Goal: Task Accomplishment & Management: Use online tool/utility

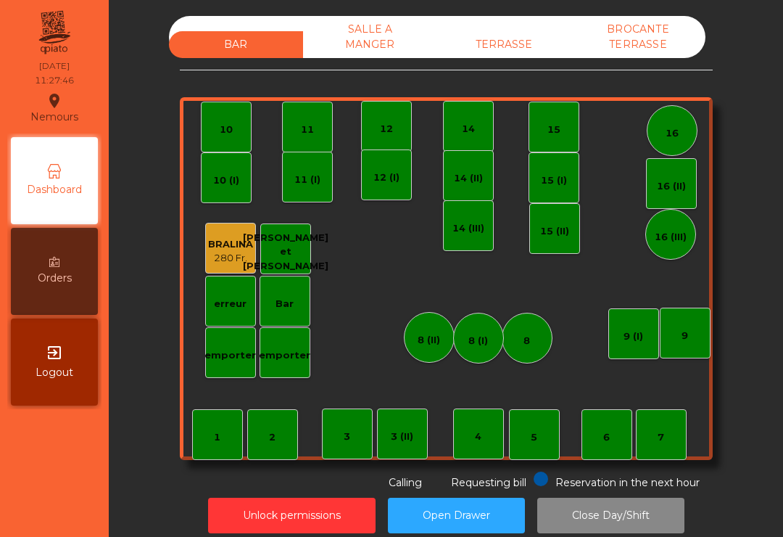
click at [518, 32] on div "TERRASSE" at bounding box center [504, 44] width 134 height 27
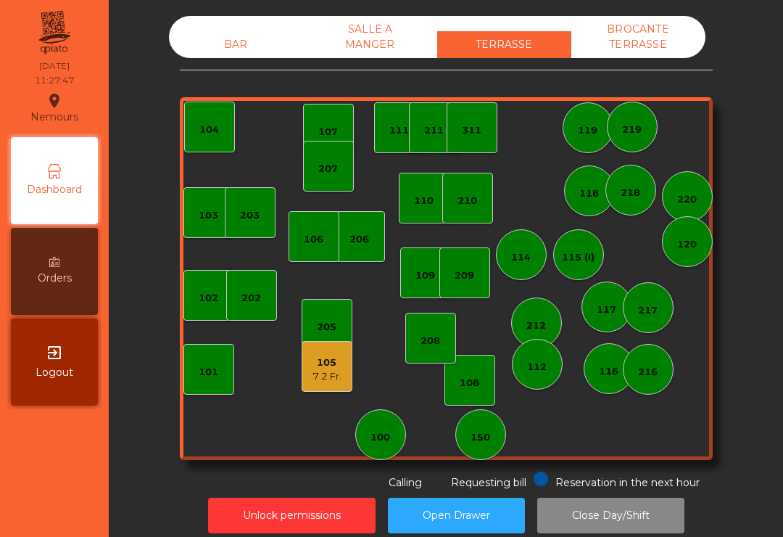
click at [198, 236] on div "103" at bounding box center [208, 212] width 51 height 51
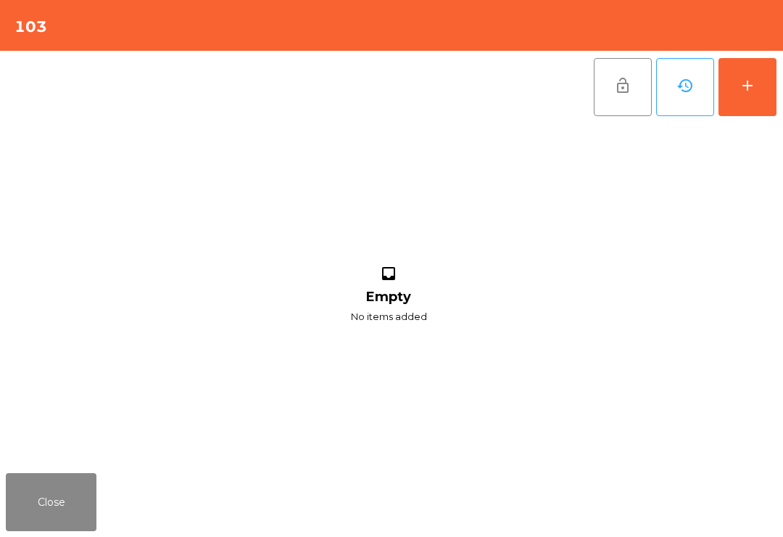
click at [757, 91] on button "add" at bounding box center [748, 87] width 58 height 58
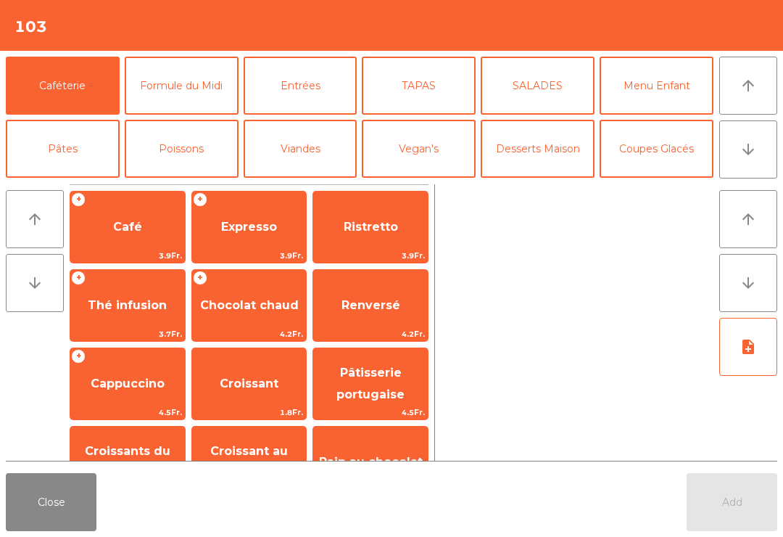
click at [760, 157] on button "arrow_downward" at bounding box center [748, 149] width 58 height 58
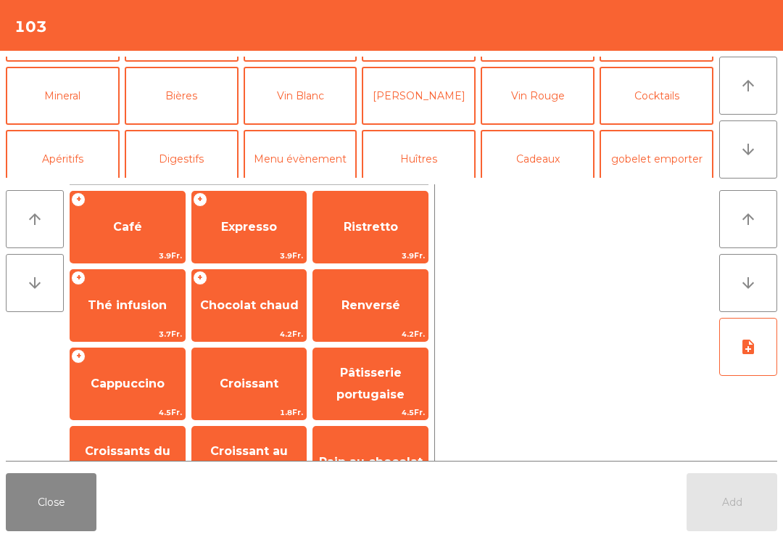
scroll to position [126, 0]
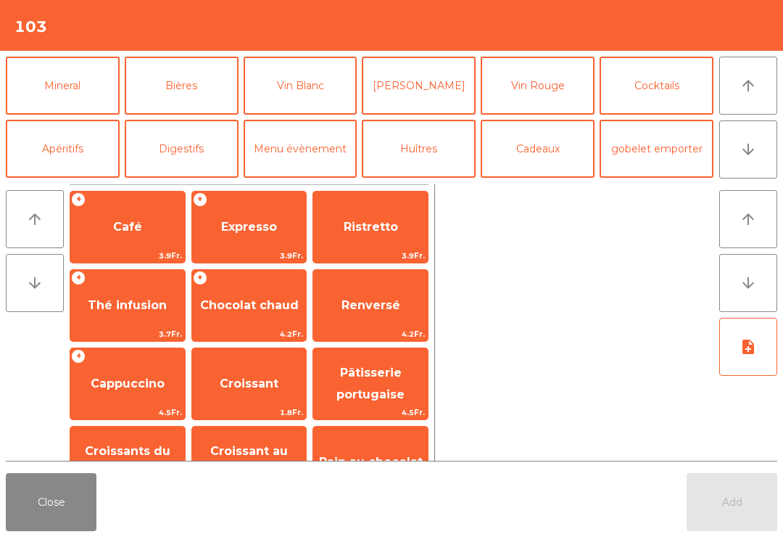
click at [95, 88] on button "Mineral" at bounding box center [63, 86] width 114 height 58
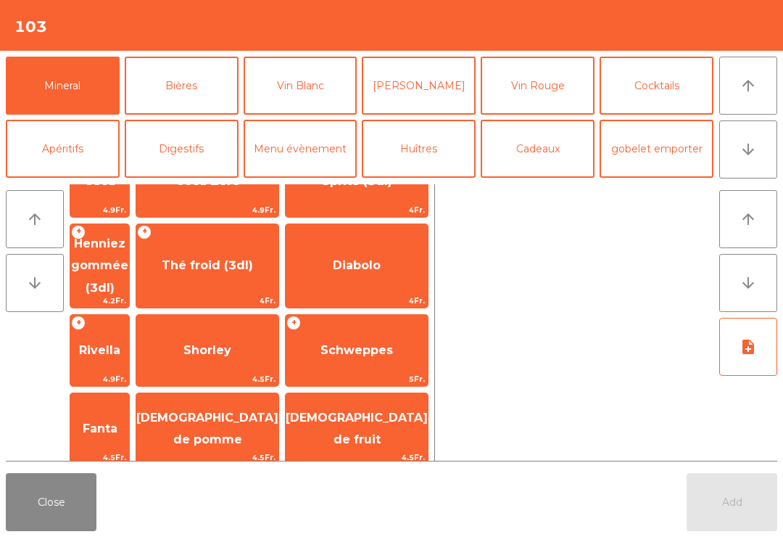
scroll to position [252, 0]
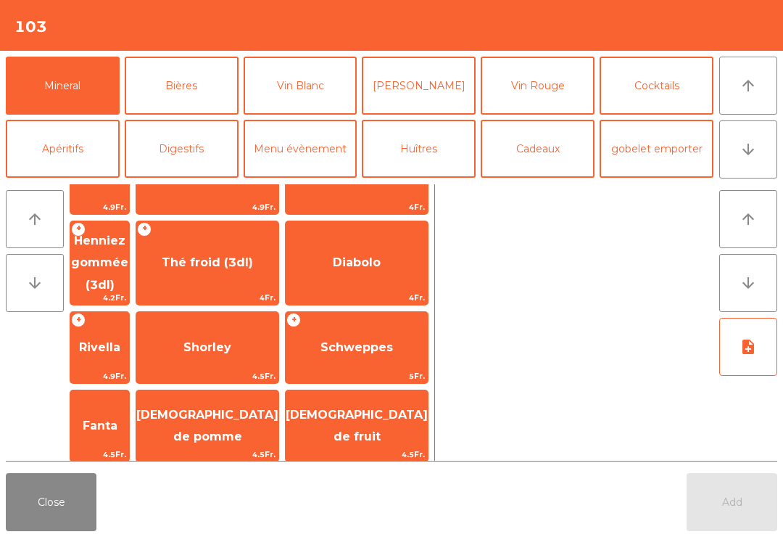
click at [390, 395] on span "[DEMOGRAPHIC_DATA] de fruit" at bounding box center [357, 426] width 142 height 62
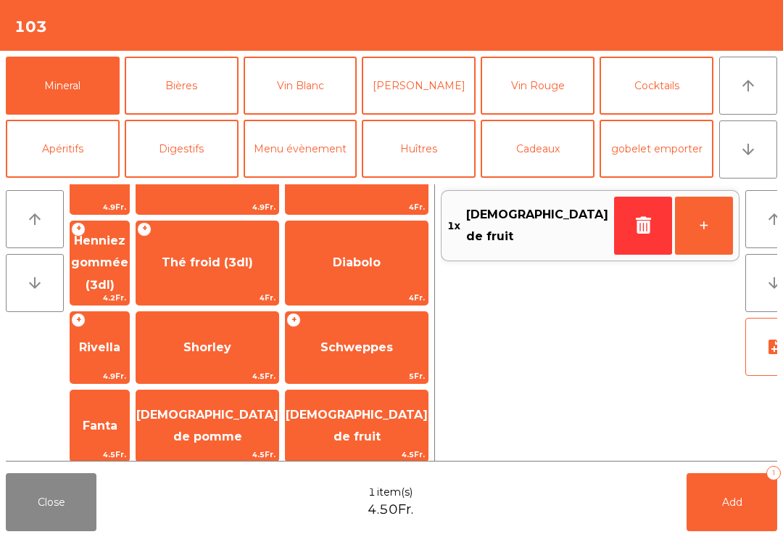
click at [685, 241] on button "+" at bounding box center [704, 226] width 58 height 58
click at [740, 97] on button "arrow_upward" at bounding box center [748, 86] width 58 height 58
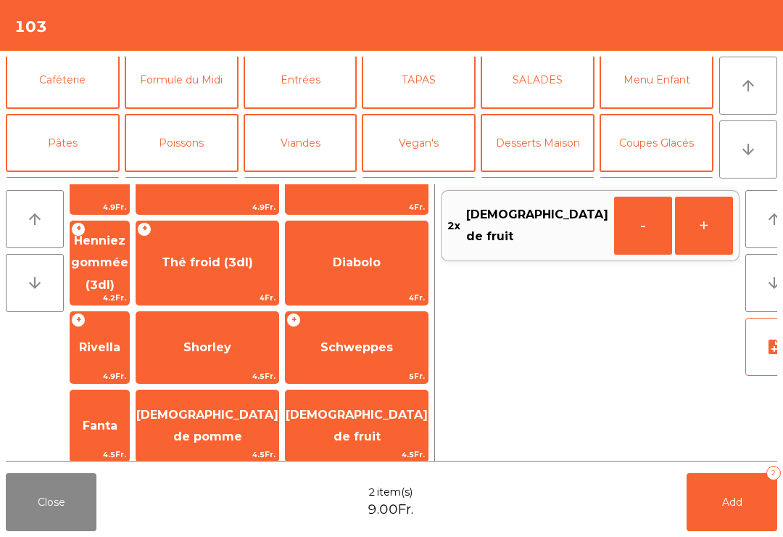
scroll to position [0, 0]
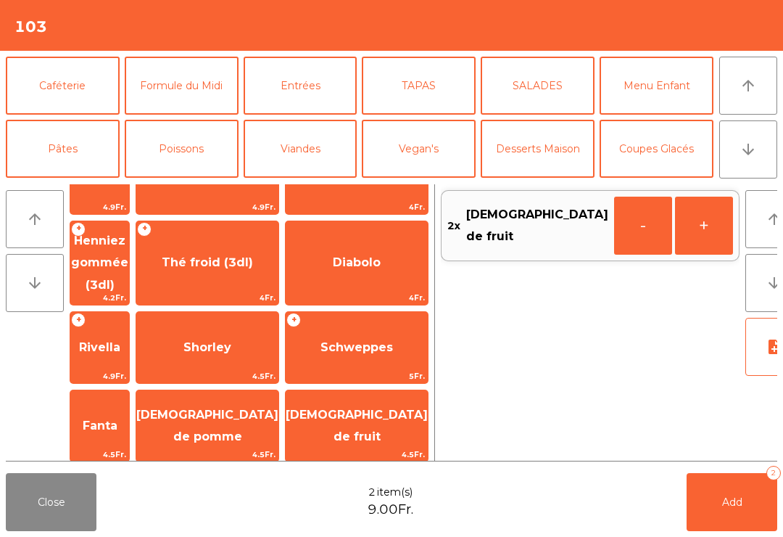
click at [62, 88] on button "Caféterie" at bounding box center [63, 86] width 114 height 58
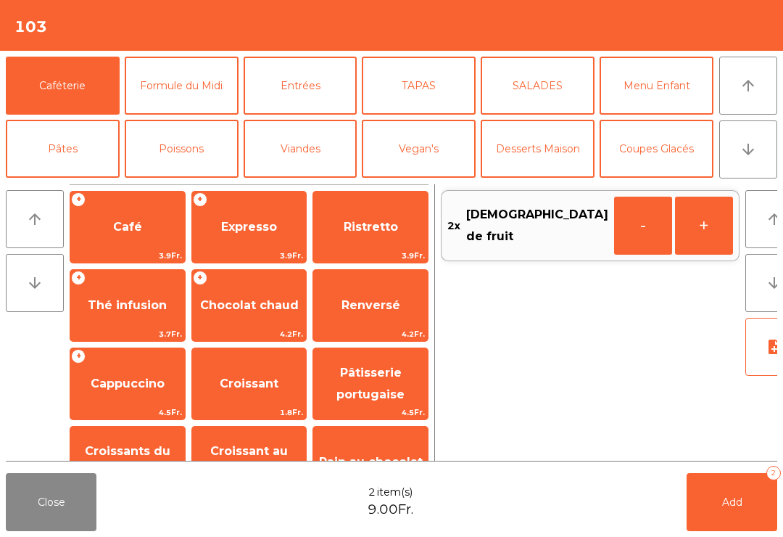
click at [125, 390] on span "Cappuccino" at bounding box center [128, 383] width 74 height 14
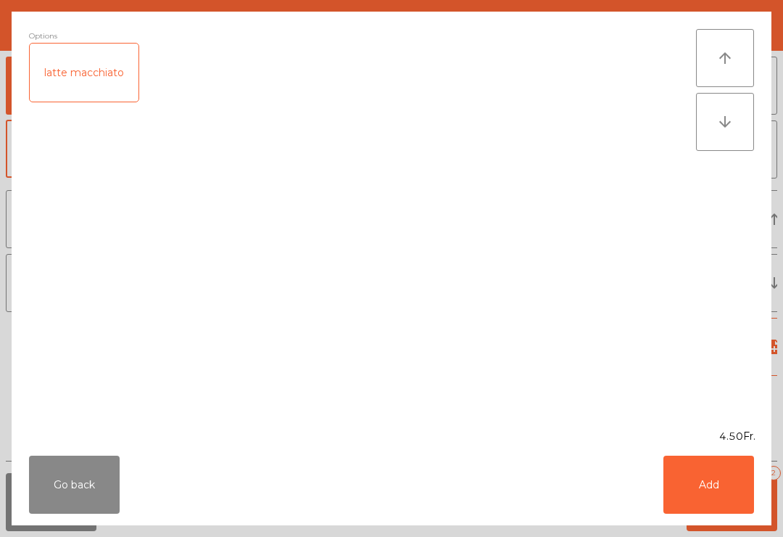
click at [725, 484] on button "Add" at bounding box center [709, 484] width 91 height 58
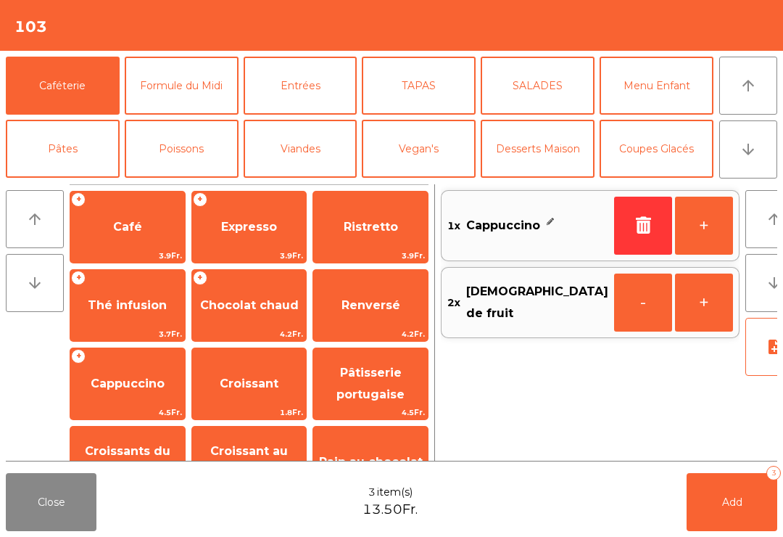
click at [738, 160] on button "arrow_downward" at bounding box center [748, 149] width 58 height 58
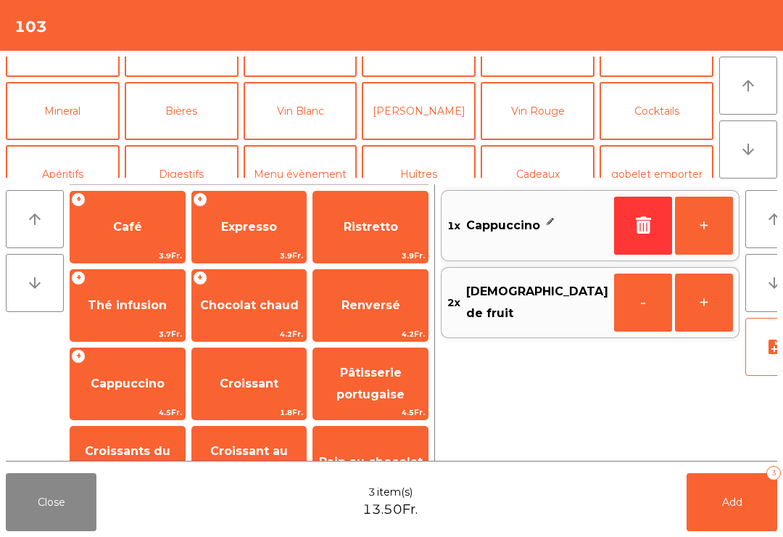
scroll to position [126, 0]
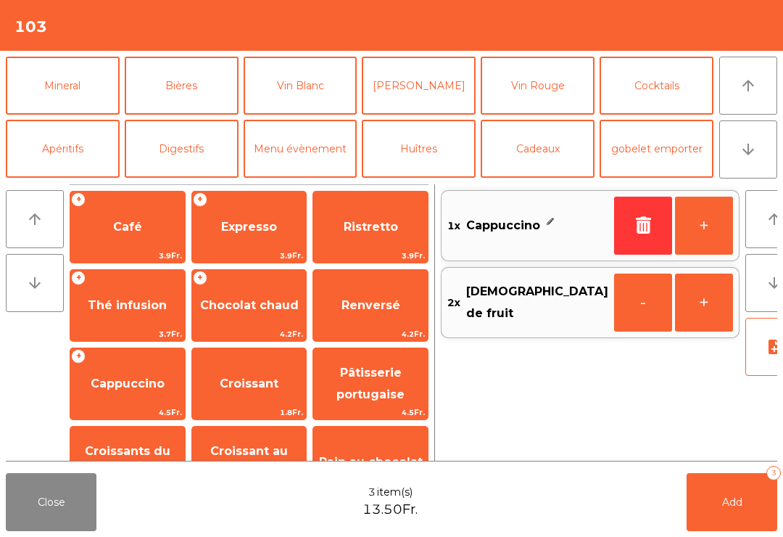
click at [299, 104] on button "Vin Blanc" at bounding box center [301, 86] width 114 height 58
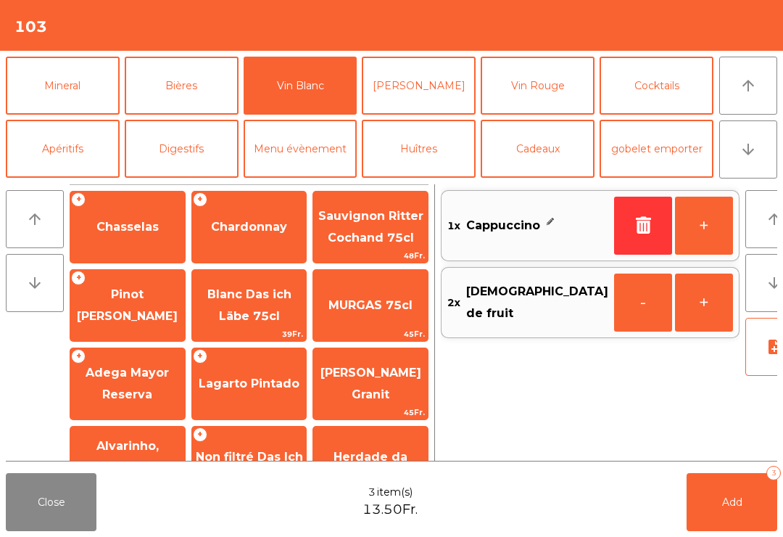
click at [118, 244] on span "Chasselas" at bounding box center [127, 226] width 115 height 39
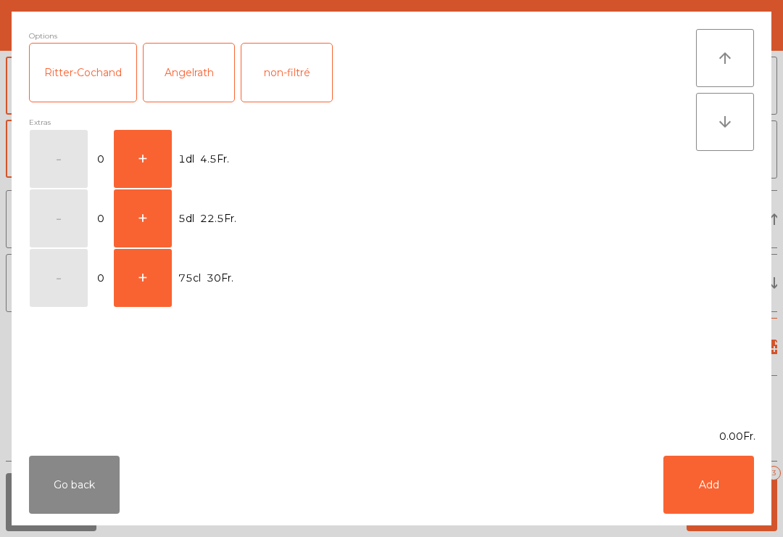
click at [149, 168] on button "+" at bounding box center [143, 159] width 58 height 58
click at [688, 453] on div "Go back Add" at bounding box center [392, 484] width 760 height 81
click at [703, 492] on button "Add" at bounding box center [709, 484] width 91 height 58
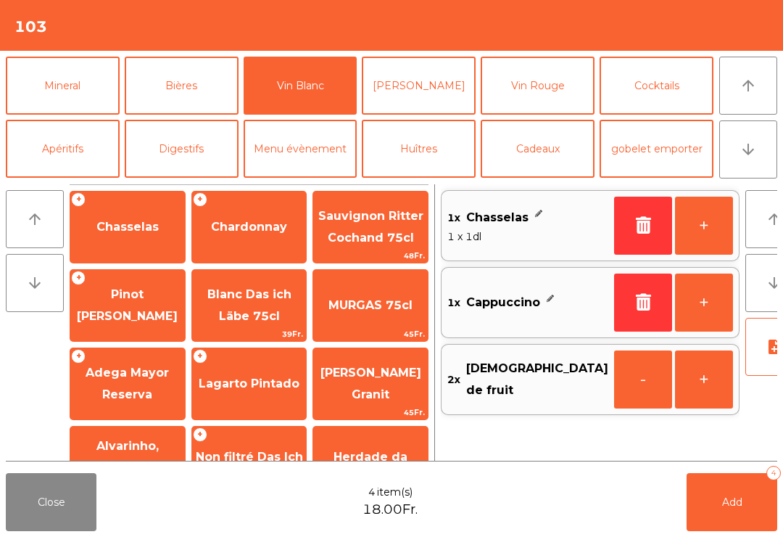
click at [67, 114] on button "Mineral" at bounding box center [63, 86] width 114 height 58
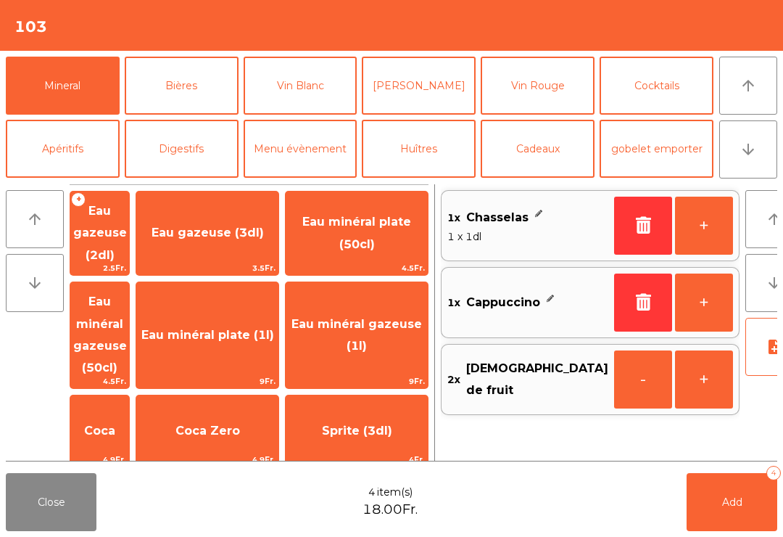
click at [740, 88] on icon "arrow_upward" at bounding box center [748, 85] width 17 height 17
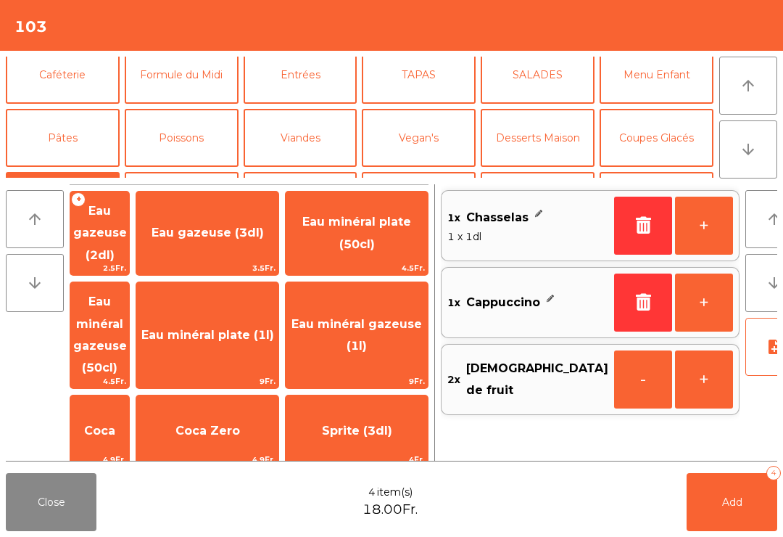
scroll to position [0, 0]
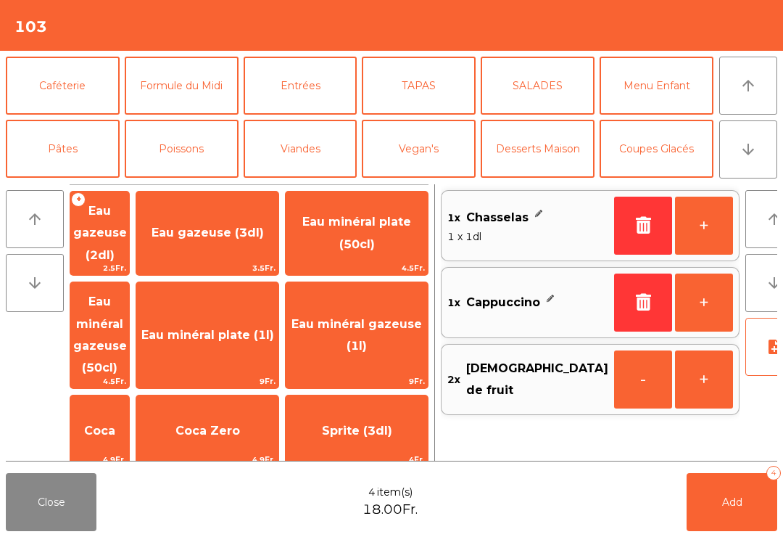
click at [62, 90] on button "Caféterie" at bounding box center [63, 86] width 114 height 58
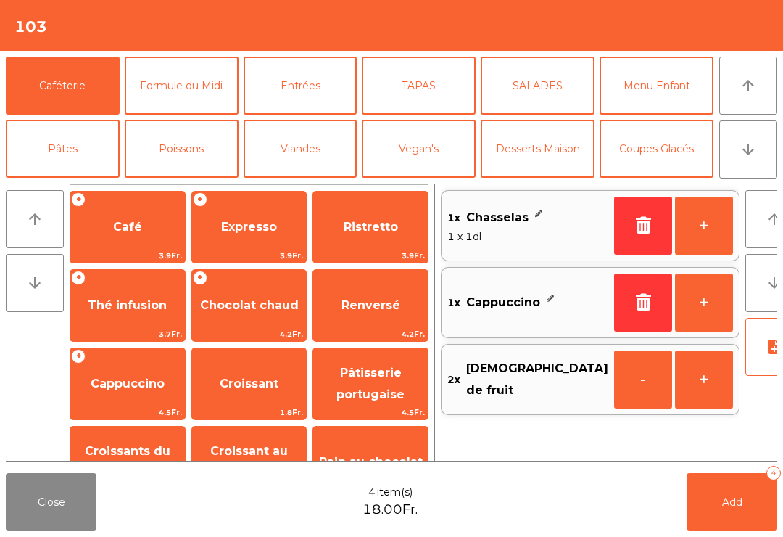
click at [163, 312] on span "Thé infusion" at bounding box center [127, 305] width 79 height 14
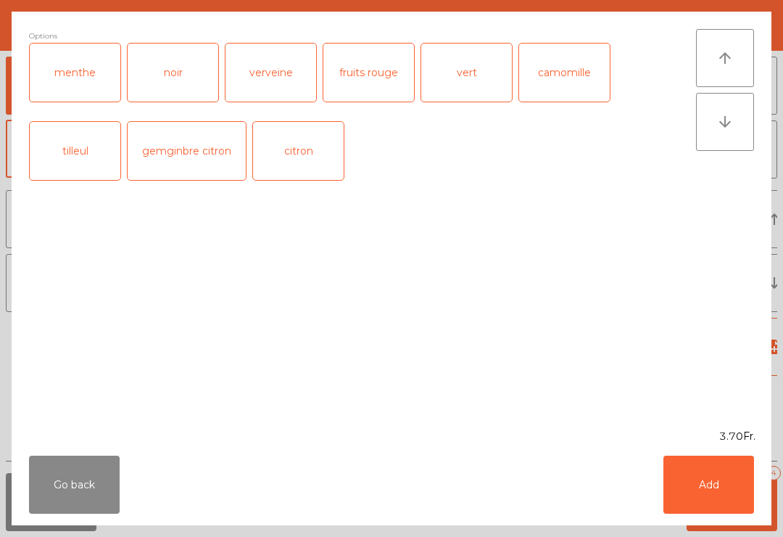
click at [297, 178] on div "citron" at bounding box center [298, 151] width 91 height 58
click at [716, 485] on button "Add" at bounding box center [709, 484] width 91 height 58
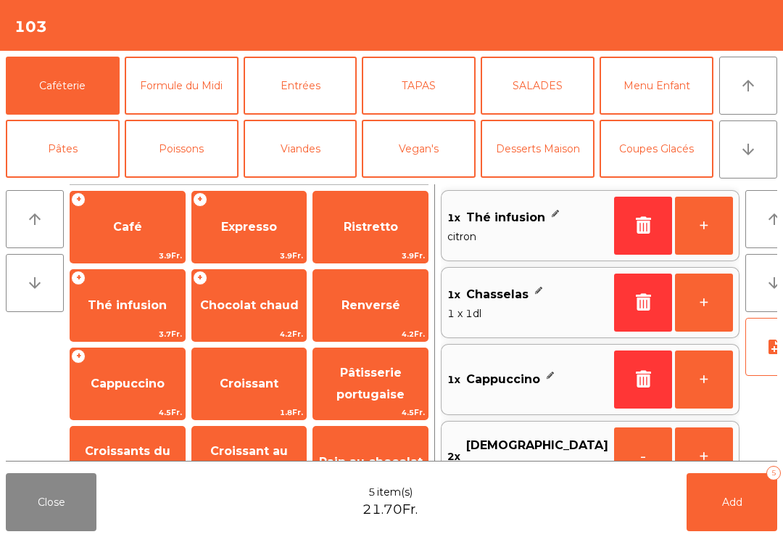
click at [724, 512] on button "Add 5" at bounding box center [732, 502] width 91 height 58
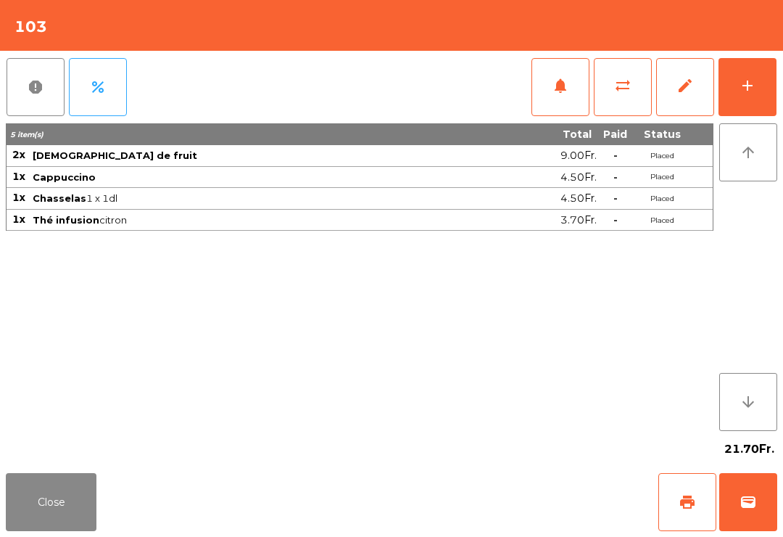
click at [44, 507] on button "Close" at bounding box center [51, 502] width 91 height 58
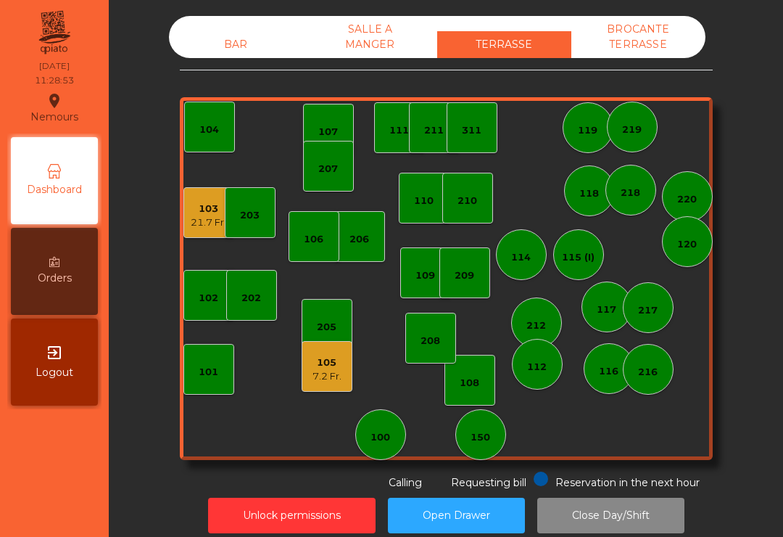
click at [322, 333] on div "205" at bounding box center [327, 327] width 20 height 15
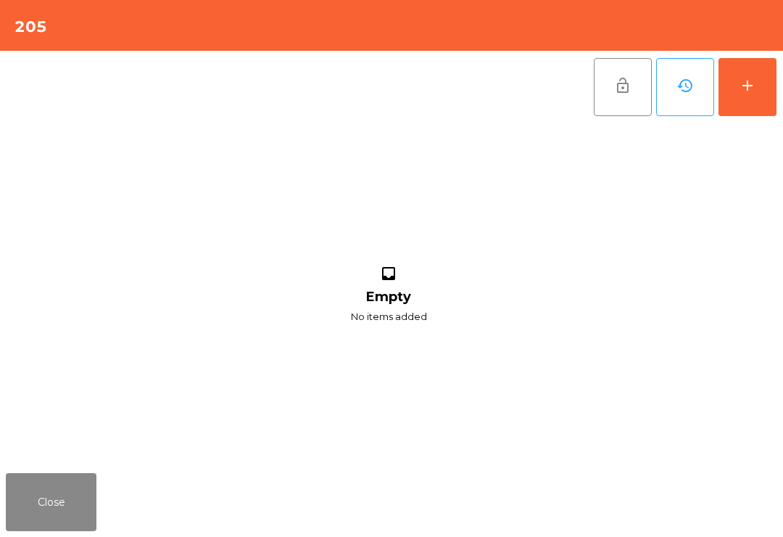
click at [62, 509] on button "Close" at bounding box center [51, 502] width 91 height 58
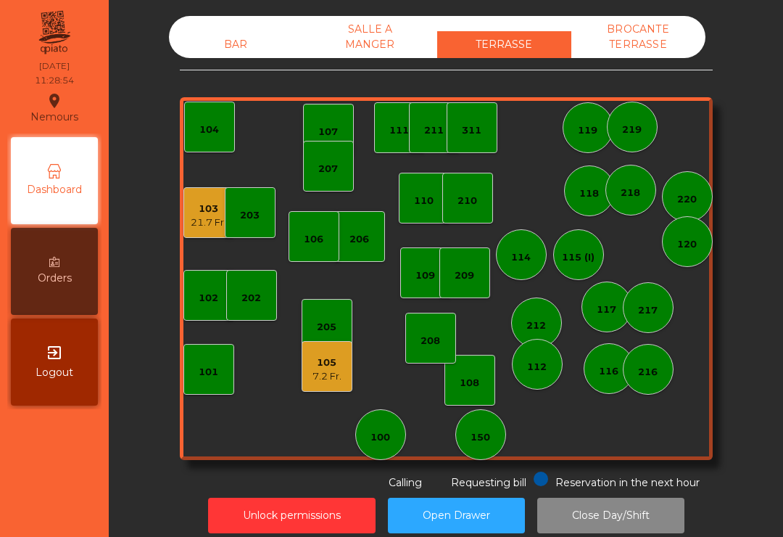
click at [333, 389] on div "105 7.2 Fr." at bounding box center [327, 366] width 51 height 51
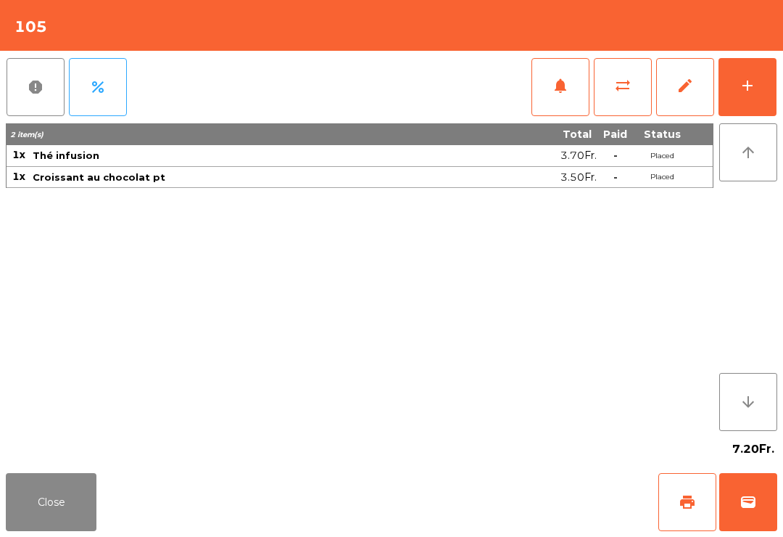
click at [753, 107] on button "add" at bounding box center [748, 87] width 58 height 58
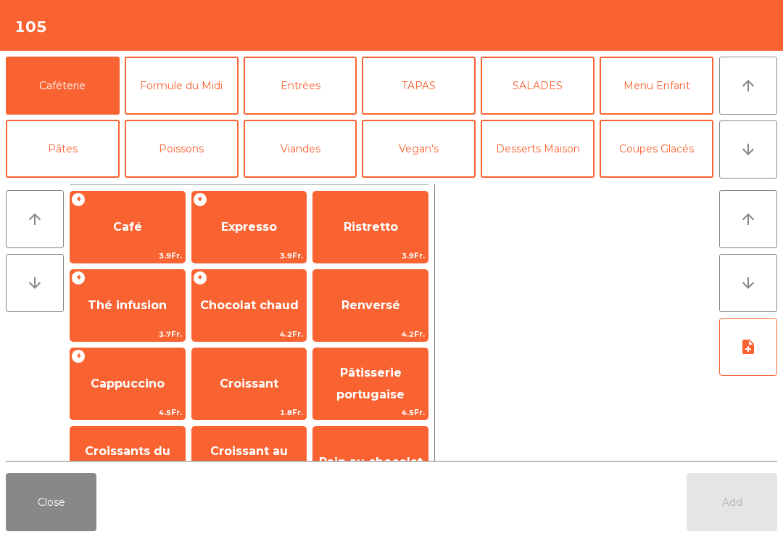
click at [117, 234] on span "Café" at bounding box center [127, 226] width 115 height 39
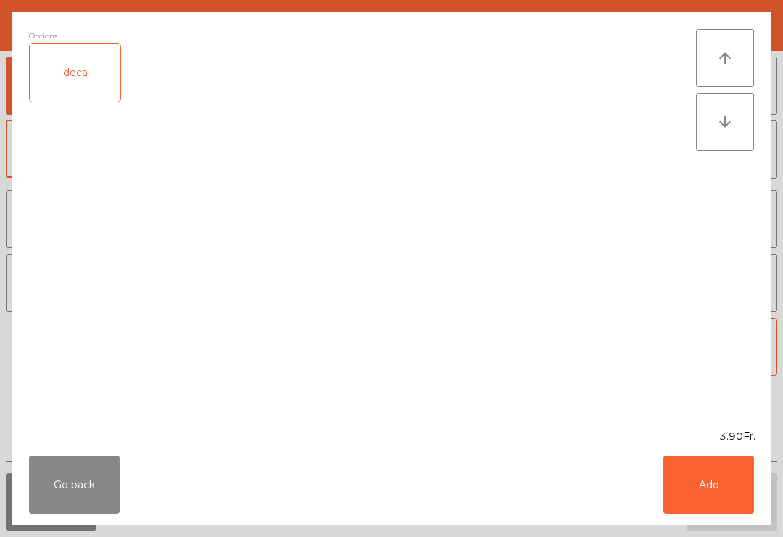
click at [712, 491] on button "Add" at bounding box center [709, 484] width 91 height 58
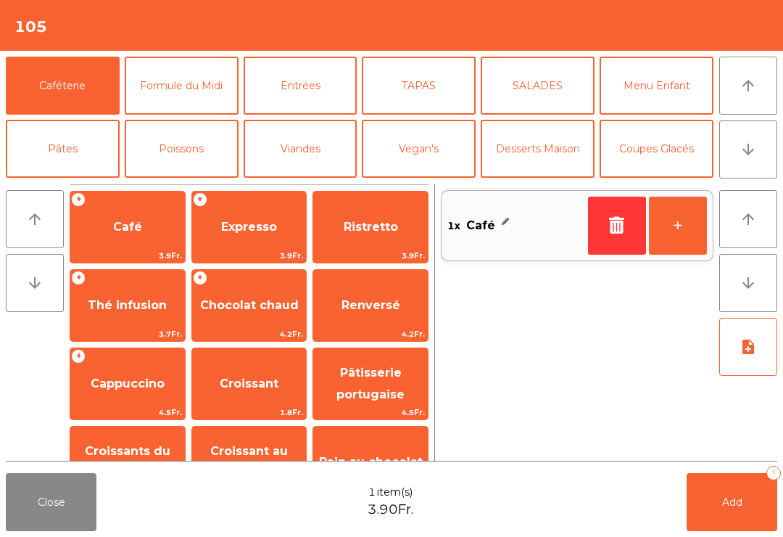
click at [231, 394] on span "Croissant" at bounding box center [249, 383] width 115 height 39
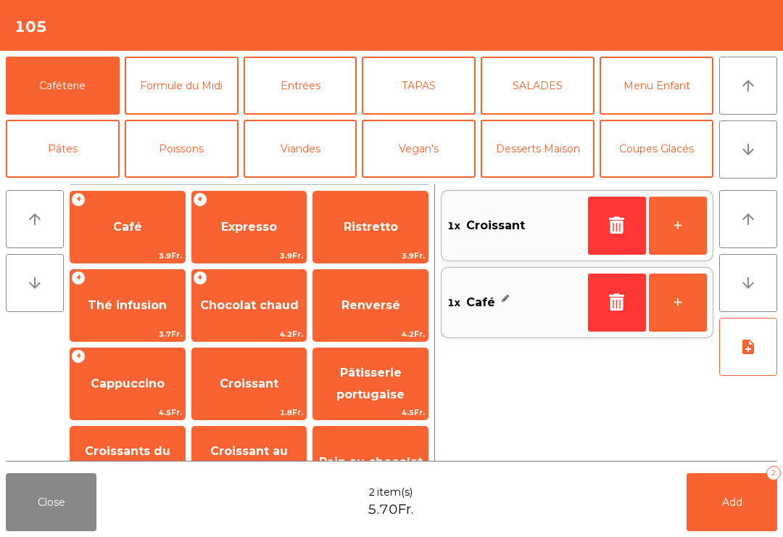
click at [740, 497] on span "Add" at bounding box center [732, 501] width 20 height 13
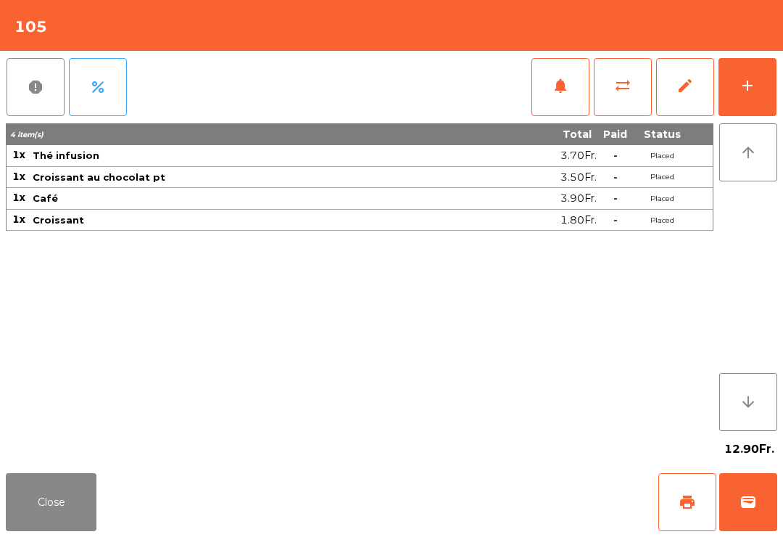
click at [112, 516] on div "Close print wallet" at bounding box center [391, 502] width 783 height 70
click at [11, 510] on button "Close" at bounding box center [51, 502] width 91 height 58
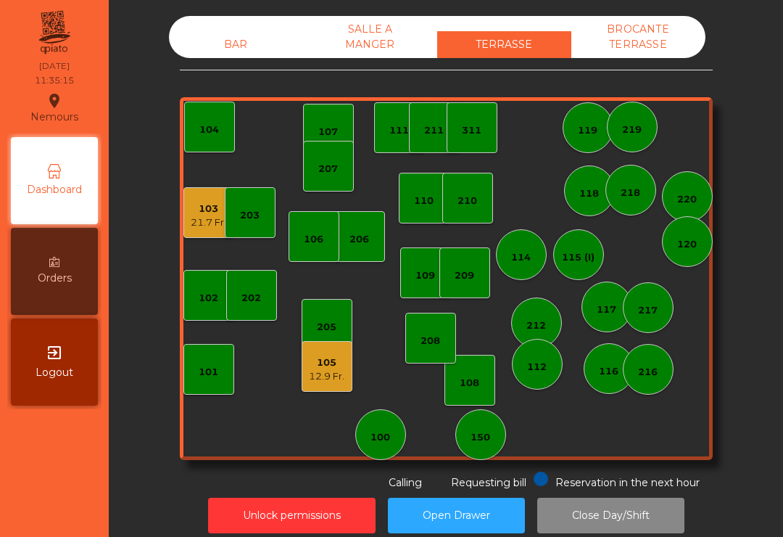
click at [479, 442] on div "150" at bounding box center [481, 437] width 20 height 15
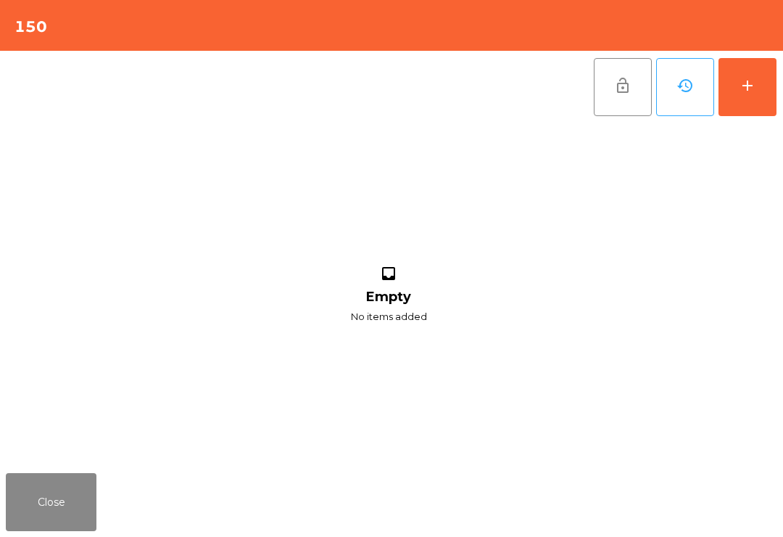
click at [749, 115] on button "add" at bounding box center [748, 87] width 58 height 58
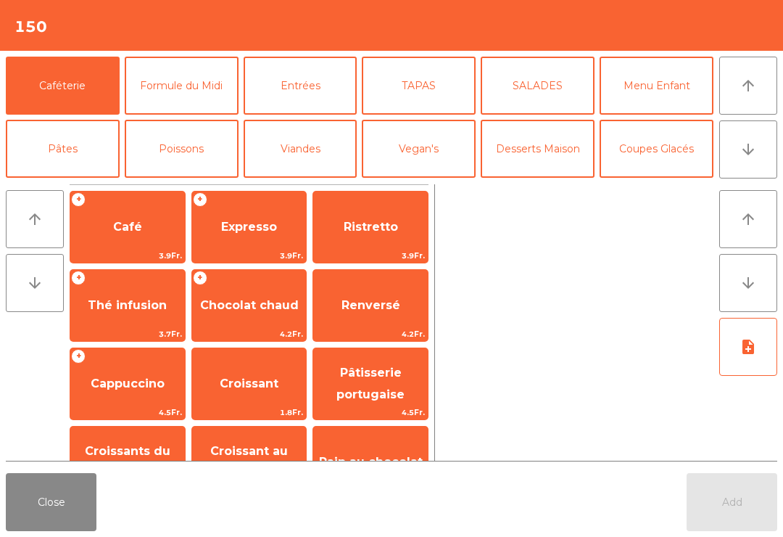
click at [775, 146] on button "arrow_downward" at bounding box center [748, 149] width 58 height 58
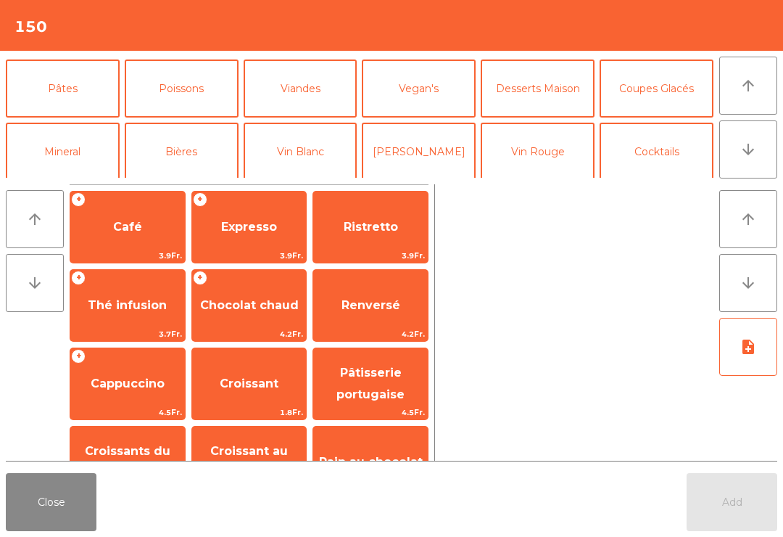
scroll to position [126, 0]
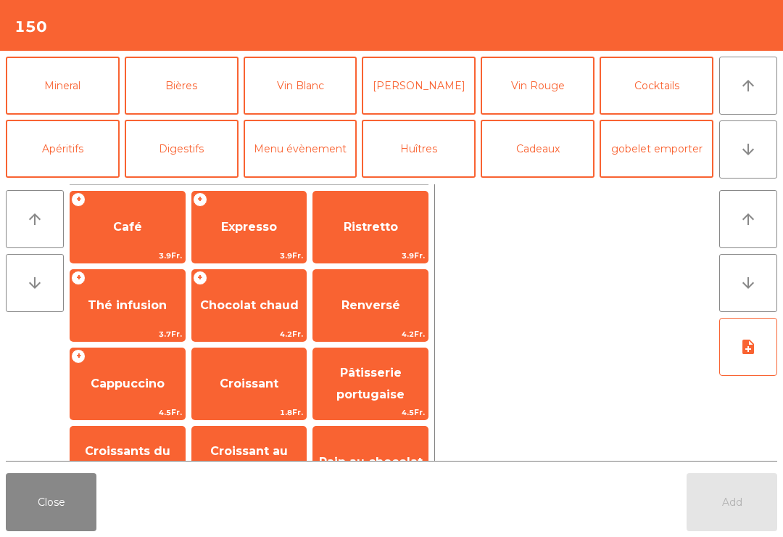
click at [88, 99] on button "Mineral" at bounding box center [63, 86] width 114 height 58
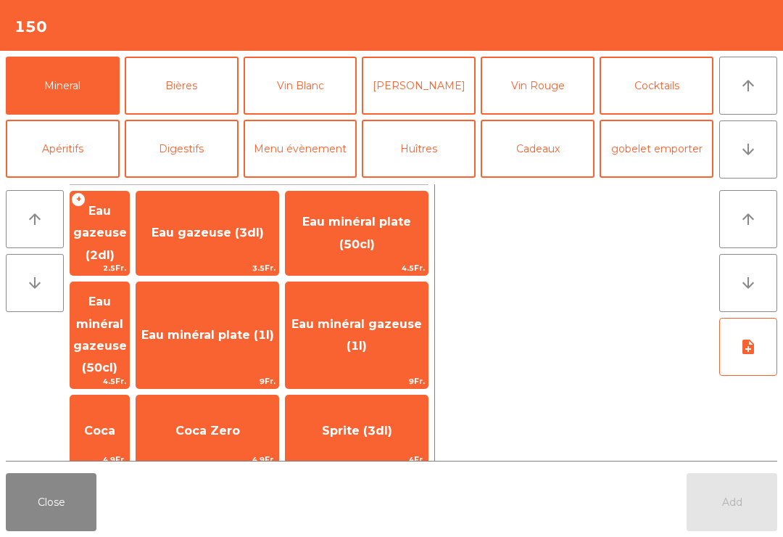
click at [115, 424] on span "Coca" at bounding box center [99, 431] width 31 height 14
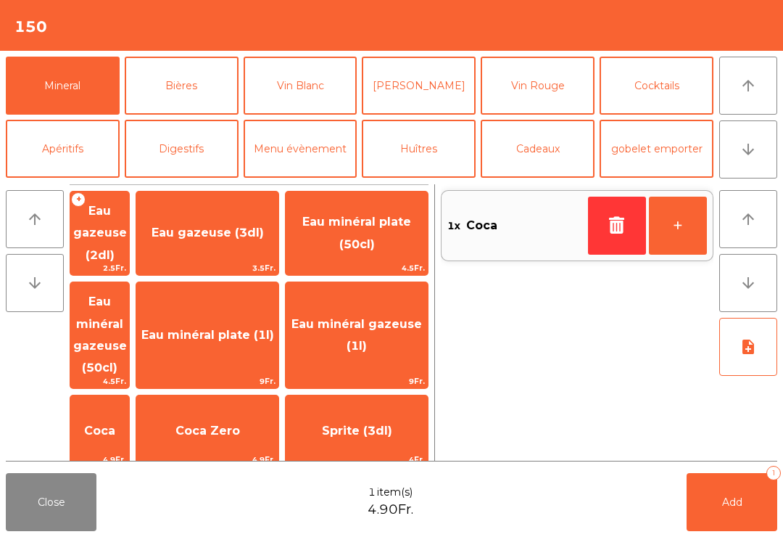
click at [115, 424] on span "Coca" at bounding box center [99, 431] width 31 height 14
click at [746, 500] on button "Add 2" at bounding box center [732, 502] width 91 height 58
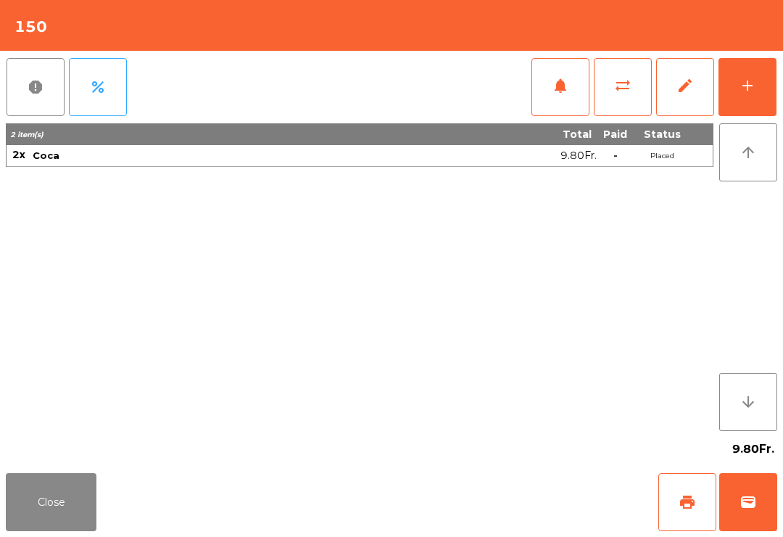
click at [685, 508] on span "print" at bounding box center [687, 501] width 17 height 17
click at [748, 524] on button "wallet" at bounding box center [748, 502] width 58 height 58
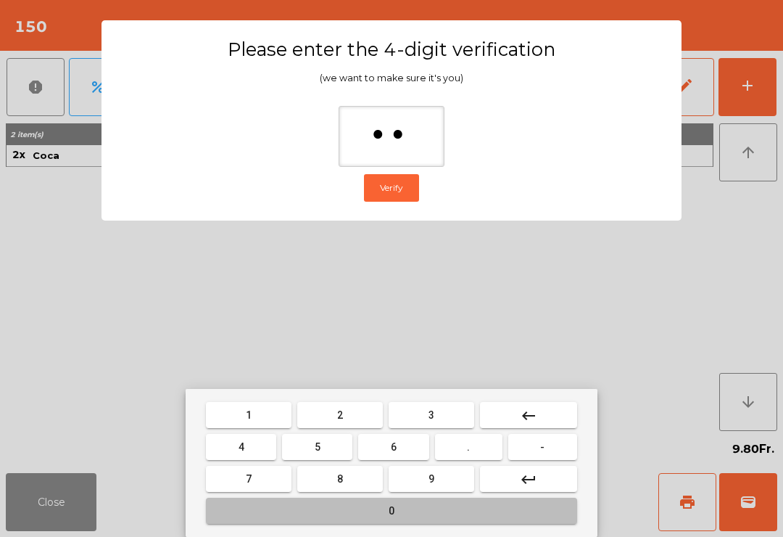
type input "***"
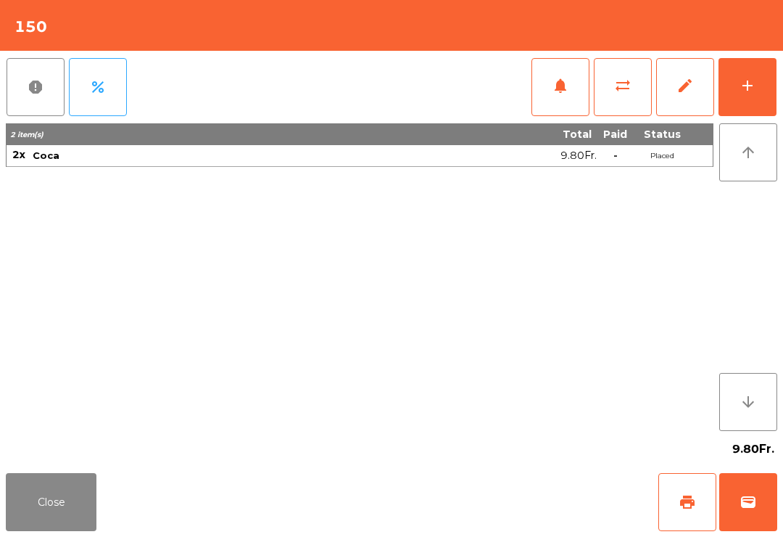
click at [443, 515] on div "Close print wallet" at bounding box center [391, 502] width 783 height 70
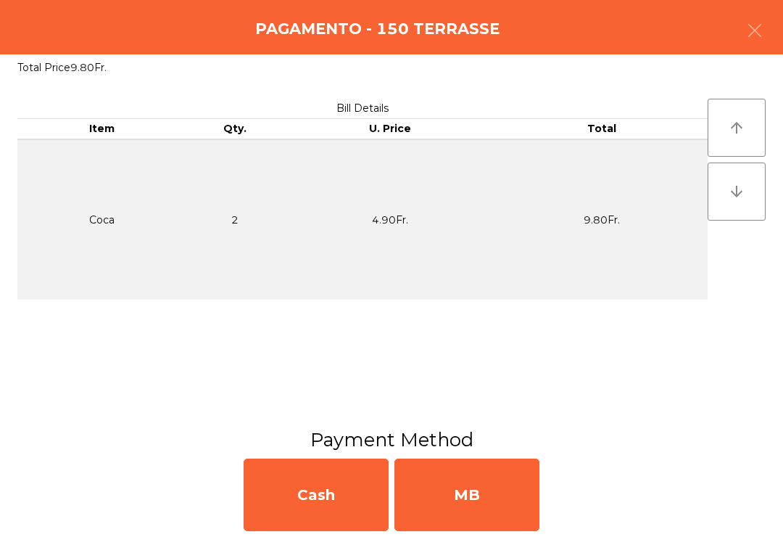
click at [499, 500] on div "MB" at bounding box center [466, 494] width 145 height 73
click at [471, 494] on div "No" at bounding box center [466, 494] width 145 height 73
click at [475, 502] on div "No" at bounding box center [466, 494] width 145 height 73
click at [482, 507] on div "No" at bounding box center [466, 494] width 145 height 73
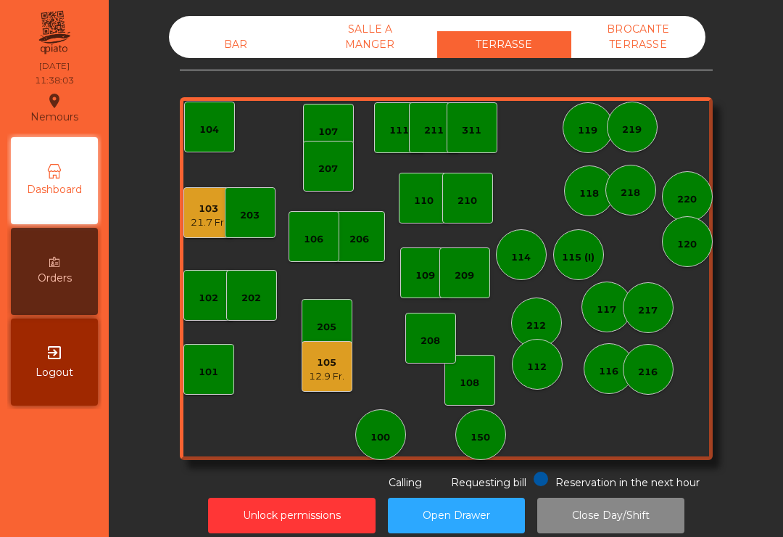
click at [221, 362] on div "101" at bounding box center [208, 369] width 51 height 51
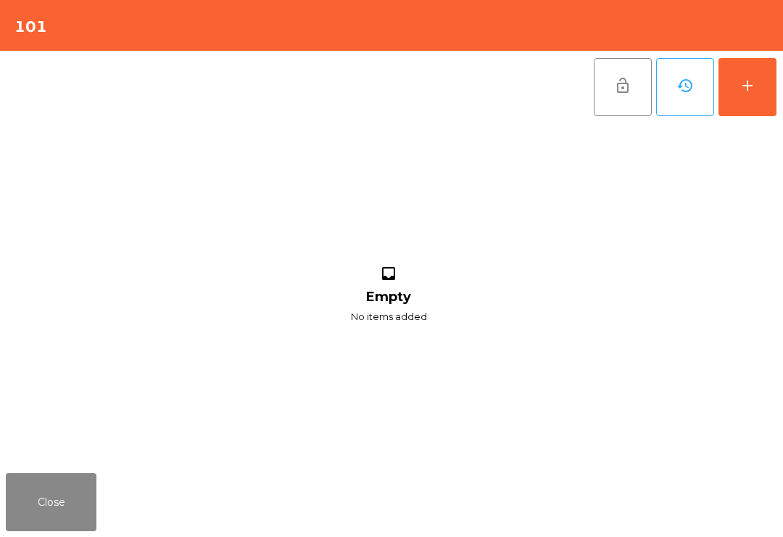
click at [757, 94] on button "add" at bounding box center [748, 87] width 58 height 58
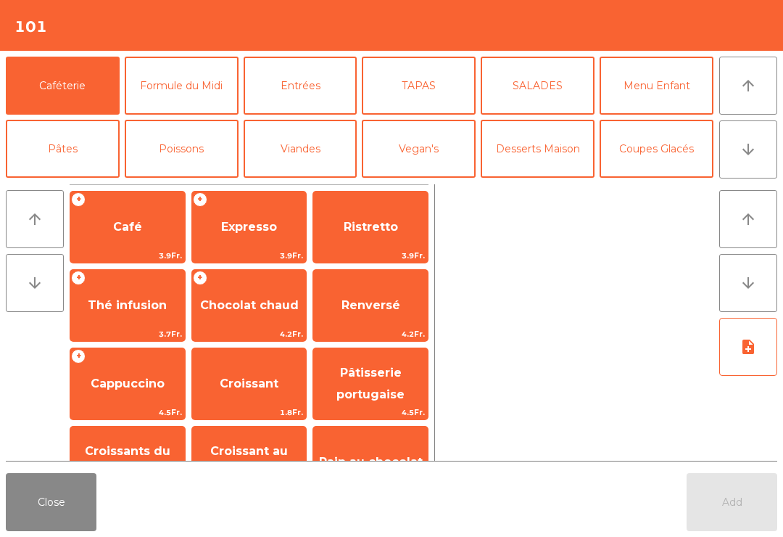
click at [276, 241] on span "Expresso" at bounding box center [249, 226] width 115 height 39
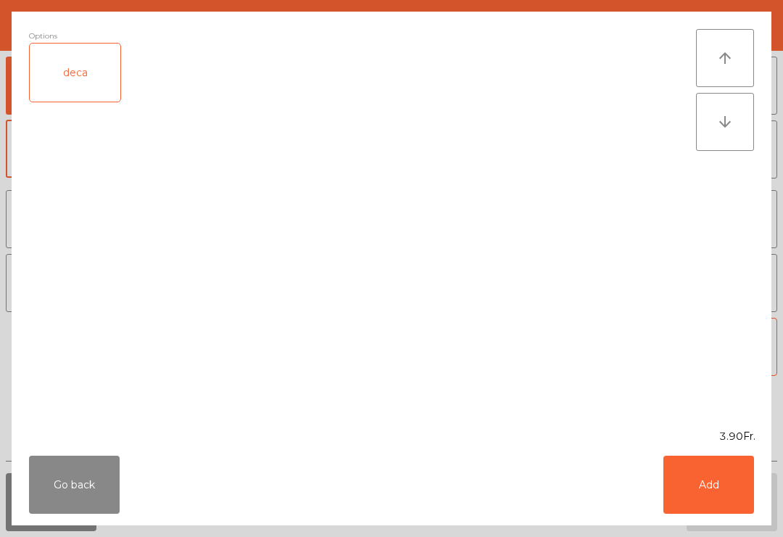
click at [747, 487] on button "Add" at bounding box center [709, 484] width 91 height 58
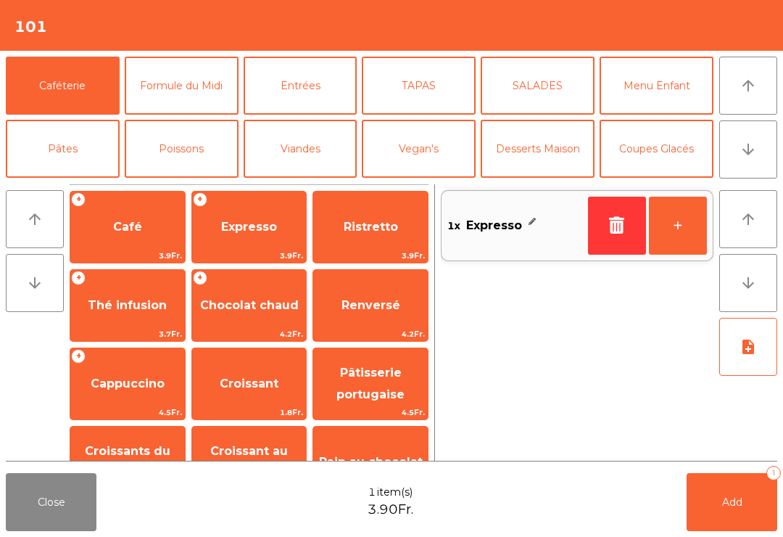
click at [676, 237] on button "+" at bounding box center [678, 226] width 58 height 58
click at [717, 515] on button "Add 2" at bounding box center [732, 502] width 91 height 58
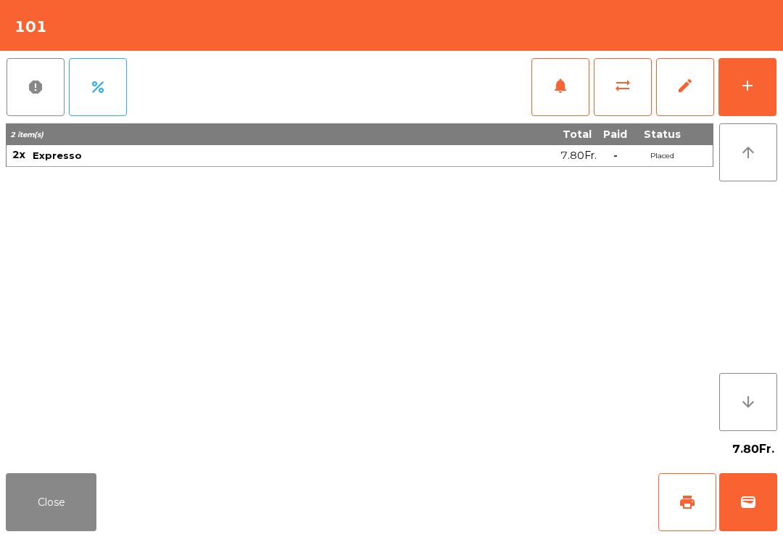
click at [703, 517] on button "print" at bounding box center [687, 502] width 58 height 58
click at [764, 503] on button "wallet" at bounding box center [748, 502] width 58 height 58
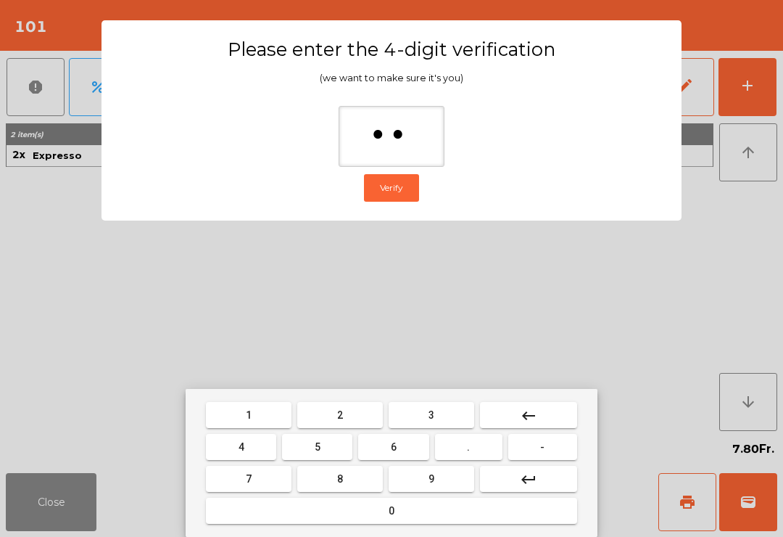
type input "***"
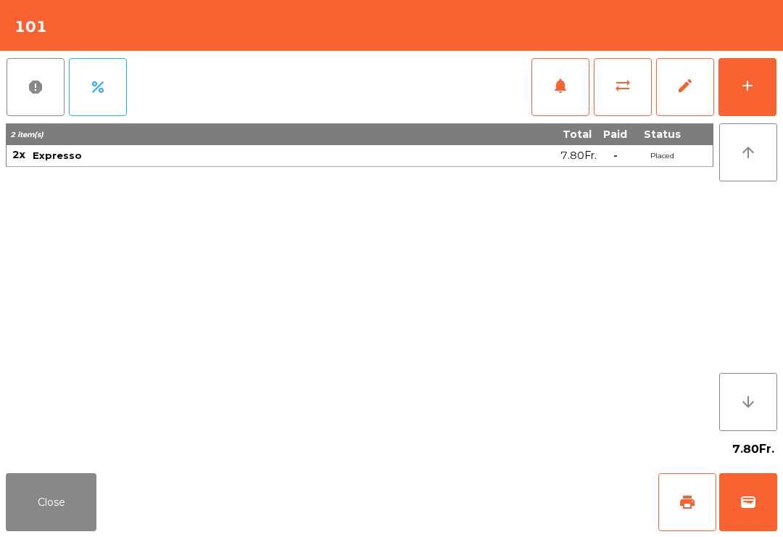
click at [502, 482] on div "Close print wallet" at bounding box center [391, 502] width 783 height 70
click at [501, 482] on div "Close print wallet" at bounding box center [391, 502] width 783 height 70
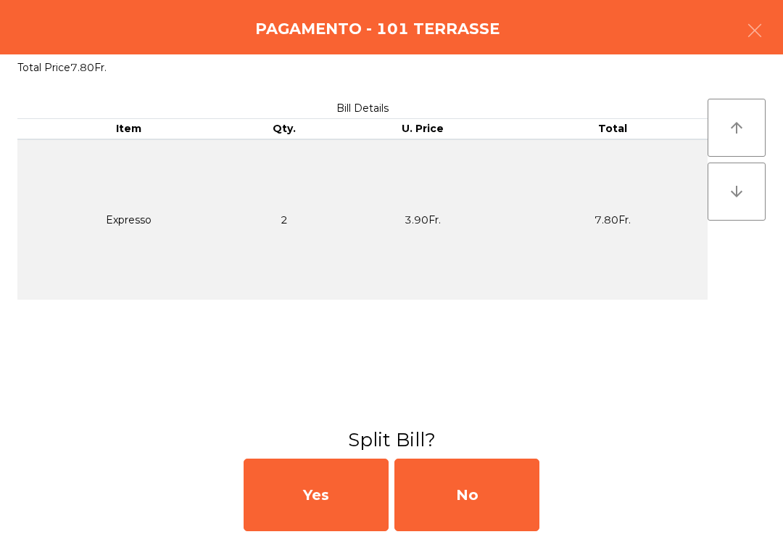
click at [504, 509] on div "No" at bounding box center [466, 494] width 145 height 73
click at [482, 493] on div "No" at bounding box center [466, 494] width 145 height 73
click at [476, 504] on div "No" at bounding box center [466, 494] width 145 height 73
click at [473, 521] on div "No" at bounding box center [466, 494] width 145 height 73
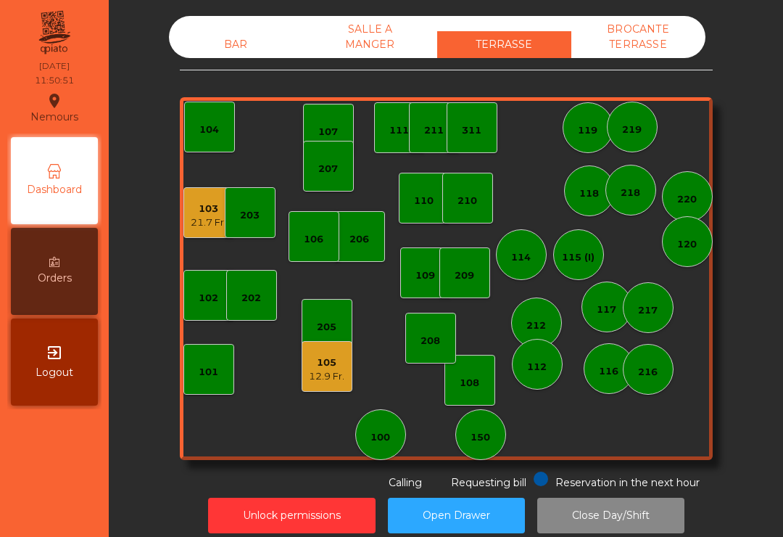
click at [191, 207] on div "103" at bounding box center [209, 209] width 36 height 15
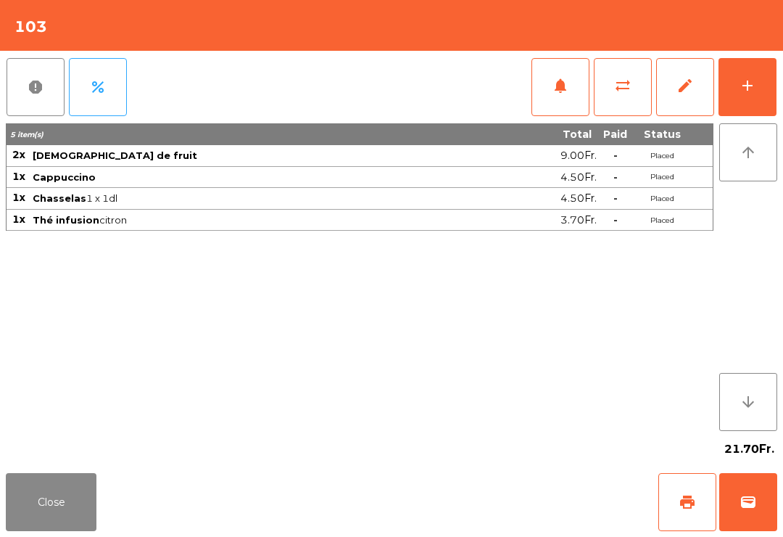
click at [725, 94] on button "add" at bounding box center [748, 87] width 58 height 58
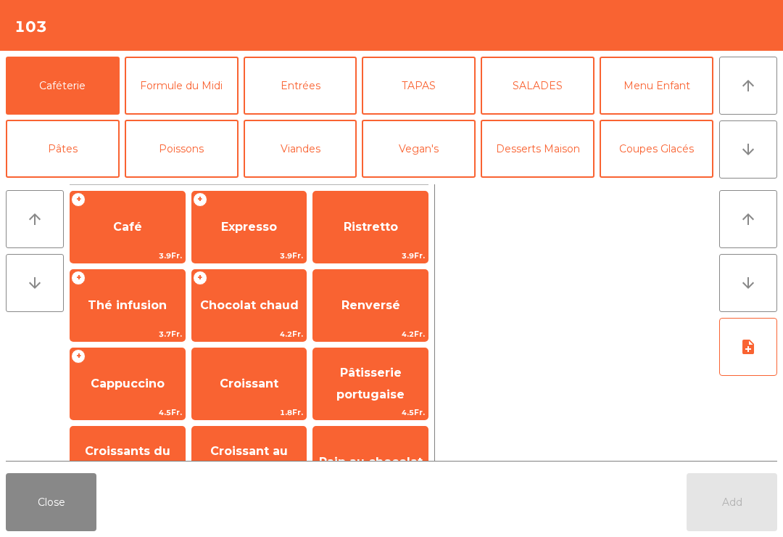
click at [374, 243] on span "Ristretto" at bounding box center [370, 226] width 115 height 39
click at [373, 243] on span "Ristretto" at bounding box center [370, 226] width 115 height 39
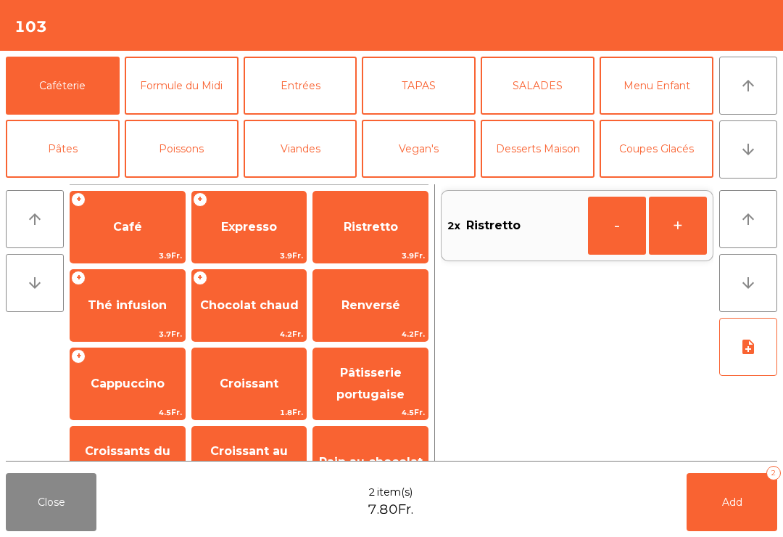
click at [755, 530] on button "Add 2" at bounding box center [732, 502] width 91 height 58
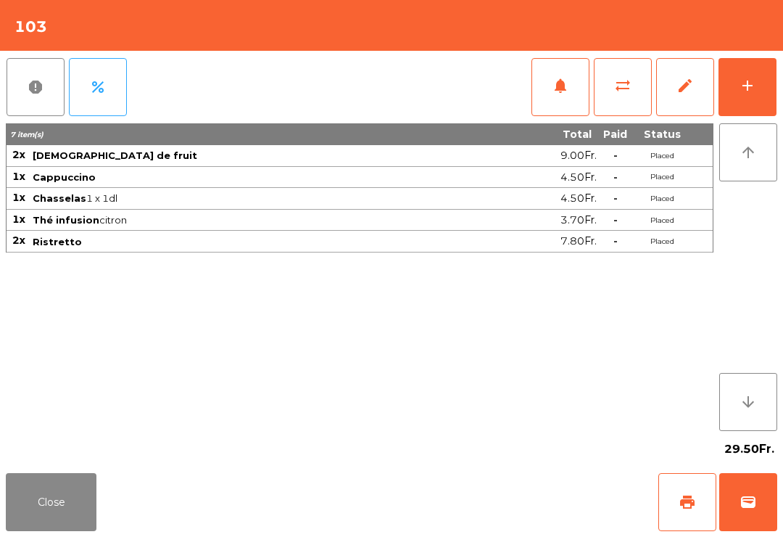
click at [48, 487] on button "Close" at bounding box center [51, 502] width 91 height 58
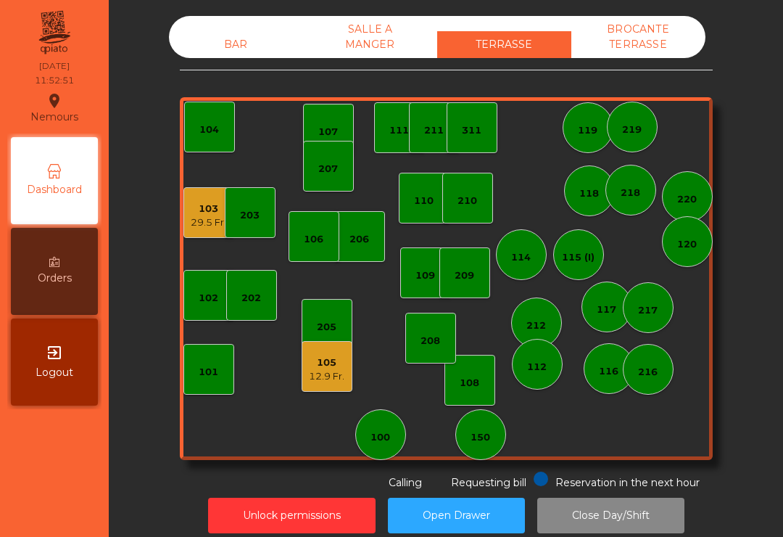
click at [479, 436] on div "150" at bounding box center [481, 437] width 20 height 15
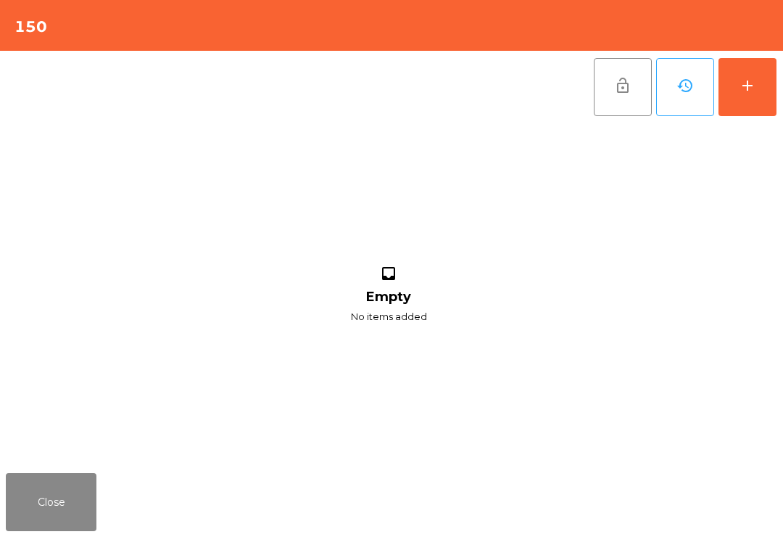
click at [774, 101] on button "add" at bounding box center [748, 87] width 58 height 58
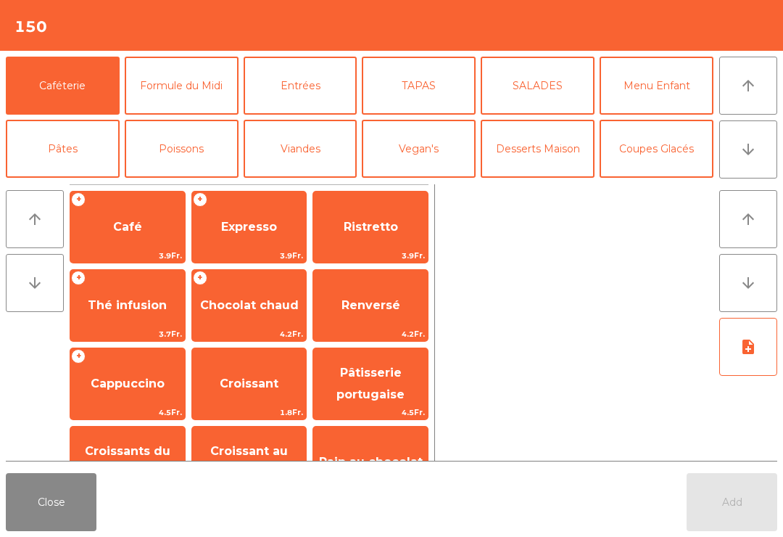
click at [139, 397] on span "Cappuccino" at bounding box center [127, 383] width 115 height 39
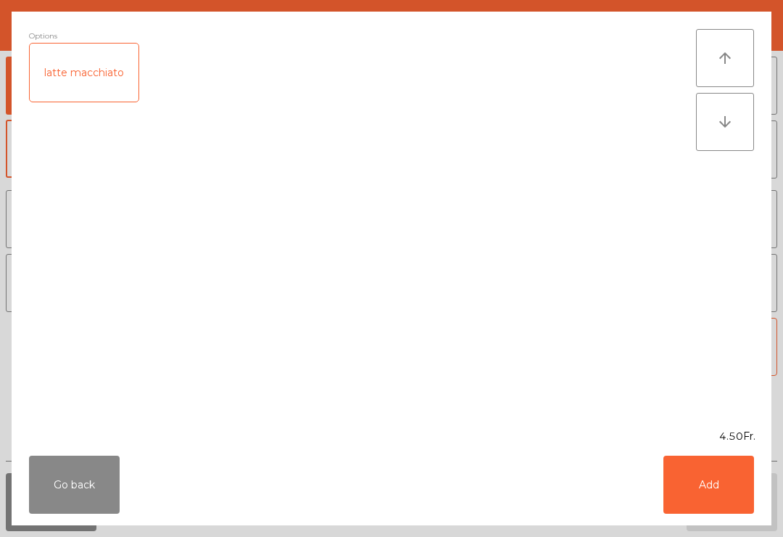
click at [112, 83] on div "latte macchiato" at bounding box center [84, 73] width 109 height 58
click at [729, 494] on button "Add" at bounding box center [709, 484] width 91 height 58
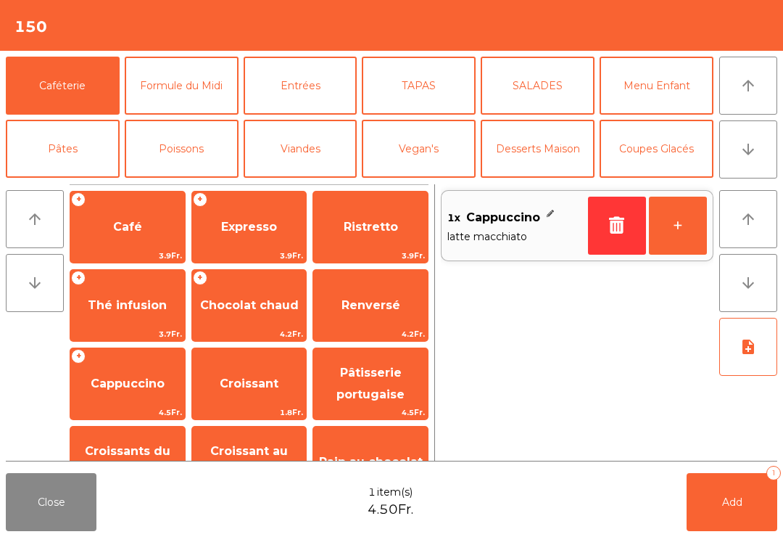
click at [145, 232] on span "Café" at bounding box center [127, 226] width 115 height 39
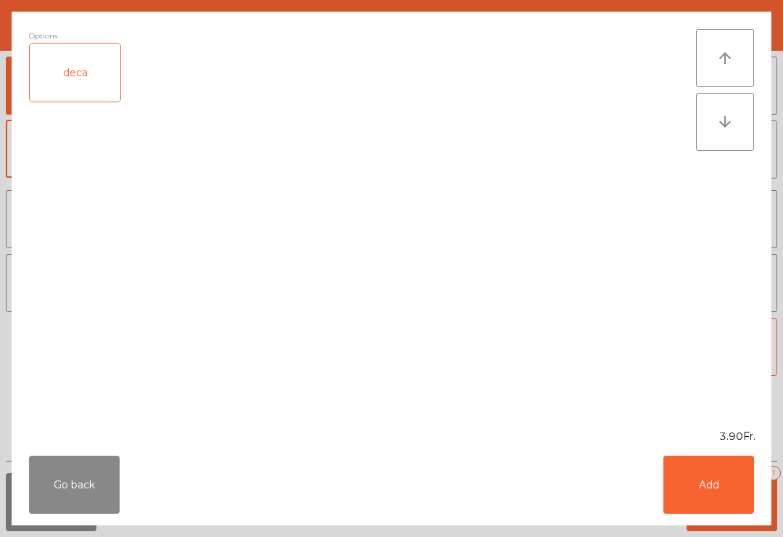
click at [699, 482] on button "Add" at bounding box center [709, 484] width 91 height 58
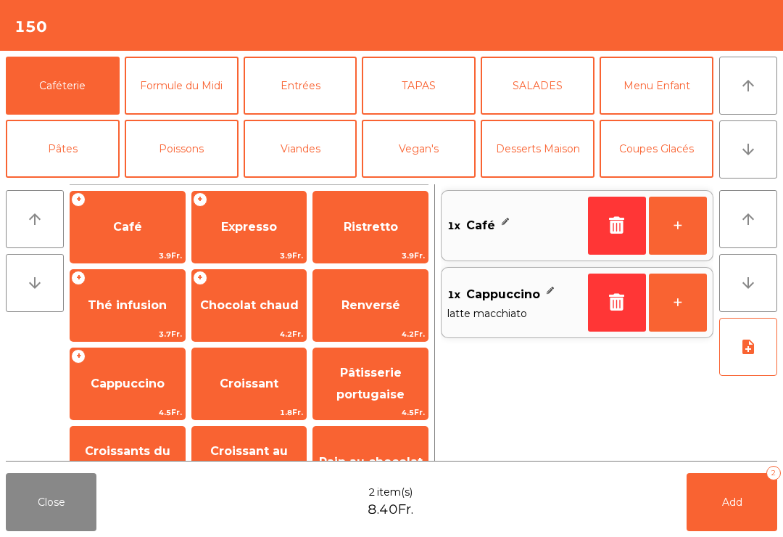
click at [738, 517] on button "Add 2" at bounding box center [732, 502] width 91 height 58
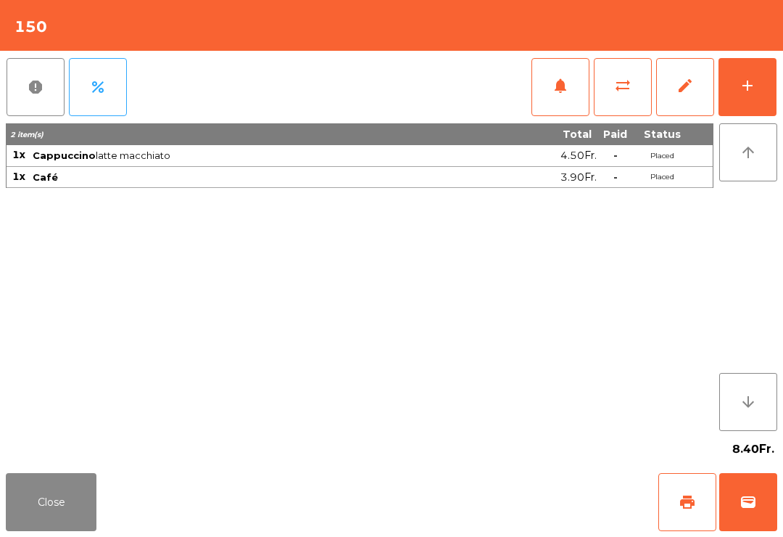
click at [751, 102] on button "add" at bounding box center [748, 87] width 58 height 58
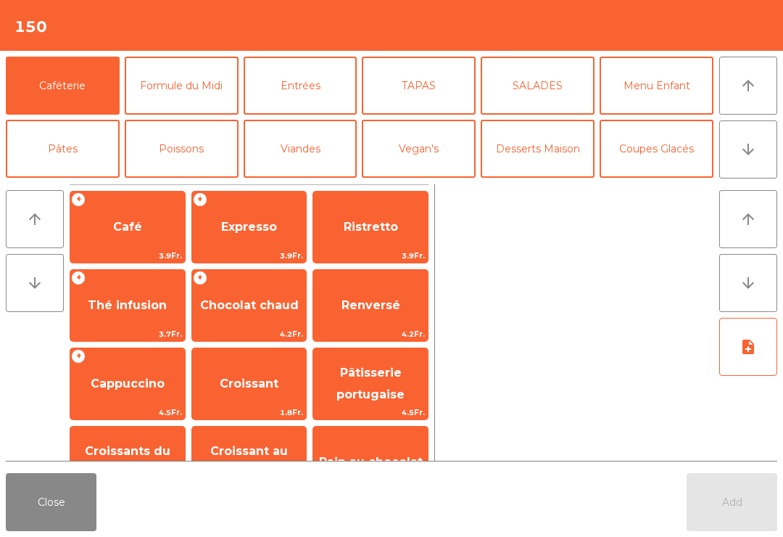
scroll to position [79, 0]
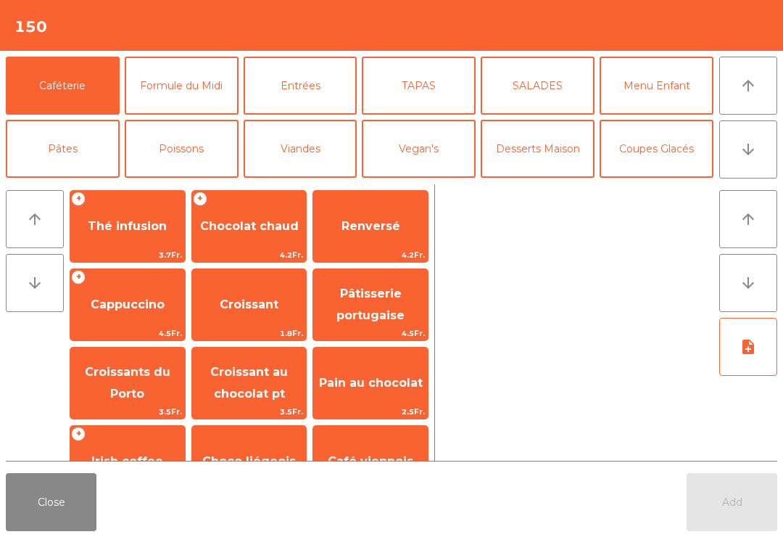
click at [152, 376] on span "Croissants du Porto" at bounding box center [128, 383] width 86 height 36
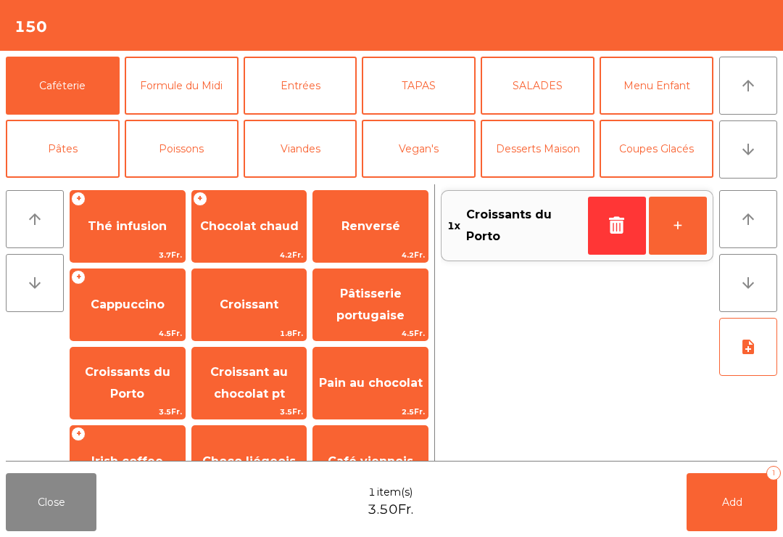
click at [744, 511] on button "Add 1" at bounding box center [732, 502] width 91 height 58
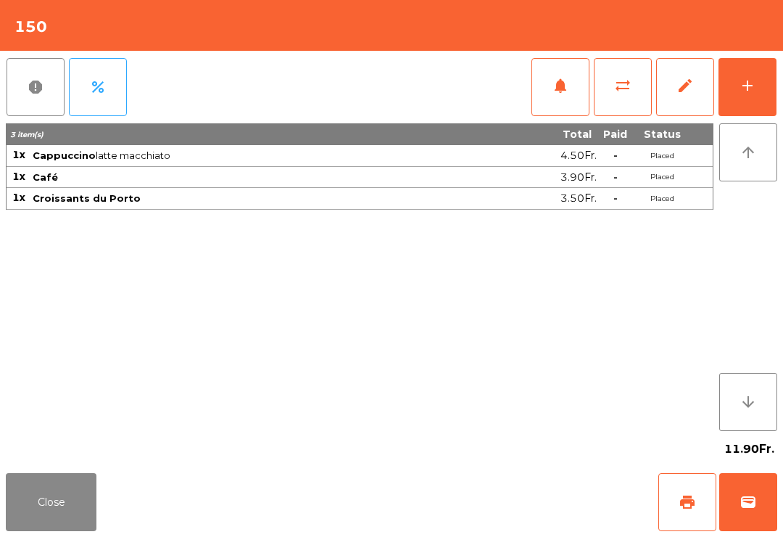
click at [34, 482] on button "Close" at bounding box center [51, 502] width 91 height 58
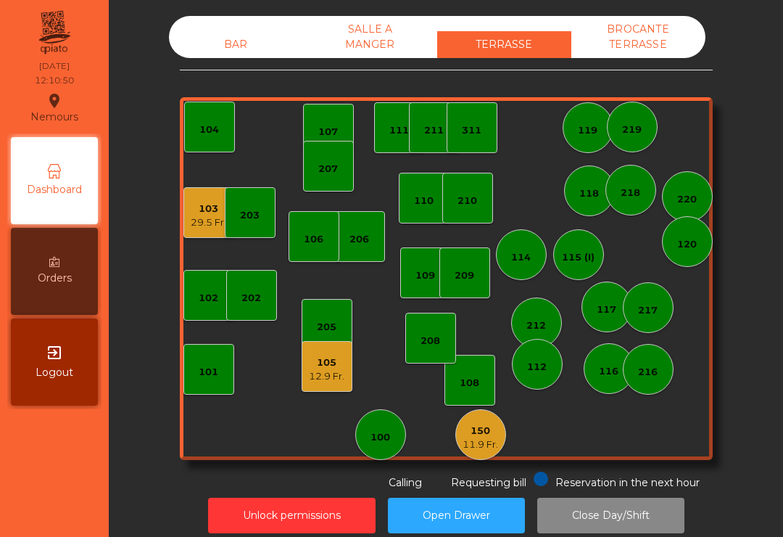
click at [197, 212] on div "103" at bounding box center [209, 209] width 36 height 15
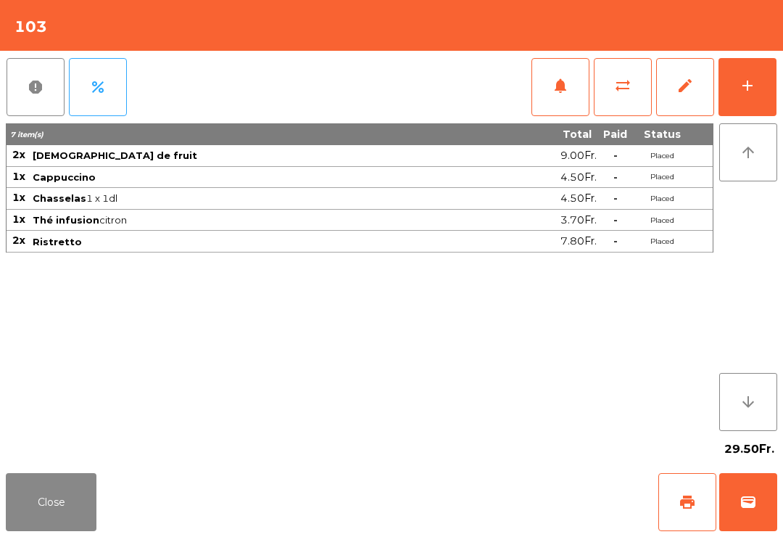
click at [641, 91] on button "sync_alt" at bounding box center [623, 87] width 58 height 58
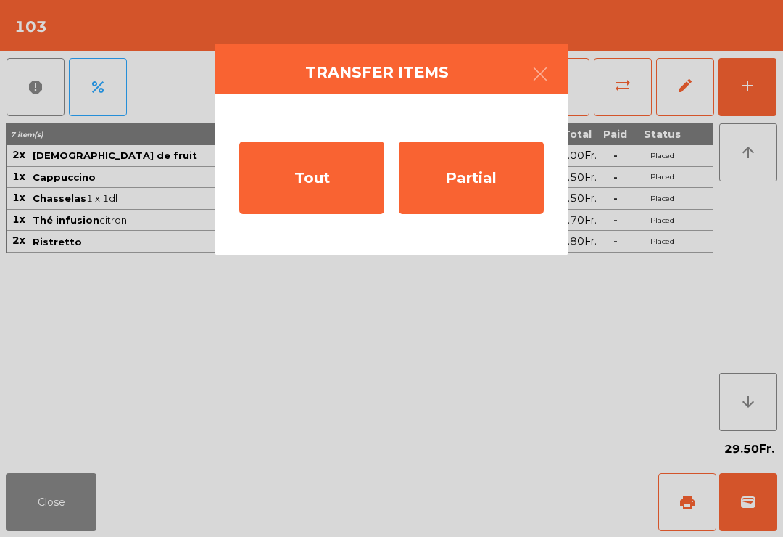
click at [497, 182] on div "Partial" at bounding box center [471, 177] width 145 height 73
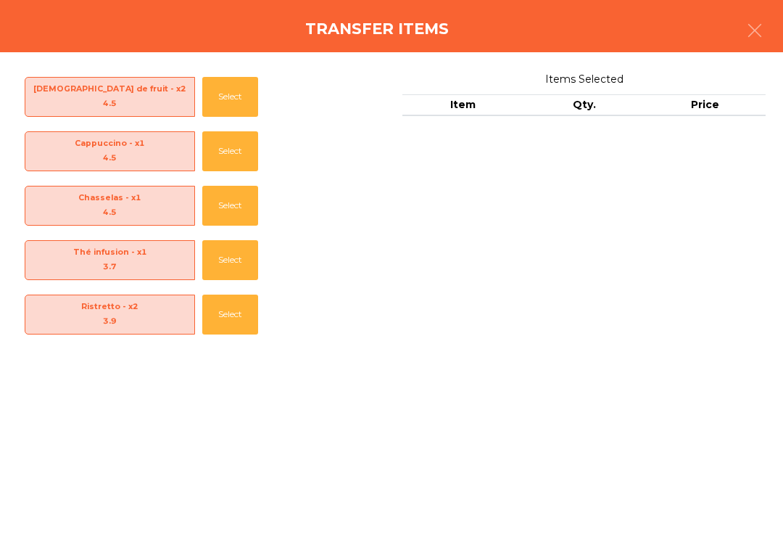
click at [241, 314] on button "Select" at bounding box center [230, 314] width 56 height 40
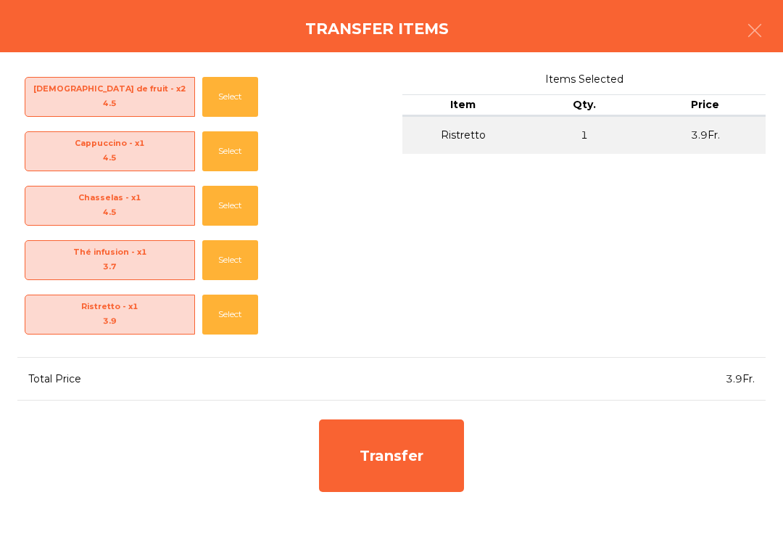
click at [240, 313] on button "Select" at bounding box center [230, 314] width 56 height 40
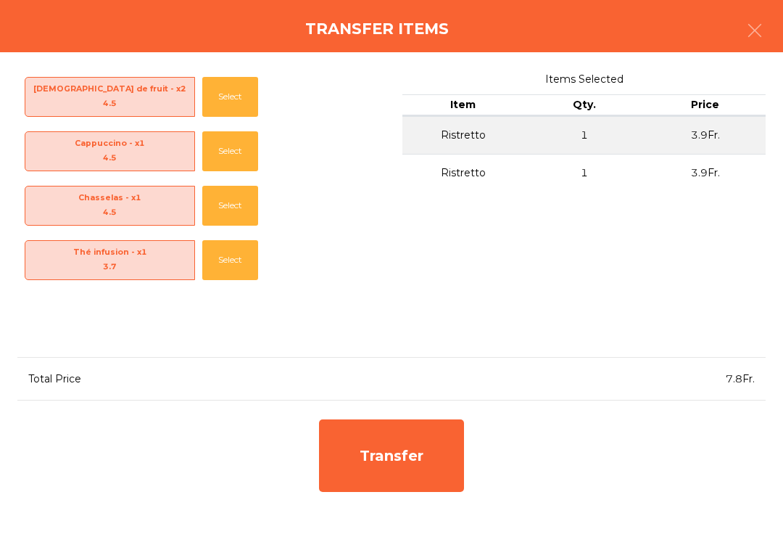
click at [424, 478] on div "Transfer" at bounding box center [391, 455] width 145 height 73
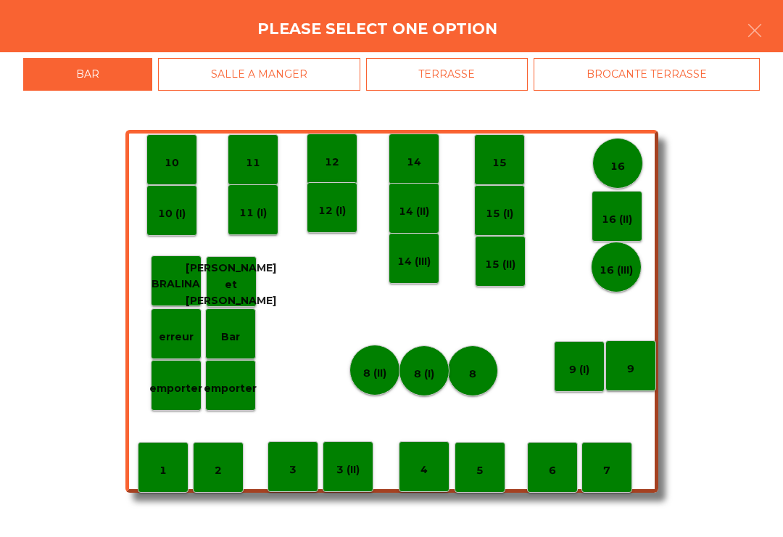
click at [369, 370] on p "8 (II)" at bounding box center [374, 373] width 23 height 17
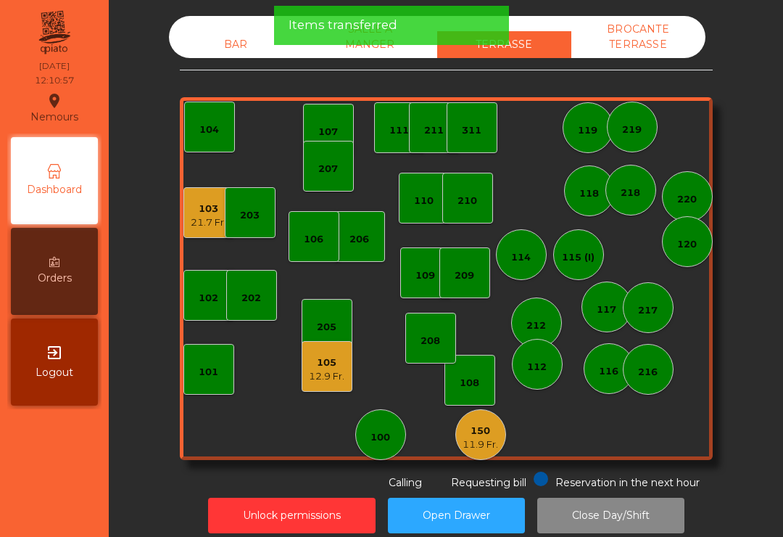
click at [244, 48] on div "BAR" at bounding box center [236, 44] width 134 height 27
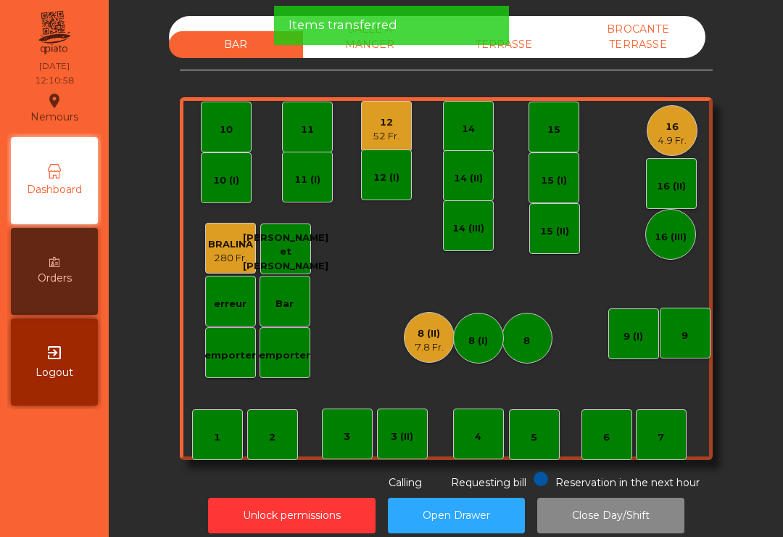
click at [429, 337] on div "8 (II)" at bounding box center [429, 333] width 29 height 15
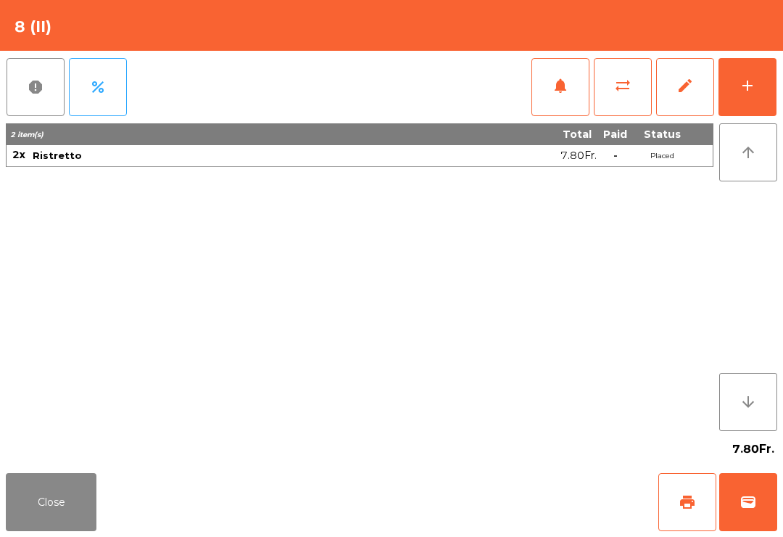
click at [669, 512] on button "print" at bounding box center [687, 502] width 58 height 58
click at [733, 508] on button "wallet" at bounding box center [748, 502] width 58 height 58
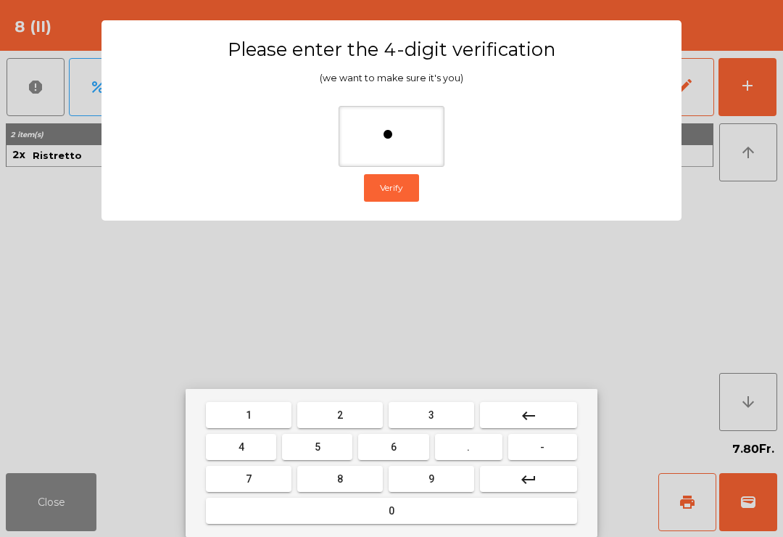
type input "**"
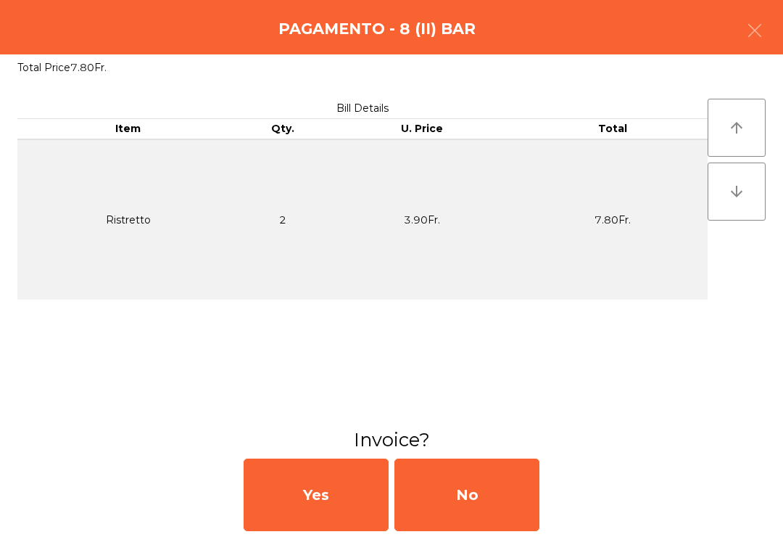
click at [479, 510] on div "No" at bounding box center [466, 494] width 145 height 73
click at [463, 496] on div "No" at bounding box center [466, 494] width 145 height 73
click at [466, 482] on div "No" at bounding box center [466, 494] width 145 height 73
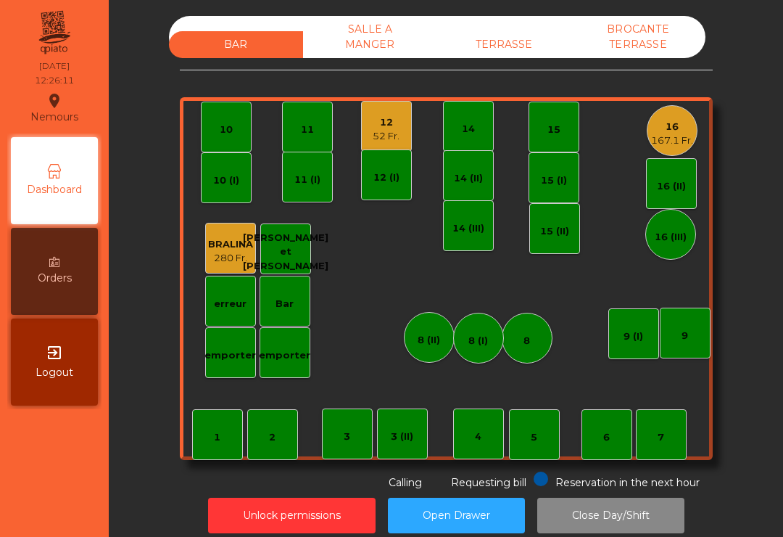
click at [225, 136] on div "10" at bounding box center [226, 130] width 13 height 15
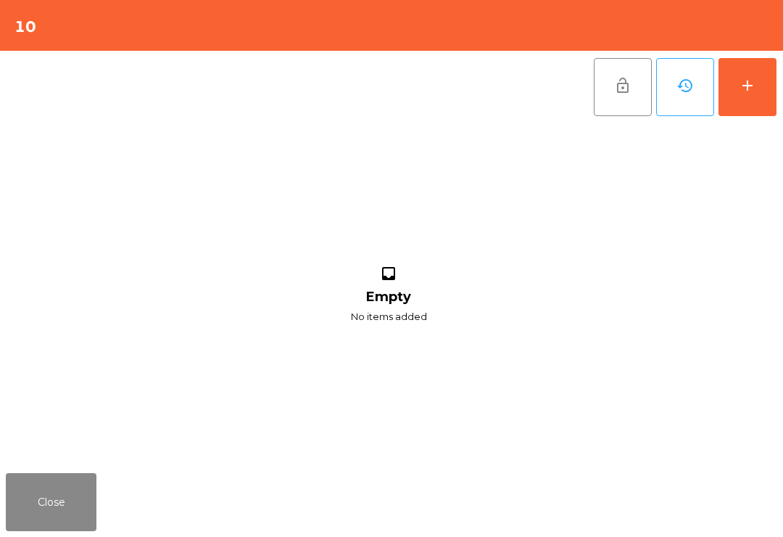
click at [735, 104] on button "add" at bounding box center [748, 87] width 58 height 58
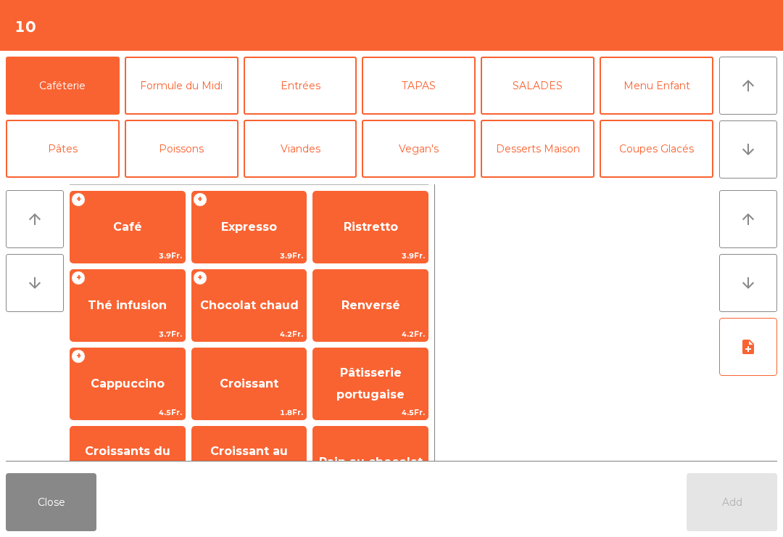
scroll to position [88, 0]
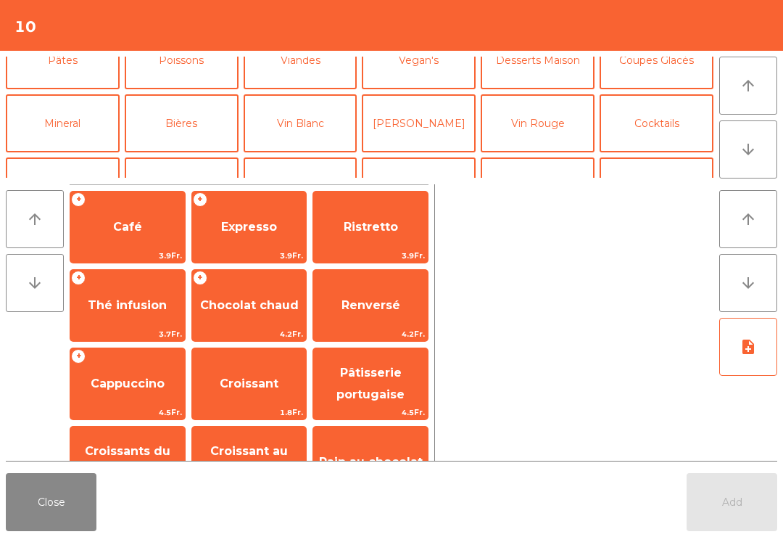
click at [203, 121] on button "Bières" at bounding box center [182, 123] width 114 height 58
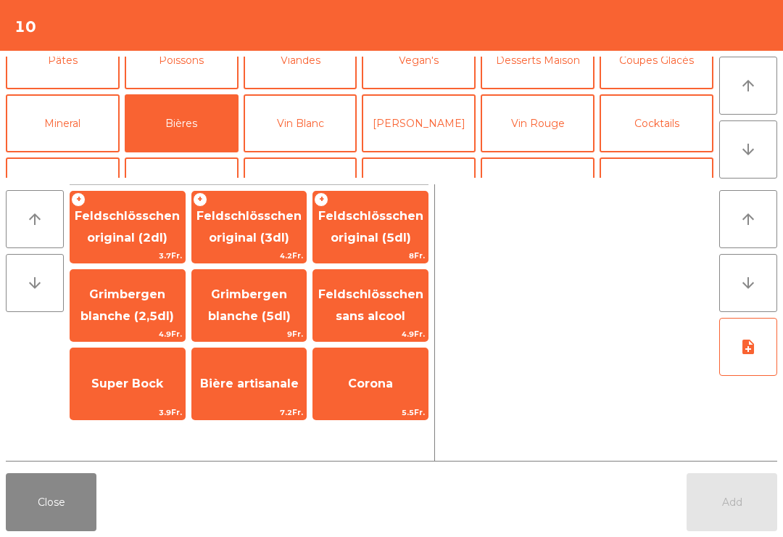
click at [141, 307] on span "Grimbergen blanche (2,5dl)" at bounding box center [127, 306] width 115 height 62
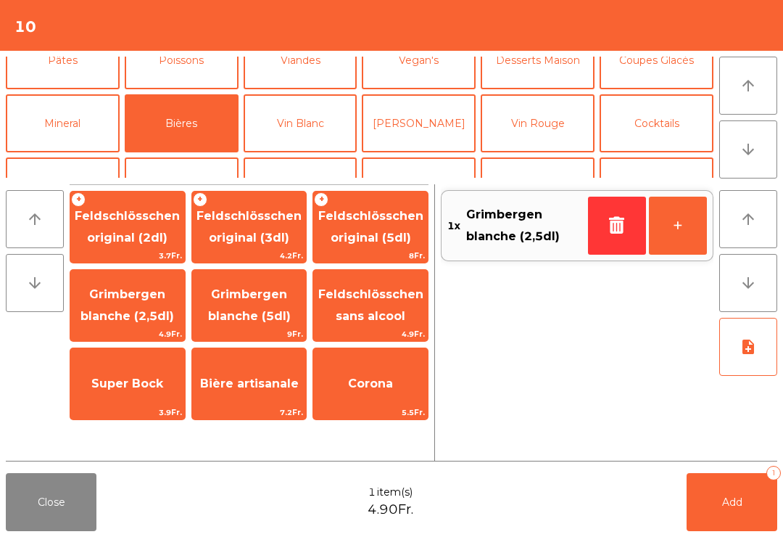
click at [141, 302] on span "Grimbergen blanche (2,5dl)" at bounding box center [127, 306] width 115 height 62
click at [389, 392] on span "Corona" at bounding box center [370, 383] width 115 height 39
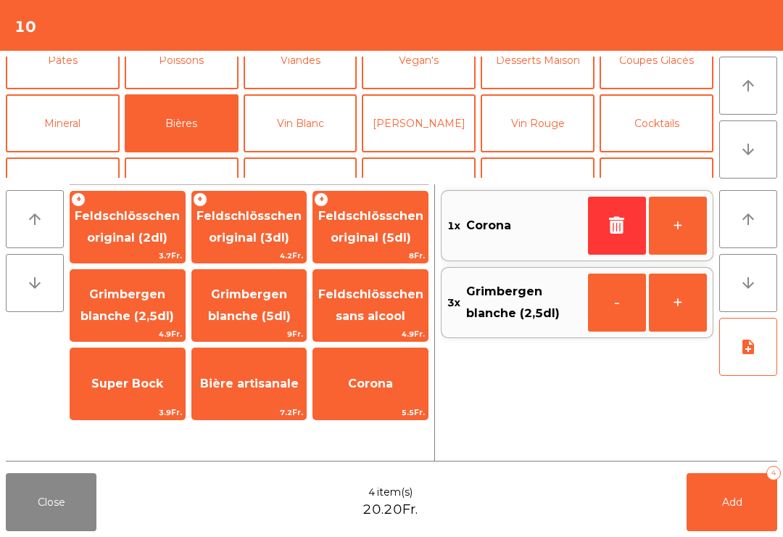
click at [378, 388] on span "Corona" at bounding box center [370, 383] width 45 height 14
click at [80, 117] on button "Mineral" at bounding box center [63, 123] width 114 height 58
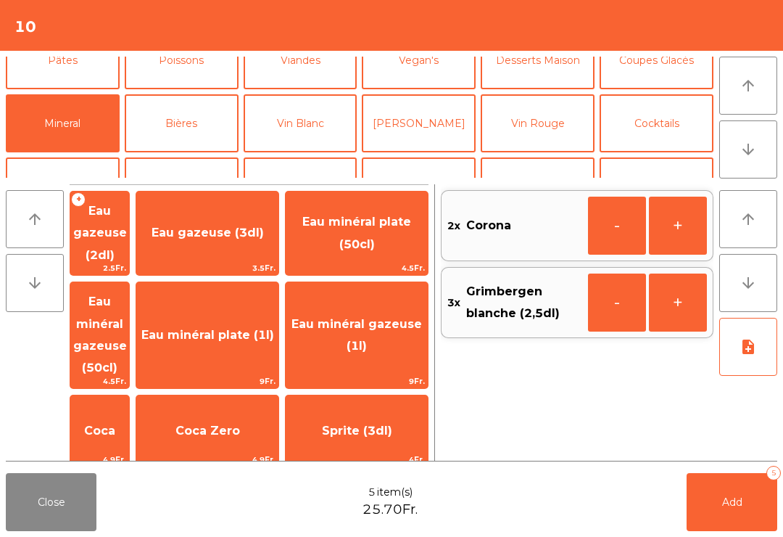
click at [260, 326] on span "Eau minéral plate (1l)" at bounding box center [207, 334] width 142 height 39
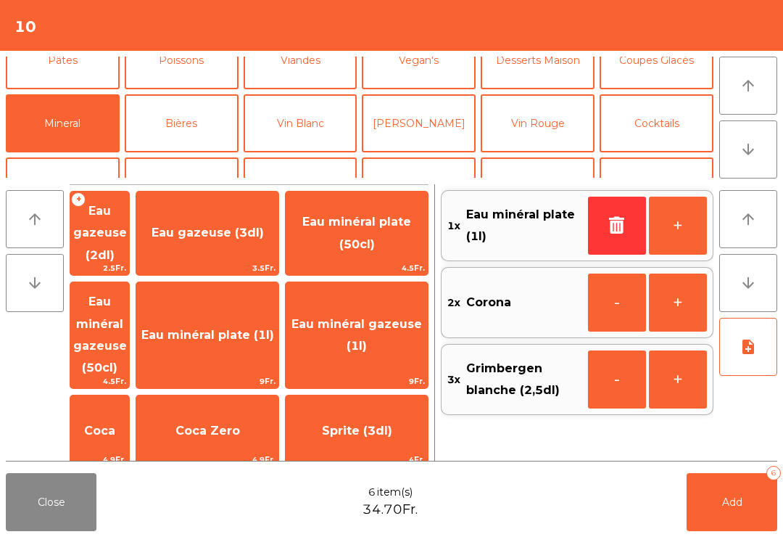
scroll to position [153, 0]
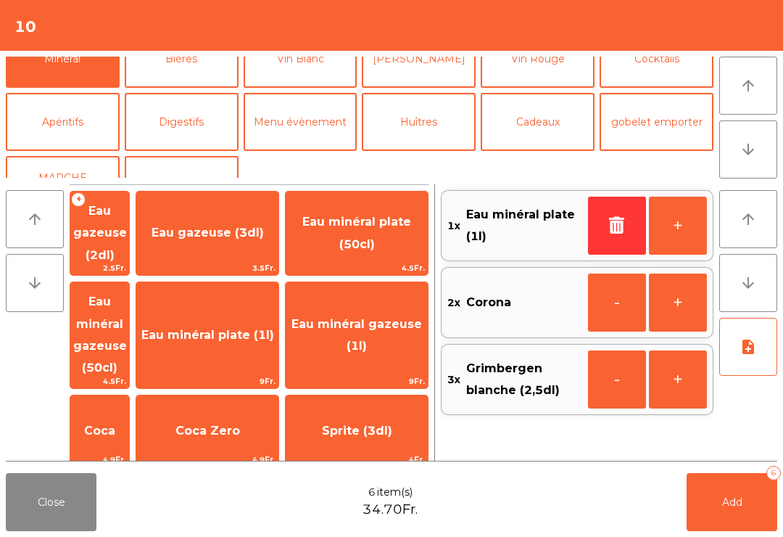
click at [63, 127] on button "Apéritifs" at bounding box center [63, 122] width 114 height 58
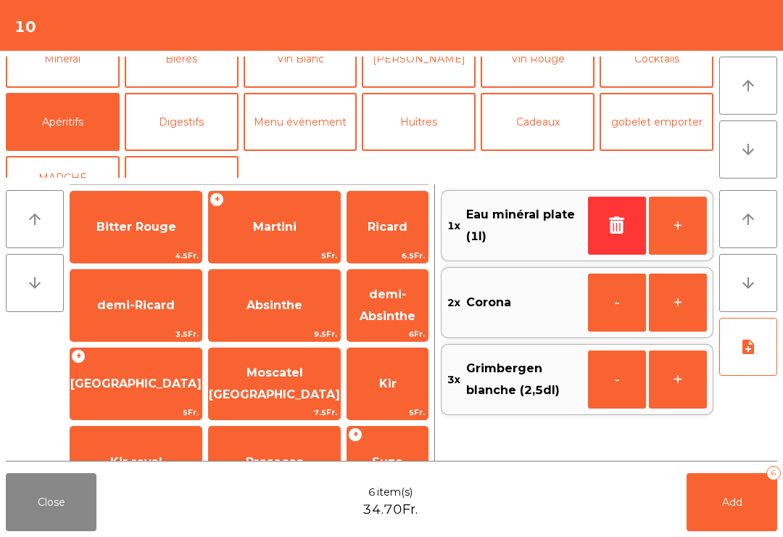
scroll to position [167, 0]
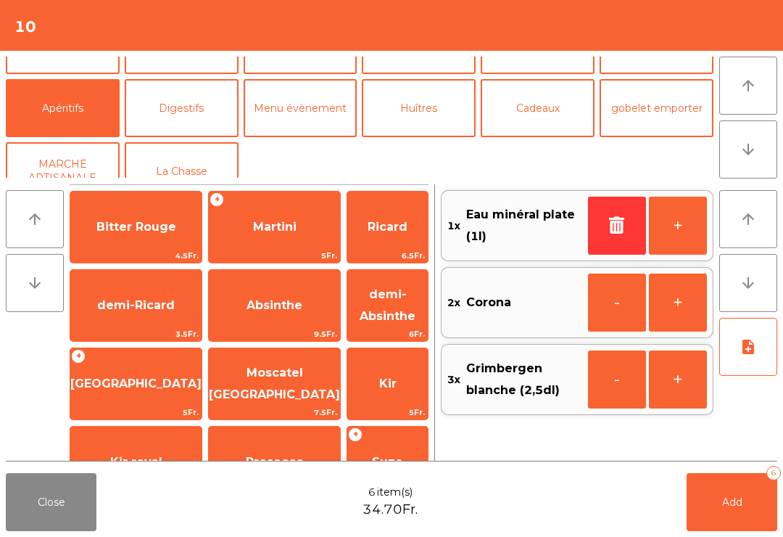
click at [379, 389] on span "Kir" at bounding box center [387, 383] width 17 height 14
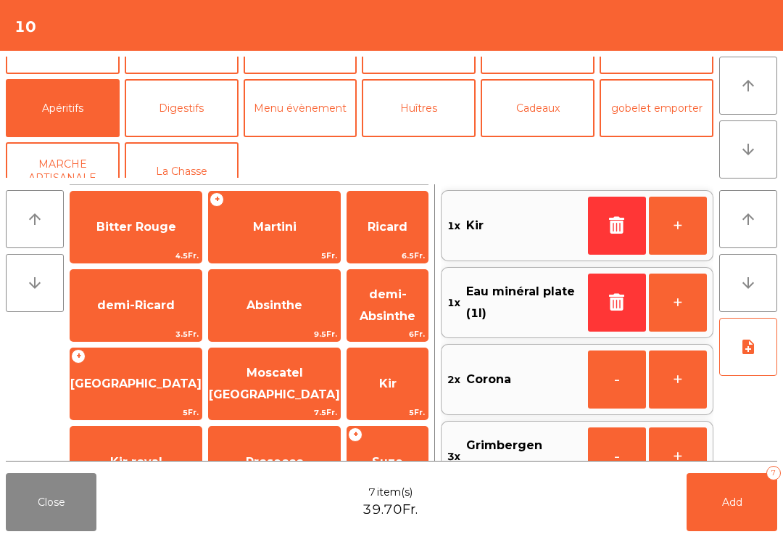
click at [249, 236] on span "Martini" at bounding box center [274, 226] width 131 height 39
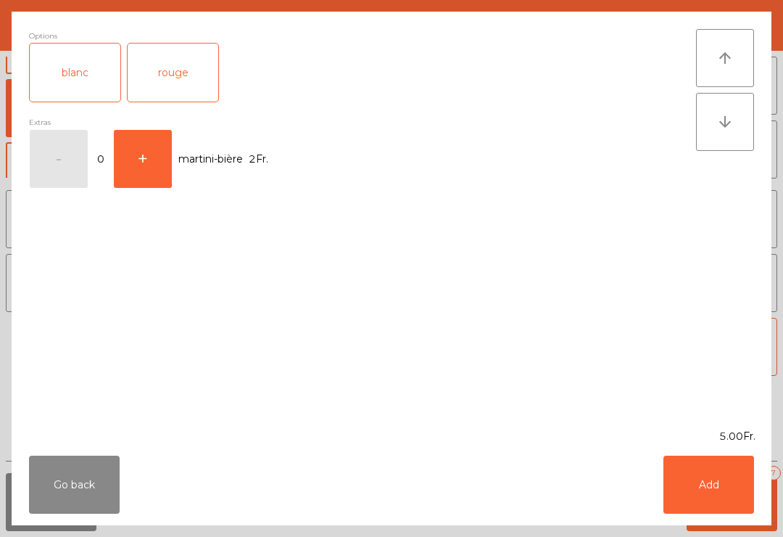
click at [157, 167] on button "+" at bounding box center [143, 159] width 58 height 58
click at [726, 505] on button "Add" at bounding box center [709, 484] width 91 height 58
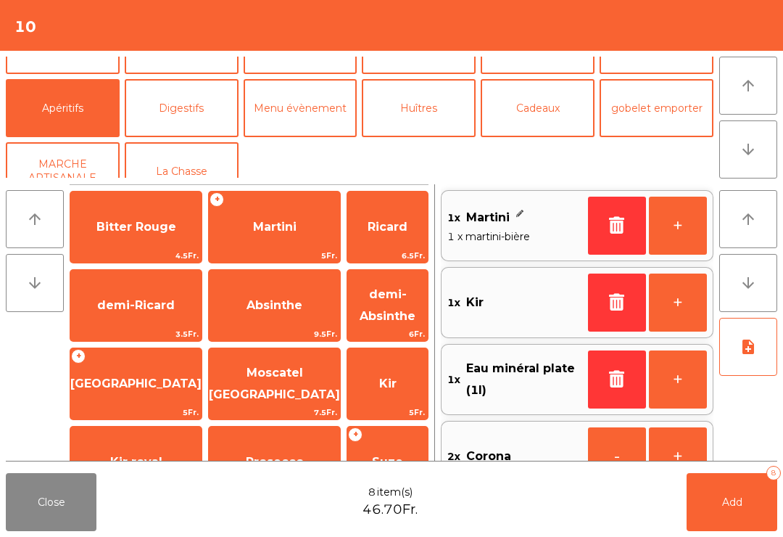
click at [681, 226] on button "+" at bounding box center [678, 226] width 58 height 58
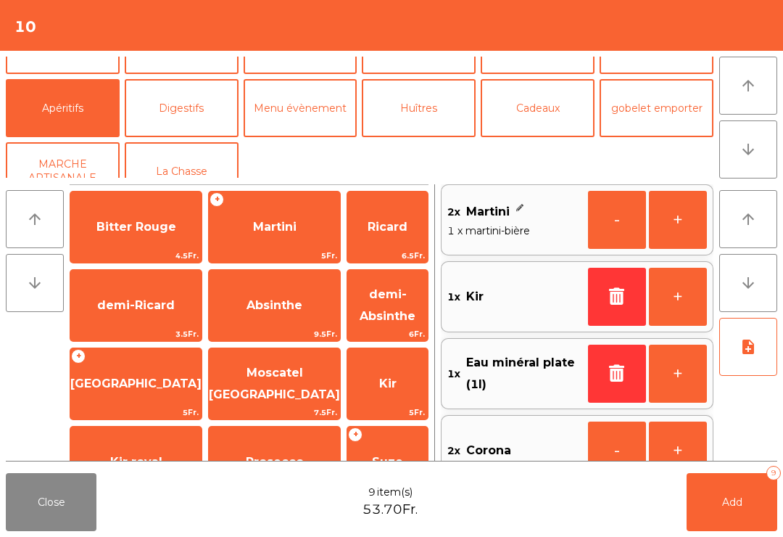
click at [738, 510] on button "Add 9" at bounding box center [732, 502] width 91 height 58
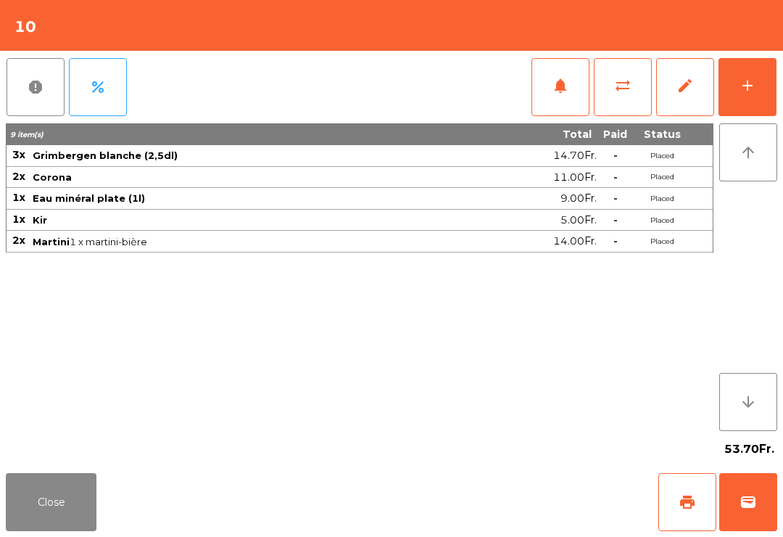
click at [57, 503] on button "Close" at bounding box center [51, 502] width 91 height 58
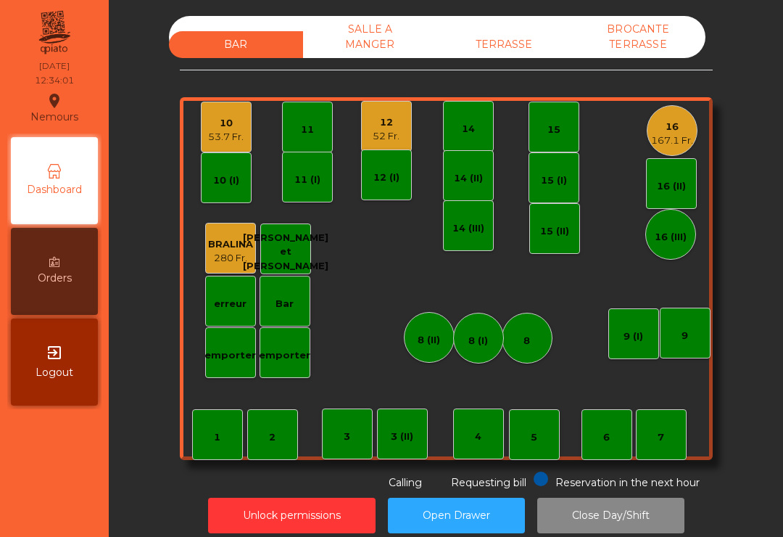
click at [504, 41] on div "TERRASSE" at bounding box center [504, 44] width 134 height 27
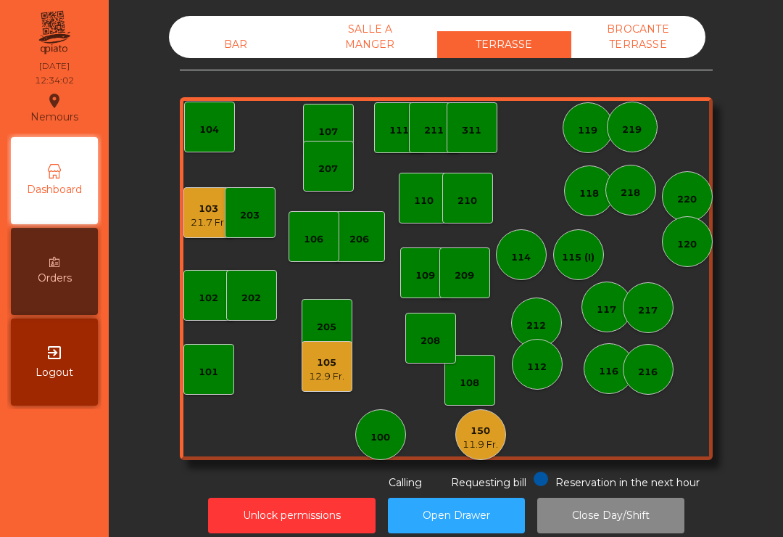
click at [486, 442] on div "11.9 Fr." at bounding box center [481, 444] width 36 height 15
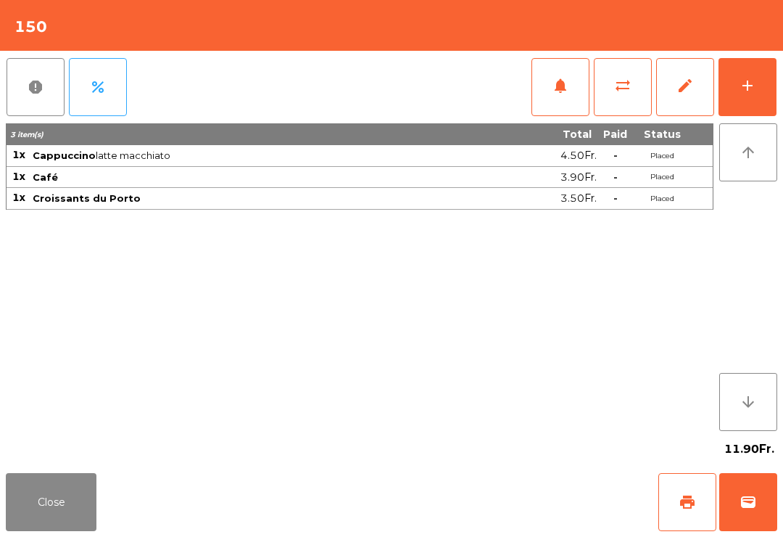
click at [695, 501] on span "print" at bounding box center [687, 501] width 17 height 17
click at [748, 510] on span "wallet" at bounding box center [748, 501] width 17 height 17
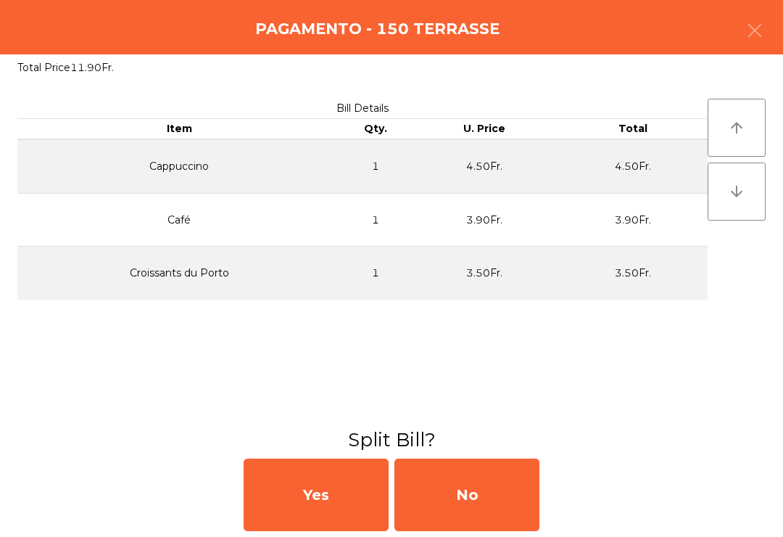
click at [471, 500] on div "No" at bounding box center [466, 494] width 145 height 73
click at [472, 503] on div "MB" at bounding box center [466, 494] width 145 height 73
click at [488, 497] on div "No" at bounding box center [466, 494] width 145 height 73
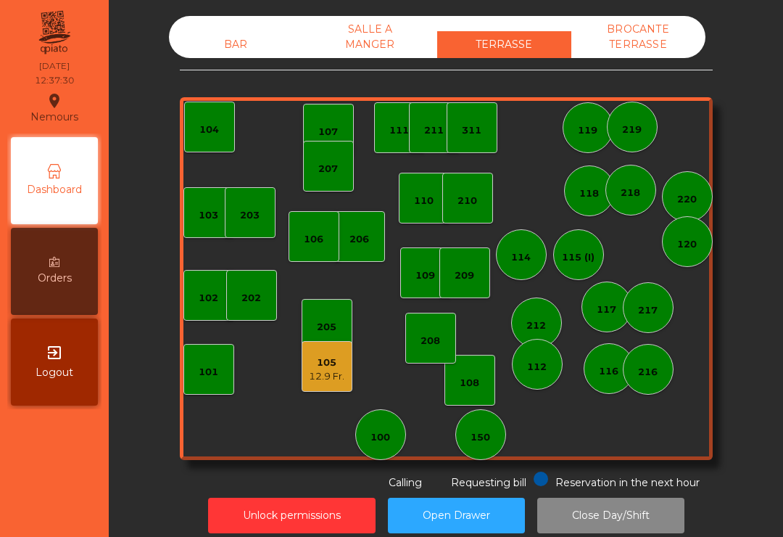
click at [253, 28] on div "BAR SALLE A MANGER TERRASSE BROCANTE TERRASSE" at bounding box center [437, 37] width 537 height 42
click at [229, 32] on div "BAR" at bounding box center [236, 44] width 134 height 27
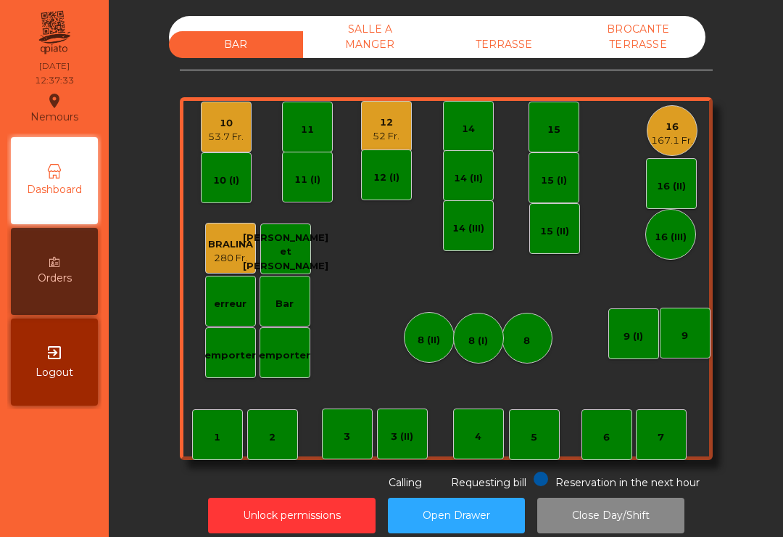
click at [220, 147] on div "10 53.7 Fr." at bounding box center [226, 127] width 51 height 51
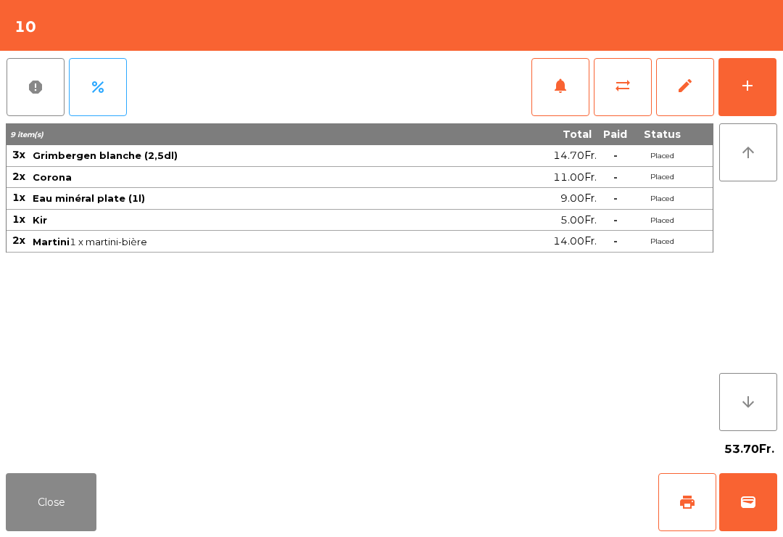
click at [759, 97] on button "add" at bounding box center [748, 87] width 58 height 58
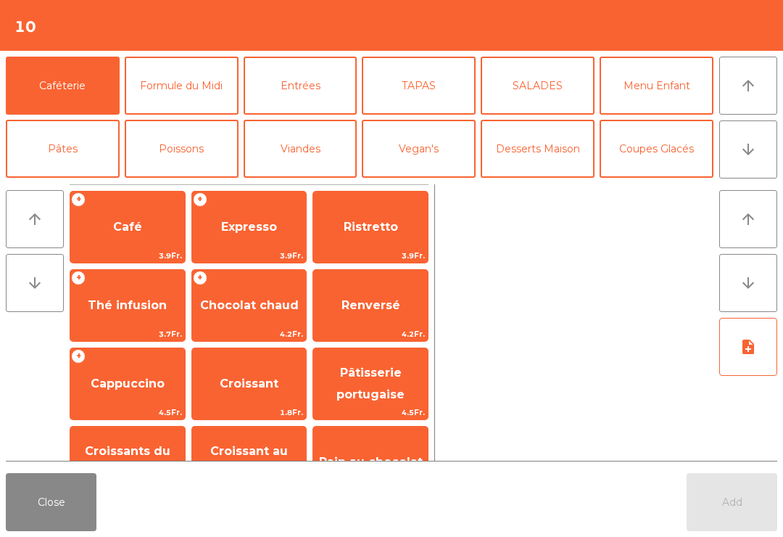
click at [427, 78] on button "TAPAS" at bounding box center [419, 86] width 114 height 58
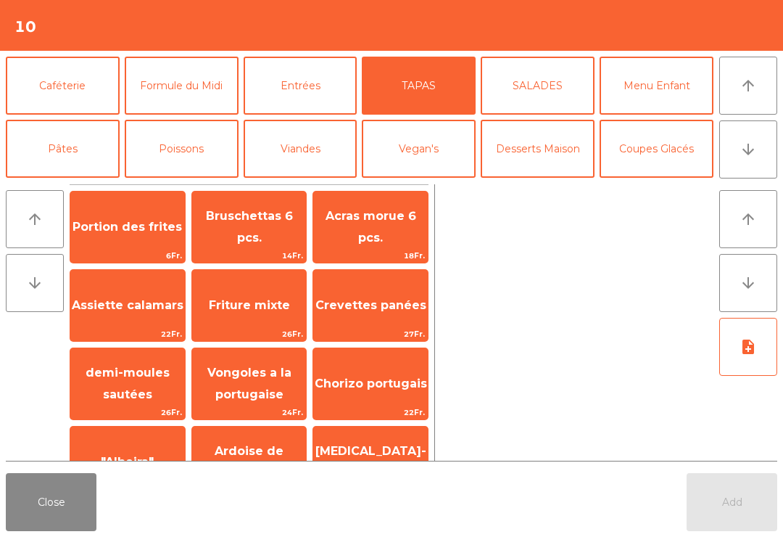
click at [286, 310] on span "Friture mixte" at bounding box center [249, 305] width 81 height 14
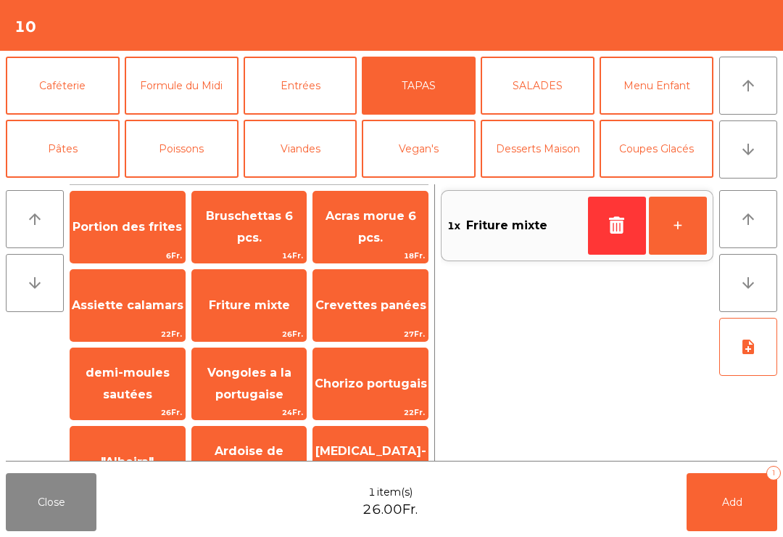
click at [286, 309] on span "Friture mixte" at bounding box center [249, 305] width 81 height 14
click at [651, 95] on button "Menu Enfant" at bounding box center [657, 86] width 114 height 58
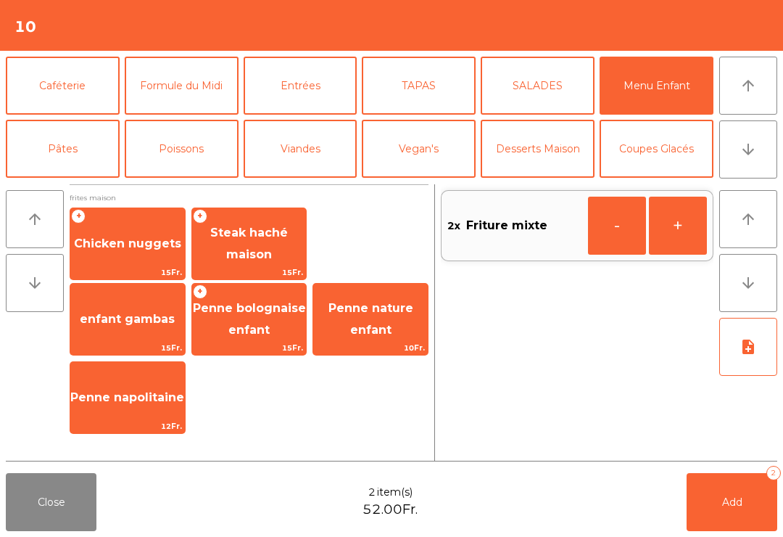
click at [144, 248] on span "Chicken nuggets" at bounding box center [127, 243] width 107 height 14
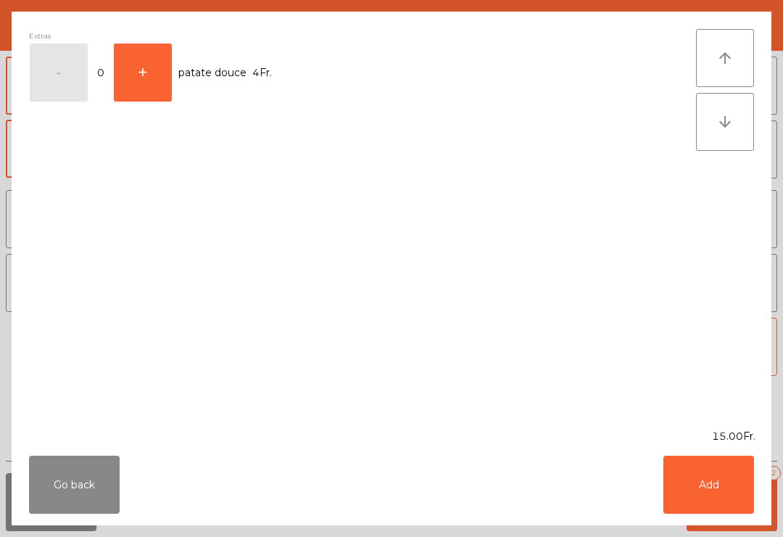
click at [695, 487] on button "Add" at bounding box center [709, 484] width 91 height 58
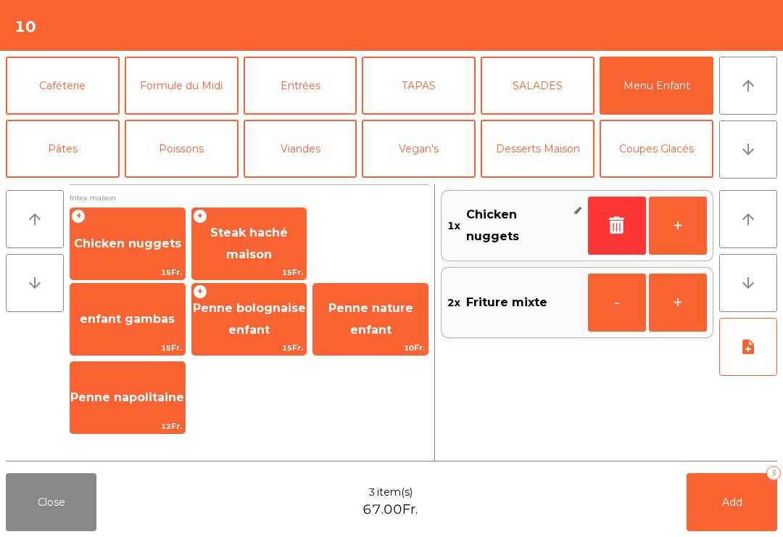
click at [673, 241] on button "+" at bounding box center [678, 226] width 58 height 58
click at [295, 154] on button "Viandes" at bounding box center [301, 149] width 114 height 58
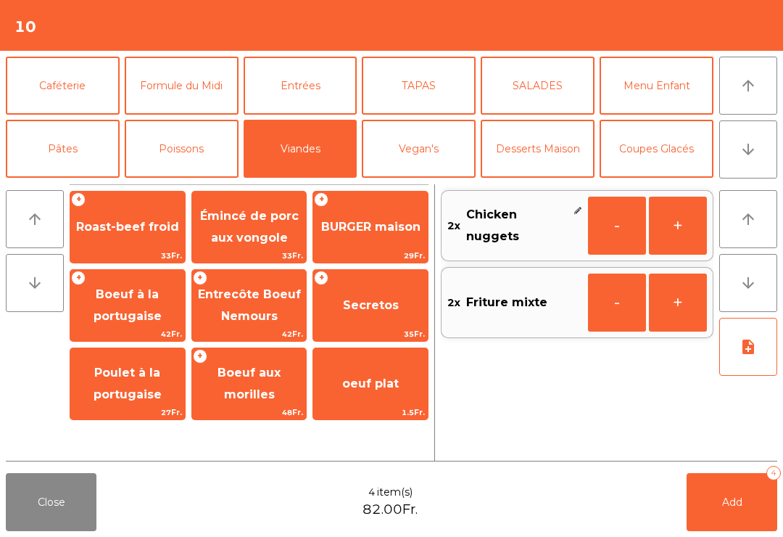
click at [136, 319] on span "Boeuf à la portugaise" at bounding box center [128, 305] width 68 height 36
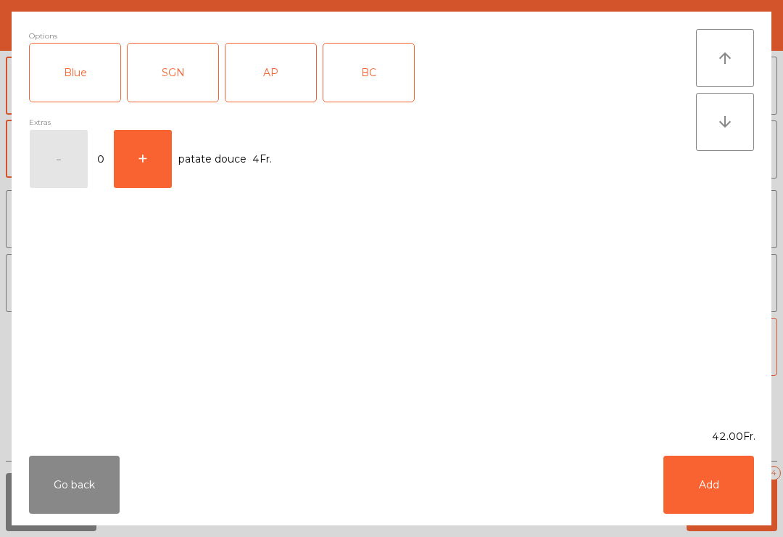
click at [272, 80] on div "AP" at bounding box center [271, 73] width 91 height 58
click at [702, 482] on button "Add" at bounding box center [709, 484] width 91 height 58
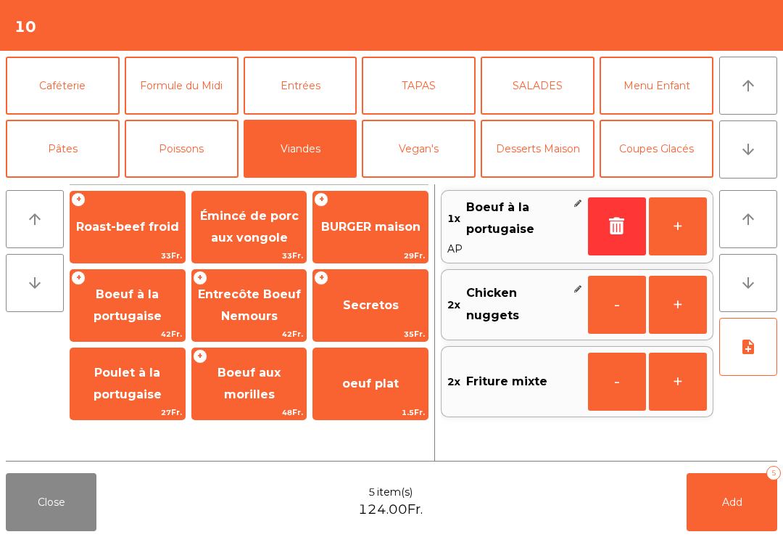
click at [670, 233] on button "+" at bounding box center [678, 226] width 58 height 58
click at [676, 237] on button "+" at bounding box center [678, 226] width 58 height 58
click at [379, 310] on span "Secretos" at bounding box center [371, 305] width 56 height 14
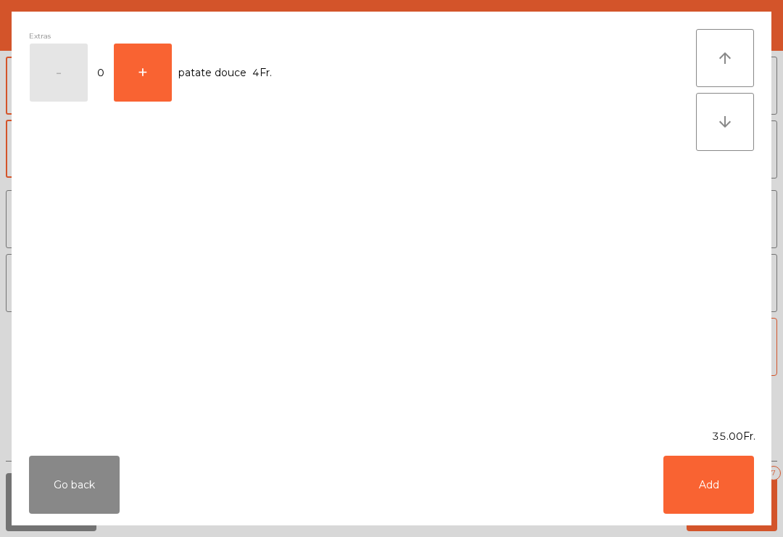
click at [713, 485] on button "Add" at bounding box center [709, 484] width 91 height 58
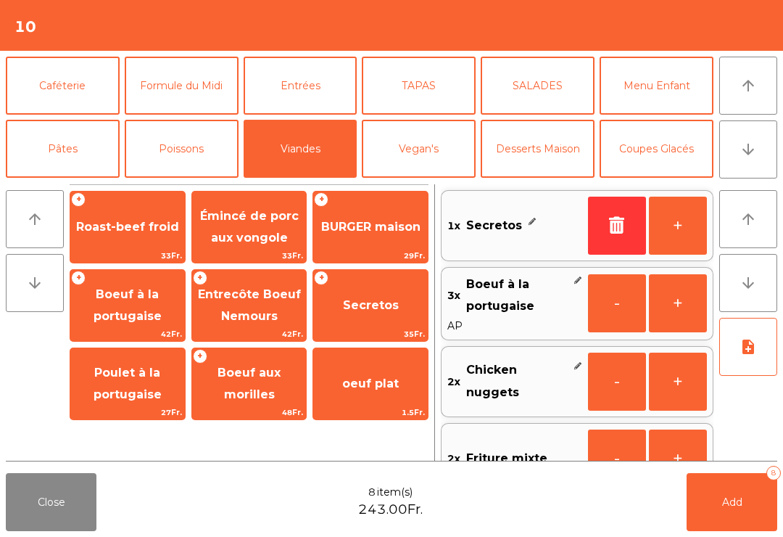
click at [690, 223] on button "+" at bounding box center [678, 226] width 58 height 58
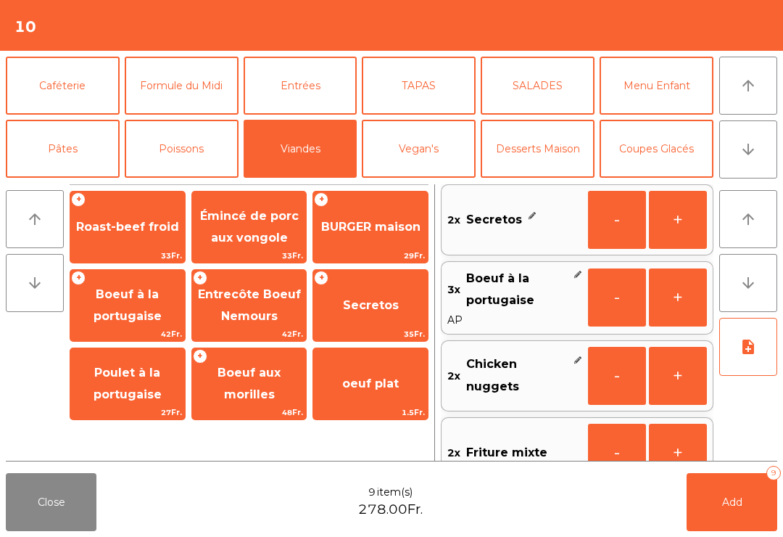
click at [689, 220] on button "+" at bounding box center [678, 220] width 58 height 58
click at [265, 230] on span "Émincé de porc aux vongole" at bounding box center [249, 227] width 99 height 36
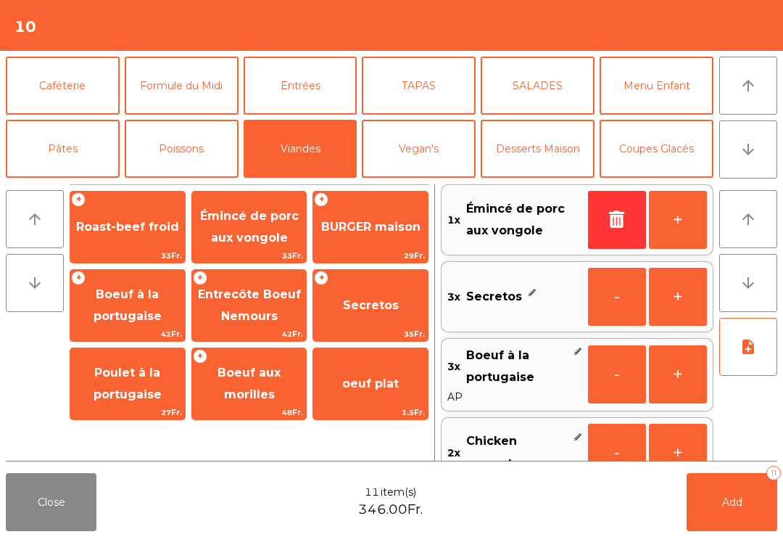
click at [682, 215] on button "+" at bounding box center [678, 220] width 58 height 58
click at [690, 220] on button "+" at bounding box center [678, 220] width 58 height 58
click at [85, 152] on button "Pâtes" at bounding box center [63, 149] width 114 height 58
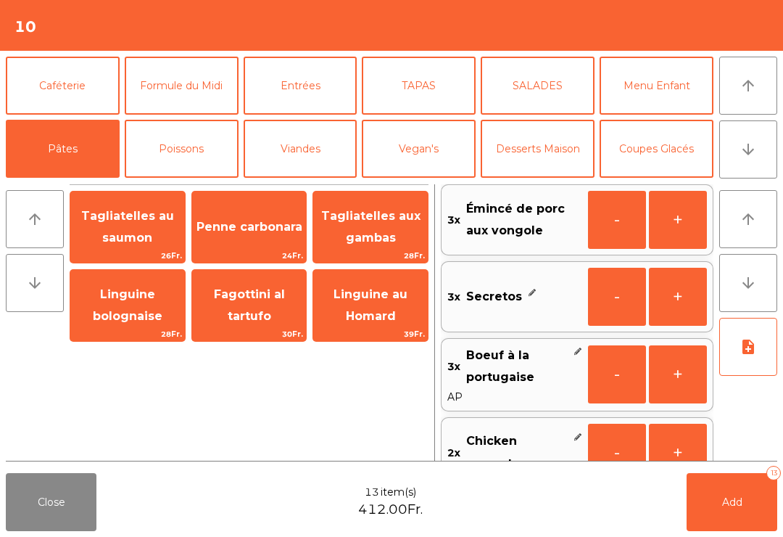
click at [146, 229] on span "Tagliatelles au saumon" at bounding box center [127, 228] width 115 height 62
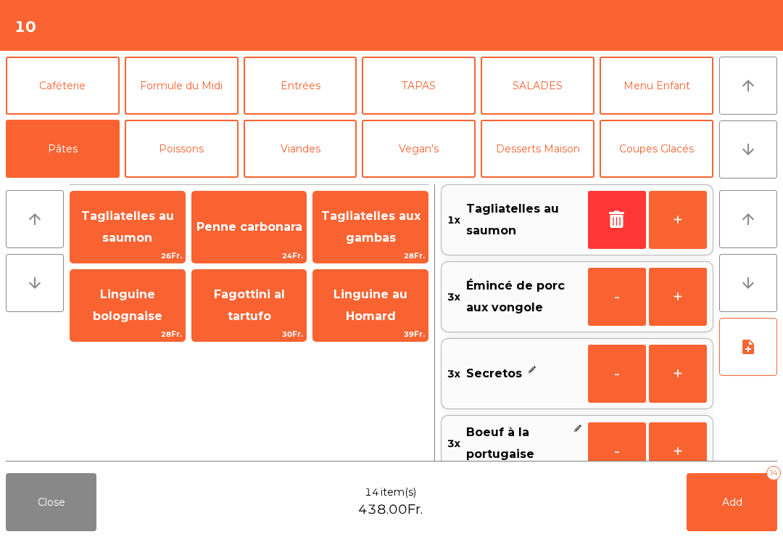
click at [184, 156] on button "Poissons" at bounding box center [182, 149] width 114 height 58
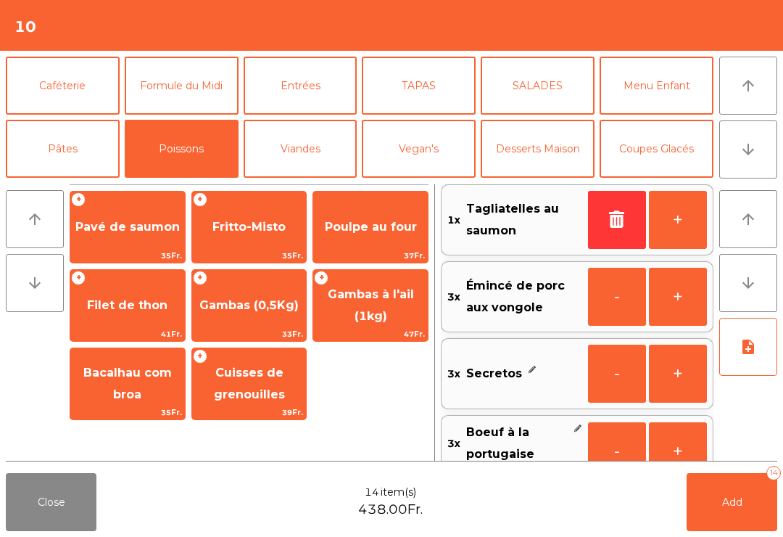
click at [127, 229] on span "Pavé de saumon" at bounding box center [127, 227] width 104 height 14
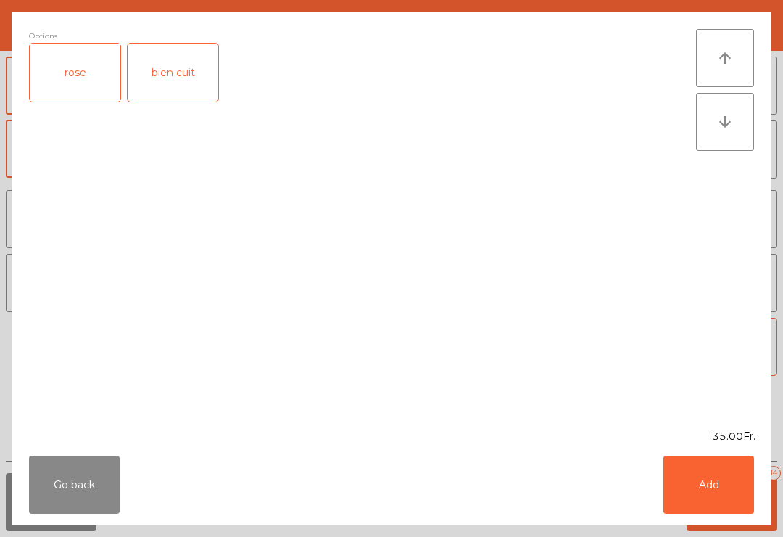
click at [83, 85] on div "rose" at bounding box center [75, 73] width 91 height 58
click at [697, 485] on button "Add" at bounding box center [709, 484] width 91 height 58
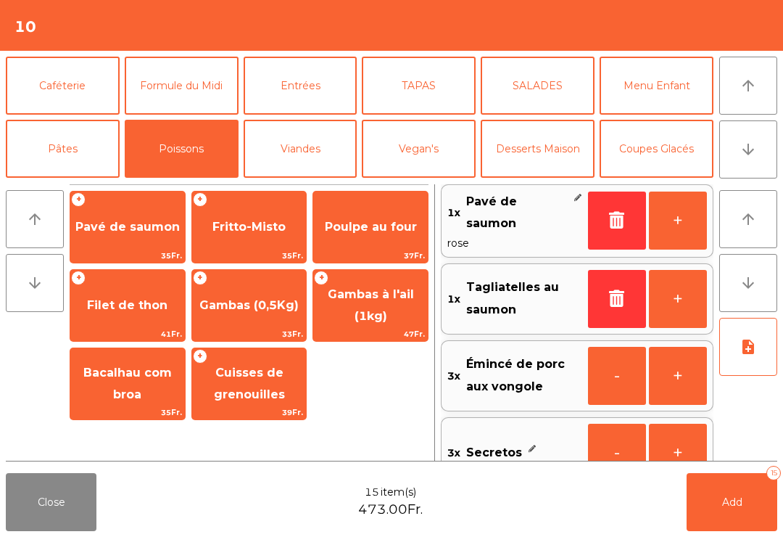
click at [144, 394] on span "Bacalhau com broa" at bounding box center [127, 384] width 115 height 62
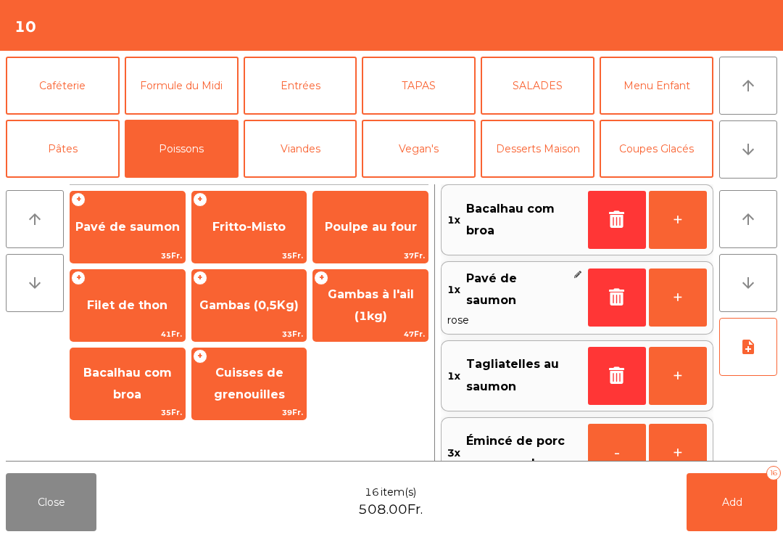
click at [664, 96] on button "Menu Enfant" at bounding box center [657, 86] width 114 height 58
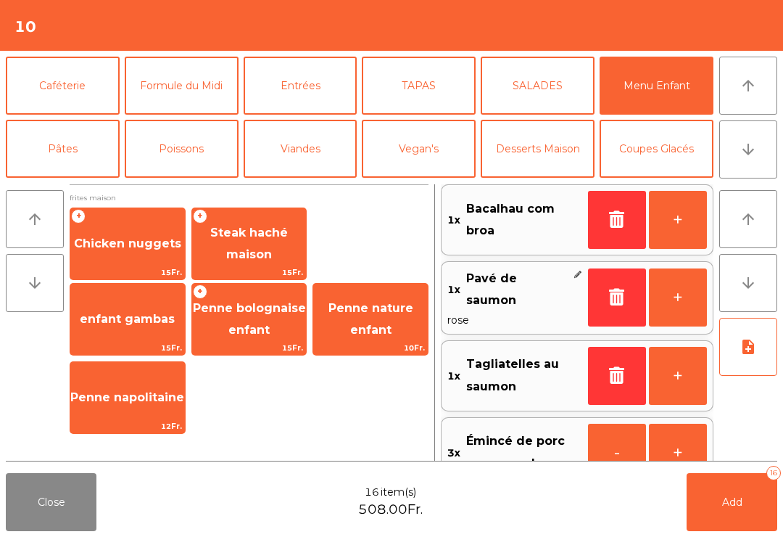
click at [281, 315] on span "Penne bolognaise enfant" at bounding box center [249, 319] width 113 height 36
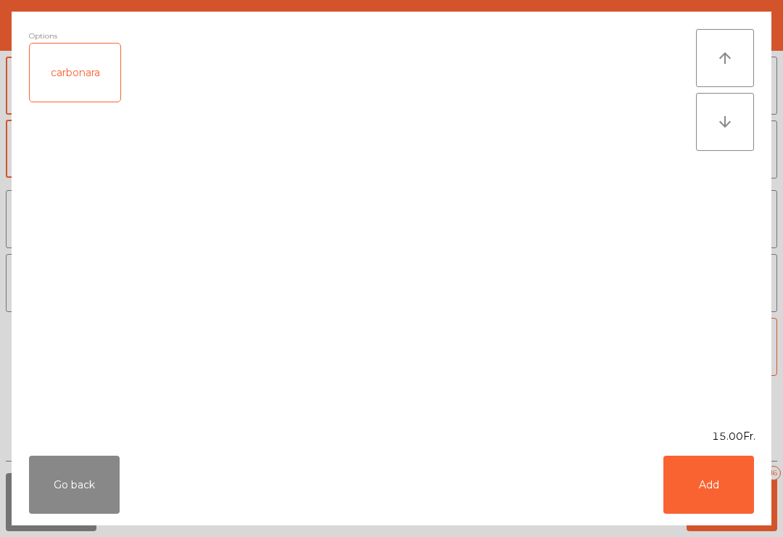
click at [700, 495] on button "Add" at bounding box center [709, 484] width 91 height 58
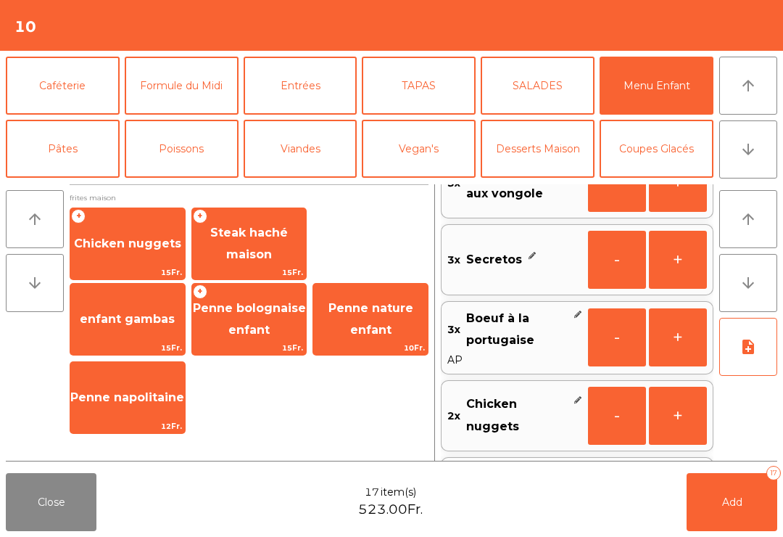
scroll to position [430, 0]
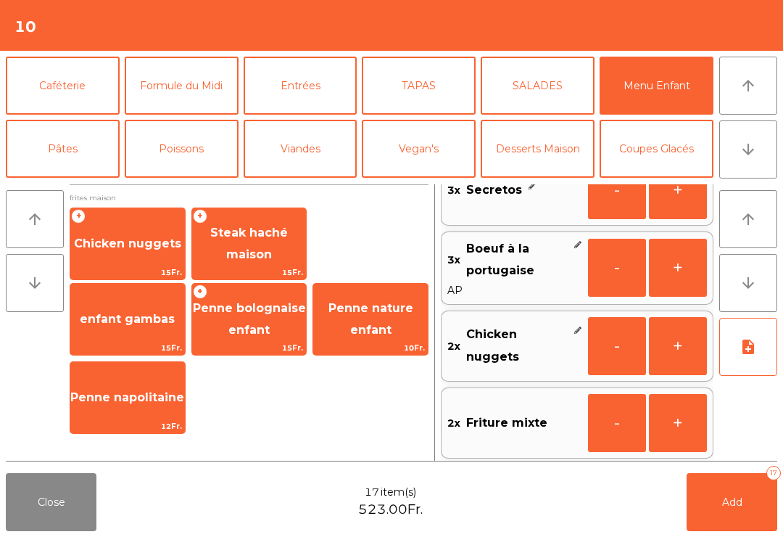
click at [746, 360] on button "note_add" at bounding box center [748, 347] width 58 height 58
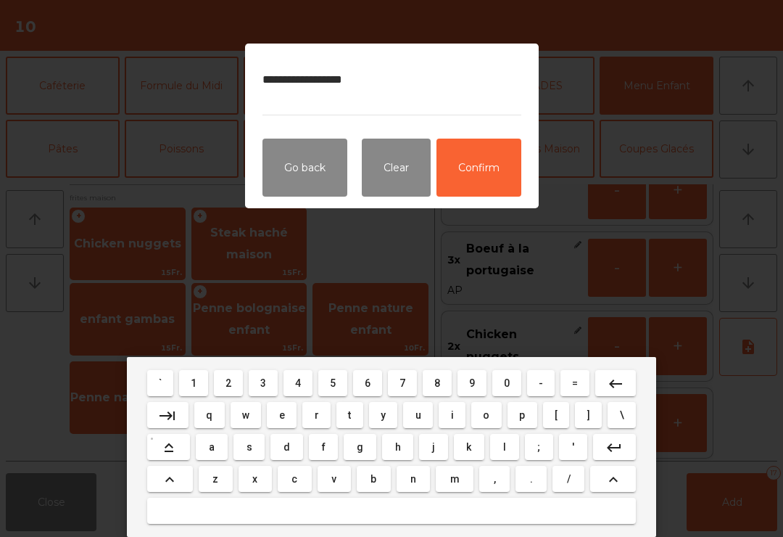
type textarea "**********"
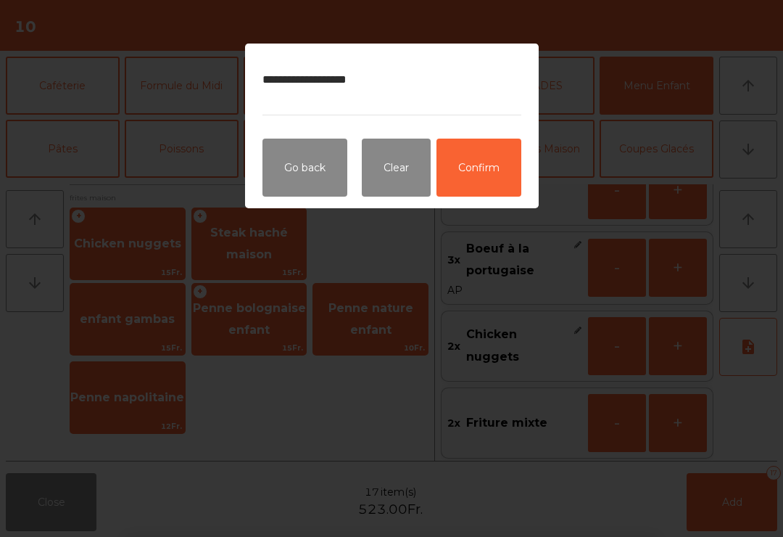
click at [490, 168] on button "Confirm" at bounding box center [479, 168] width 85 height 58
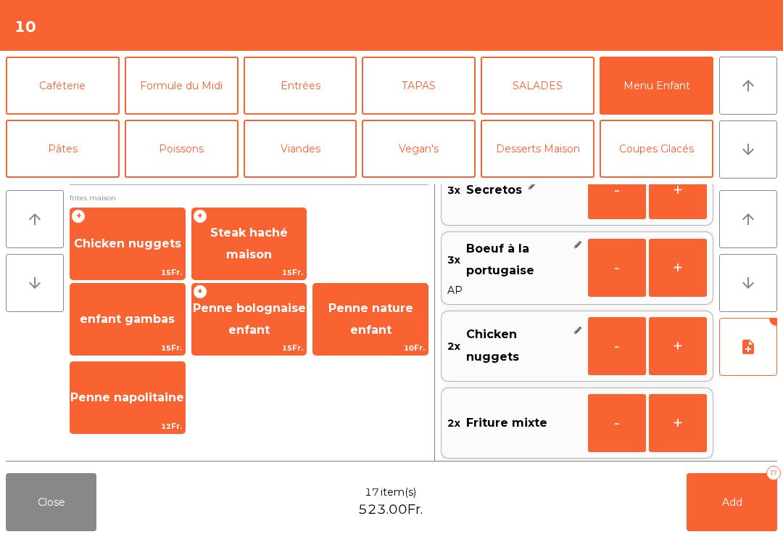
click at [746, 508] on button "Add 17" at bounding box center [732, 502] width 91 height 58
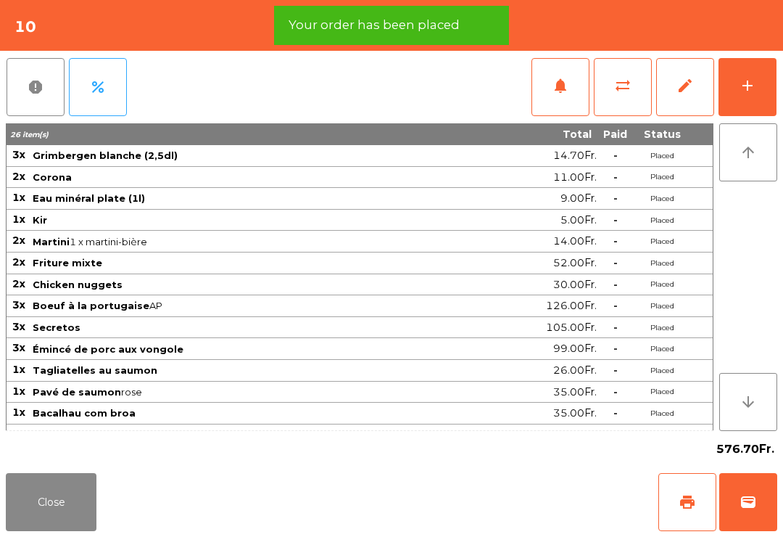
click at [756, 102] on button "add" at bounding box center [748, 87] width 58 height 58
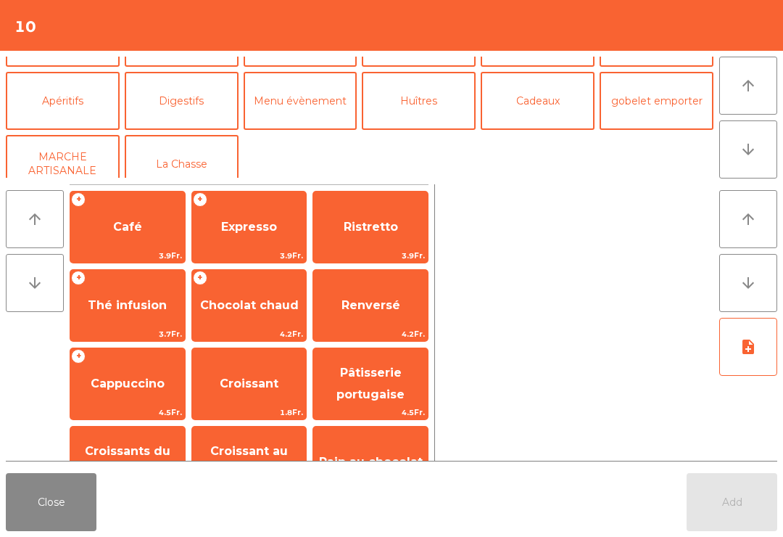
scroll to position [86, 0]
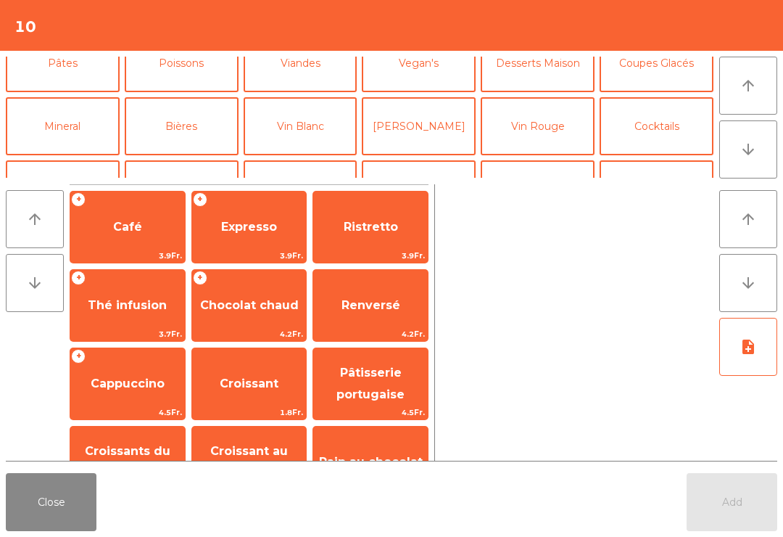
click at [529, 134] on button "Vin Rouge" at bounding box center [538, 126] width 114 height 58
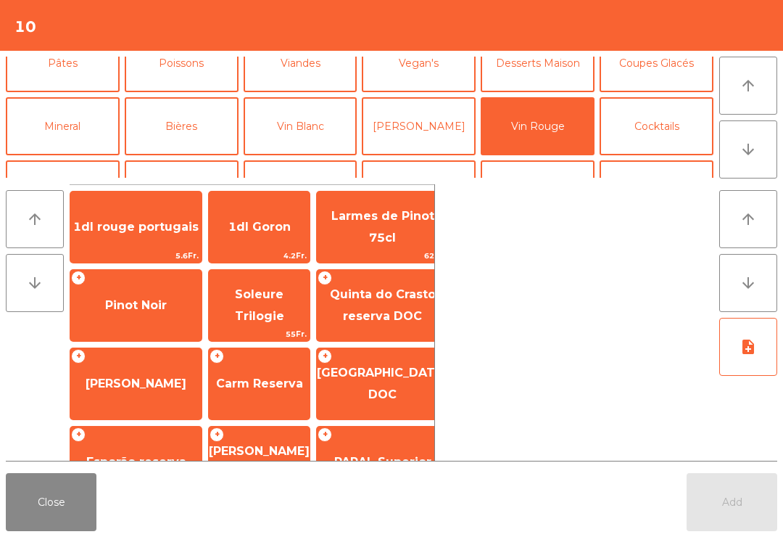
scroll to position [416, 0]
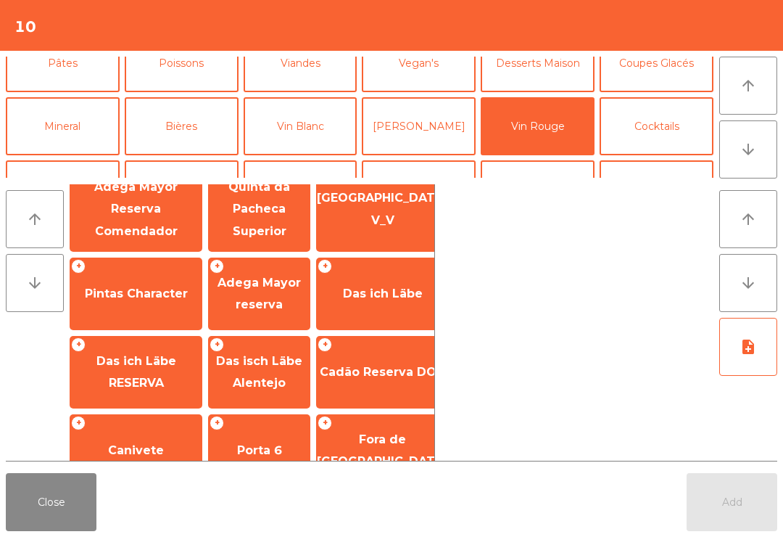
click at [139, 431] on span "Canivete" at bounding box center [135, 450] width 131 height 39
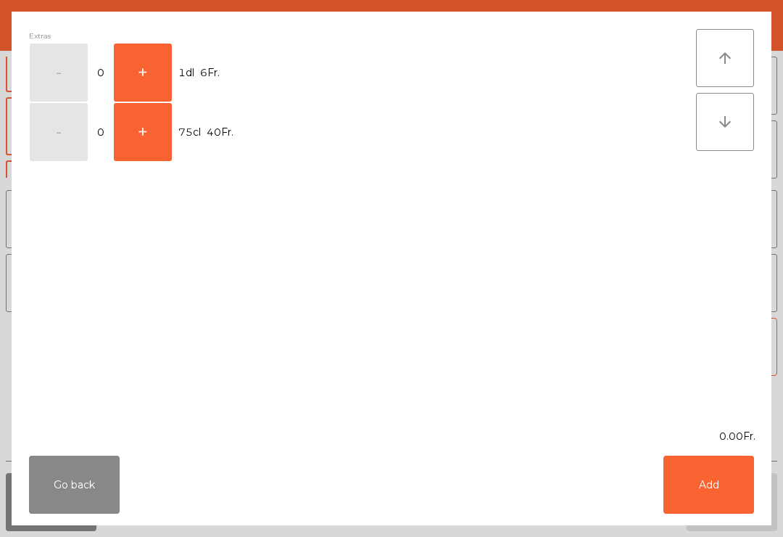
click at [139, 143] on button "+" at bounding box center [143, 132] width 58 height 58
click at [714, 492] on button "Add" at bounding box center [709, 484] width 91 height 58
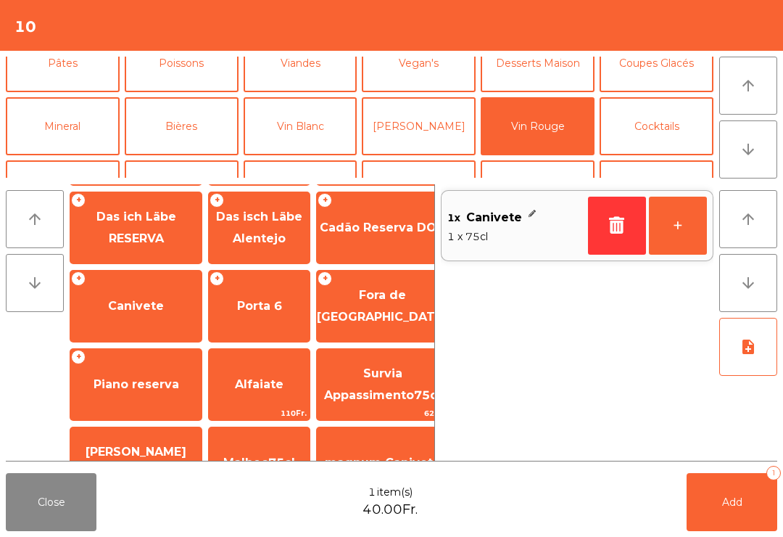
click at [679, 233] on button "+" at bounding box center [678, 226] width 58 height 58
click at [740, 504] on span "Add" at bounding box center [732, 501] width 20 height 13
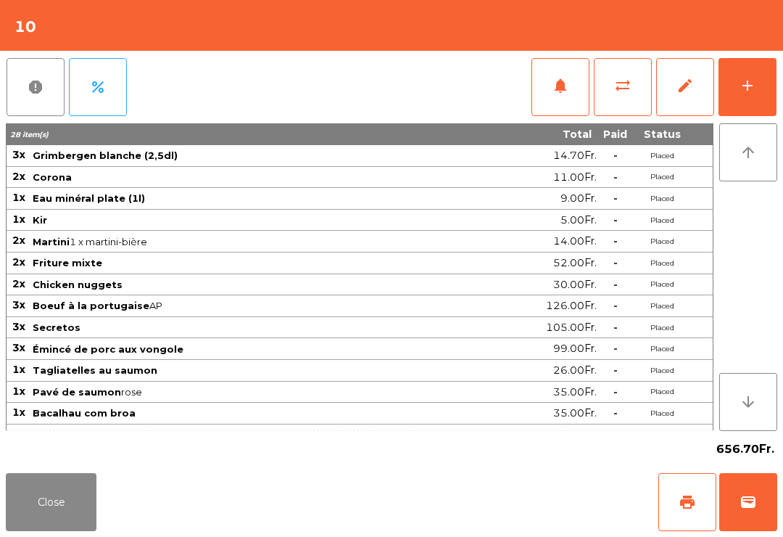
click at [65, 512] on button "Close" at bounding box center [51, 502] width 91 height 58
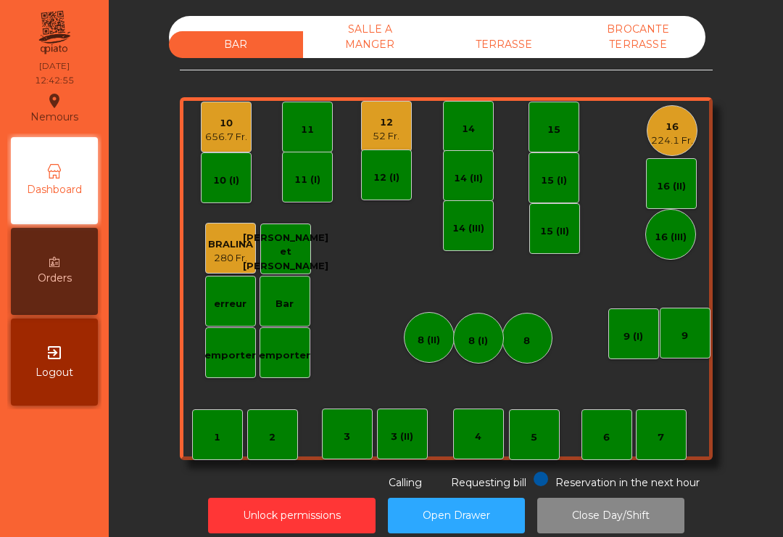
click at [514, 45] on div "TERRASSE" at bounding box center [504, 44] width 134 height 27
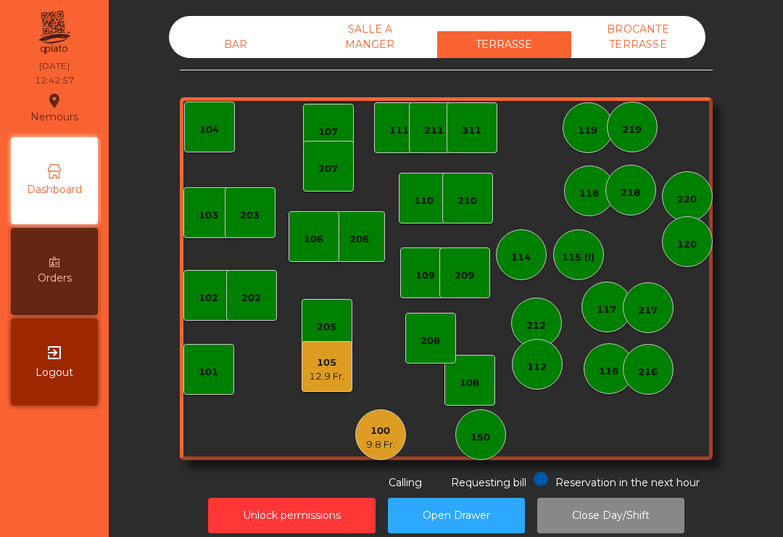
click at [335, 356] on div "105" at bounding box center [327, 362] width 36 height 15
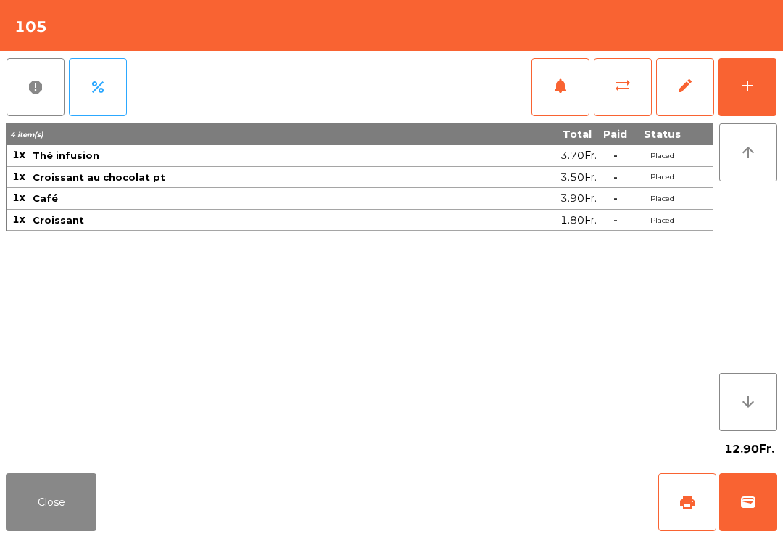
click at [51, 506] on button "Close" at bounding box center [51, 502] width 91 height 58
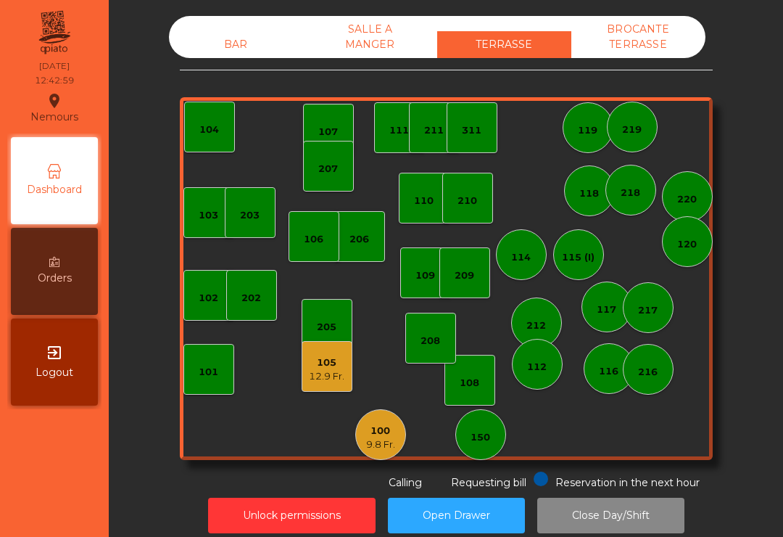
click at [386, 434] on div "100" at bounding box center [380, 431] width 29 height 15
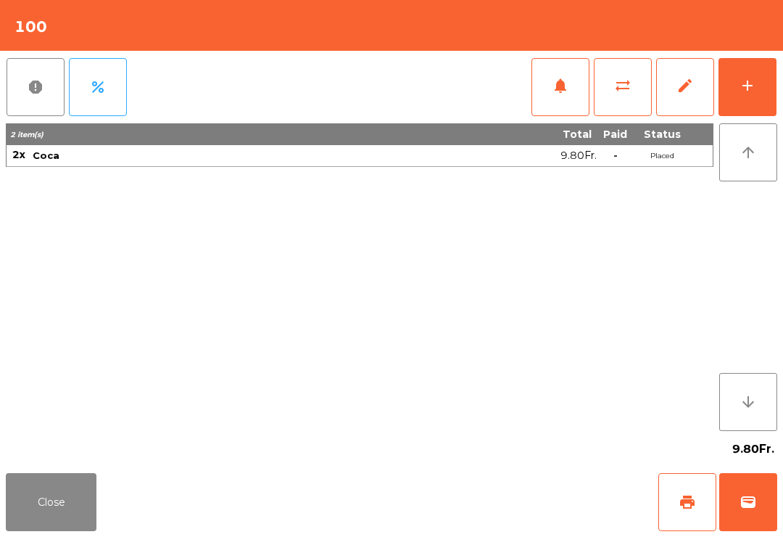
click at [745, 88] on div "add" at bounding box center [747, 85] width 17 height 17
click at [75, 494] on button "Close" at bounding box center [51, 502] width 91 height 58
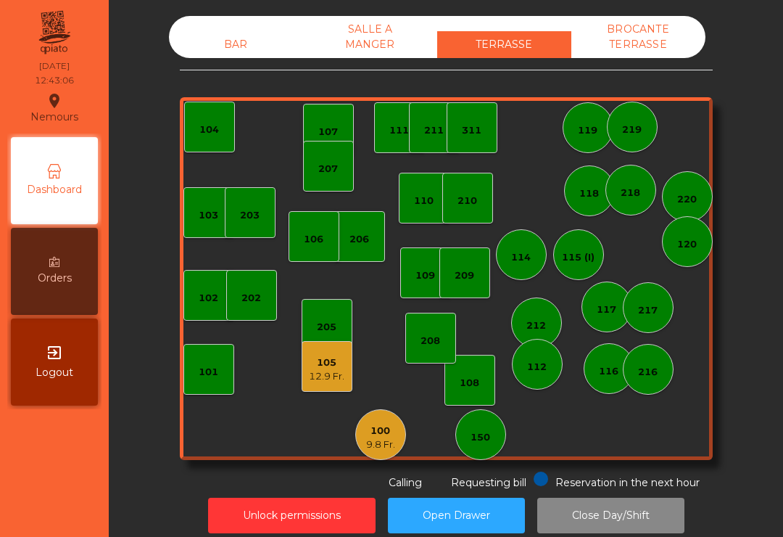
click at [475, 199] on div "210" at bounding box center [468, 201] width 20 height 15
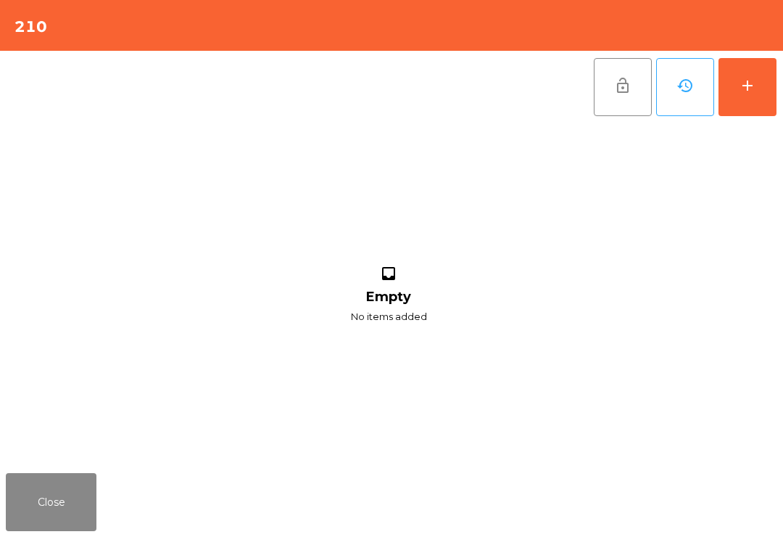
click at [764, 88] on button "add" at bounding box center [748, 87] width 58 height 58
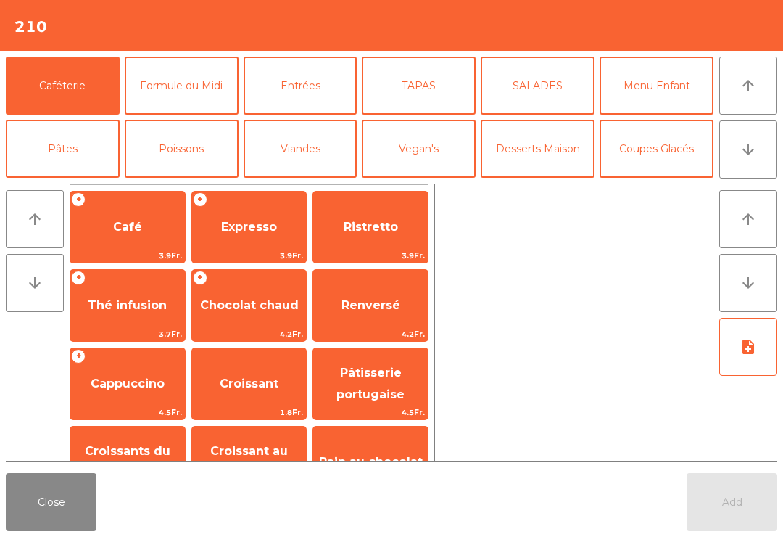
click at [545, 123] on button "Desserts Maison" at bounding box center [538, 149] width 114 height 58
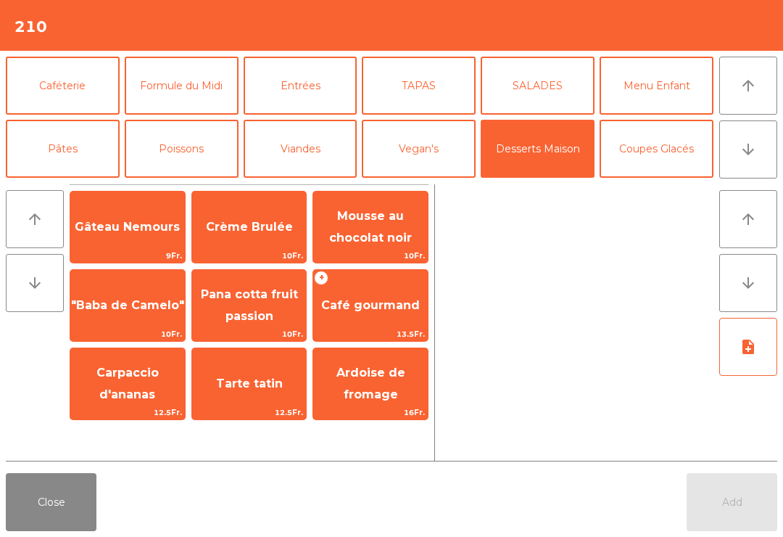
scroll to position [20, 0]
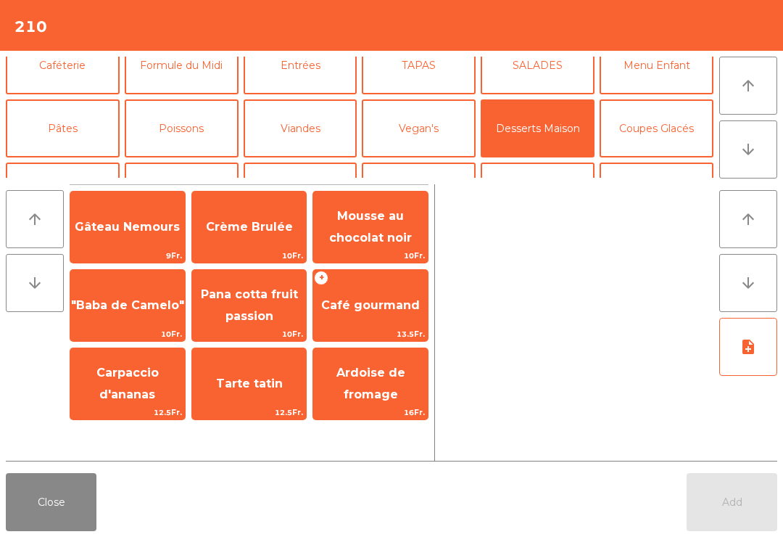
click at [256, 238] on span "Crème Brulée" at bounding box center [249, 226] width 115 height 39
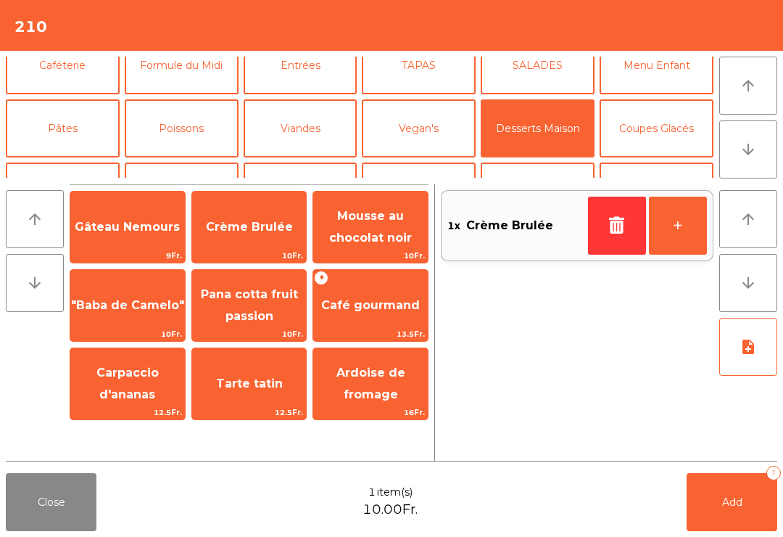
click at [718, 492] on button "Add 1" at bounding box center [732, 502] width 91 height 58
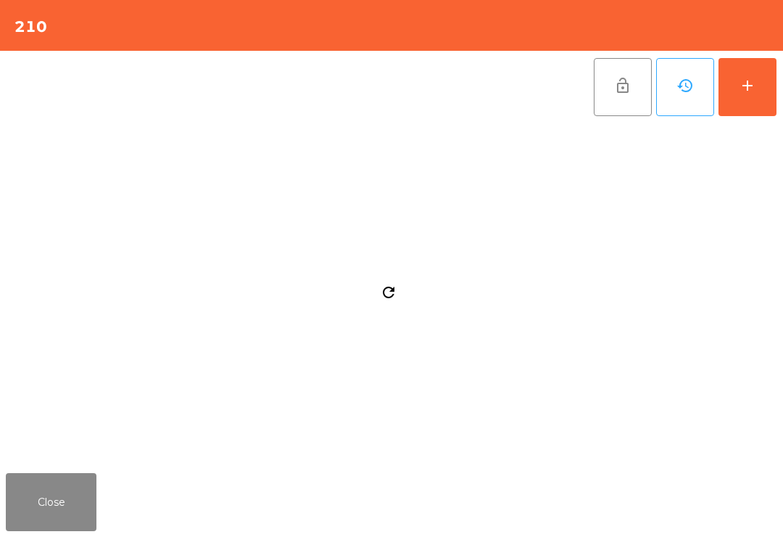
click at [70, 488] on button "Close" at bounding box center [51, 502] width 91 height 58
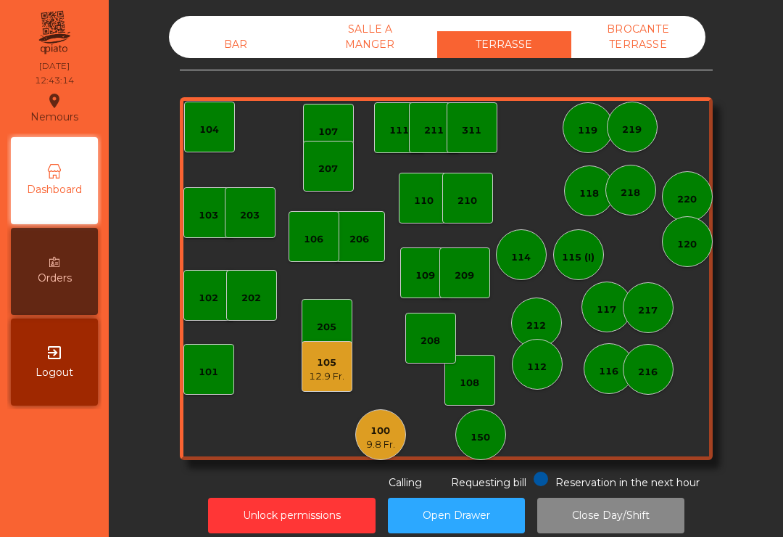
click at [384, 434] on div "100" at bounding box center [380, 431] width 29 height 15
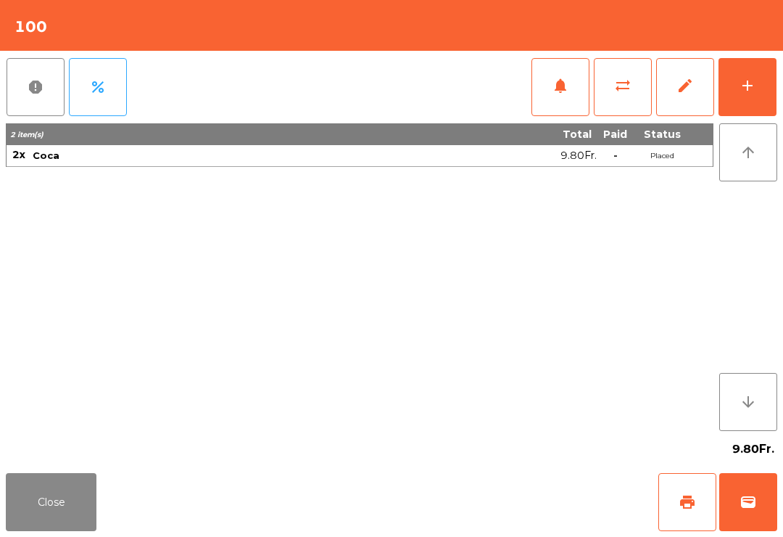
click at [611, 102] on button "sync_alt" at bounding box center [623, 87] width 58 height 58
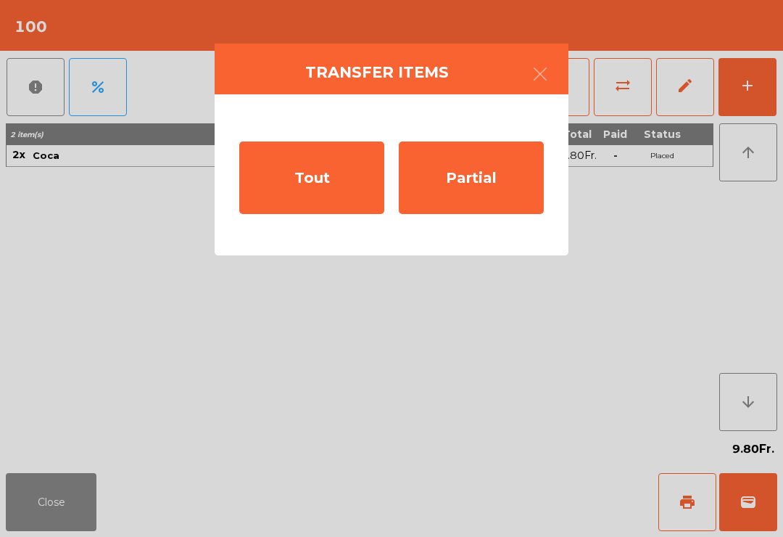
click at [326, 198] on div "Tout" at bounding box center [311, 177] width 145 height 73
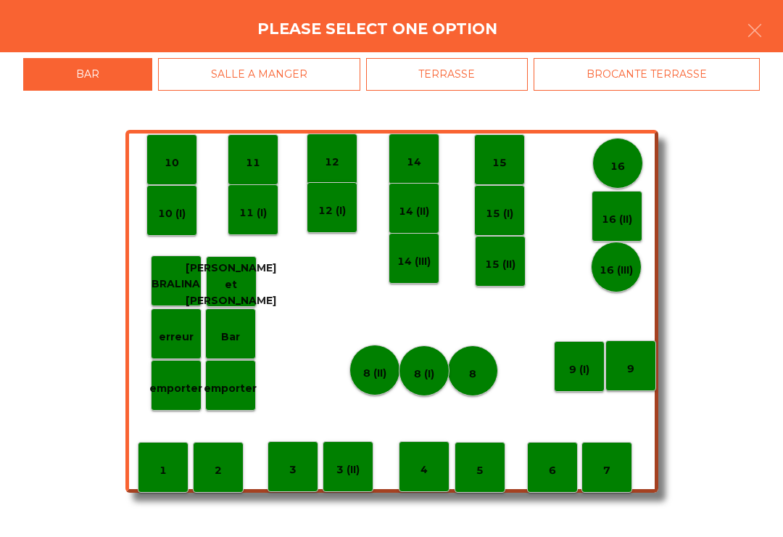
click at [470, 70] on div "TERRASSE" at bounding box center [447, 74] width 162 height 33
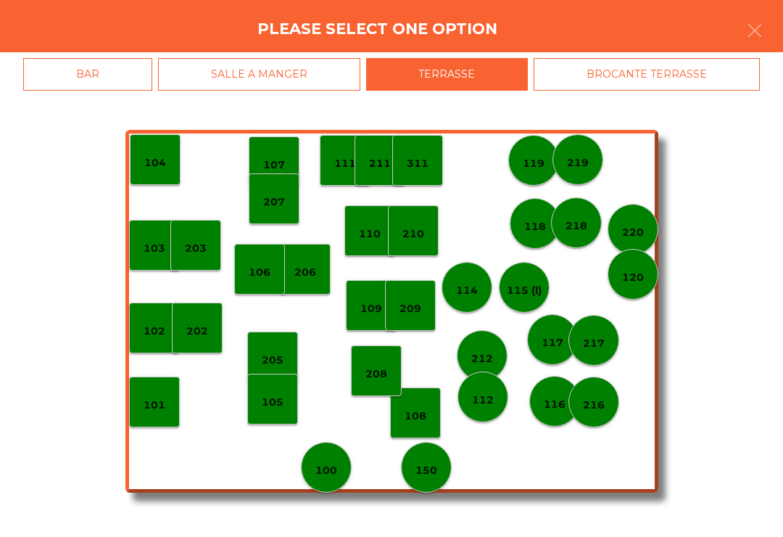
click at [415, 236] on p "210" at bounding box center [413, 234] width 22 height 17
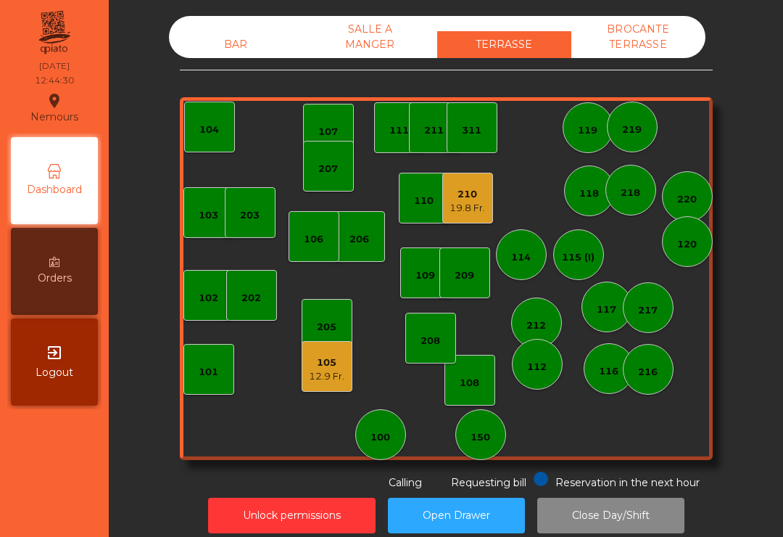
click at [215, 373] on div "101" at bounding box center [209, 372] width 20 height 15
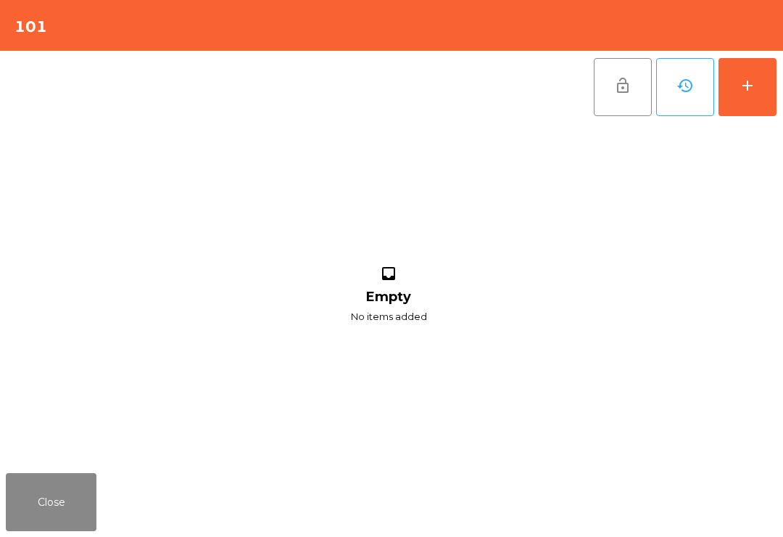
click at [62, 509] on button "Close" at bounding box center [51, 502] width 91 height 58
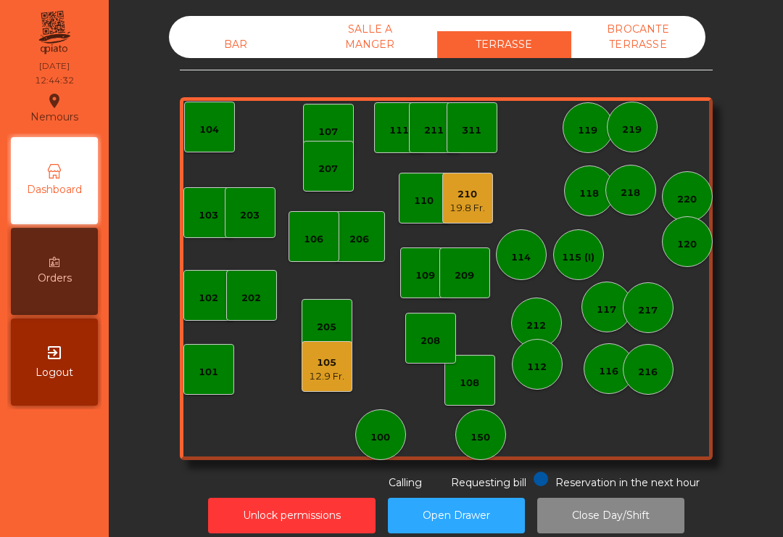
click at [237, 51] on div "BAR" at bounding box center [236, 44] width 134 height 27
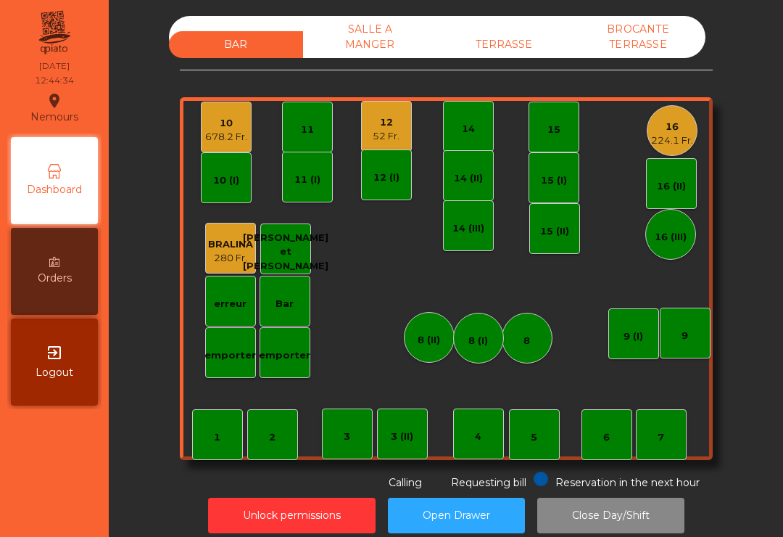
click at [384, 131] on div "52 Fr." at bounding box center [386, 136] width 27 height 15
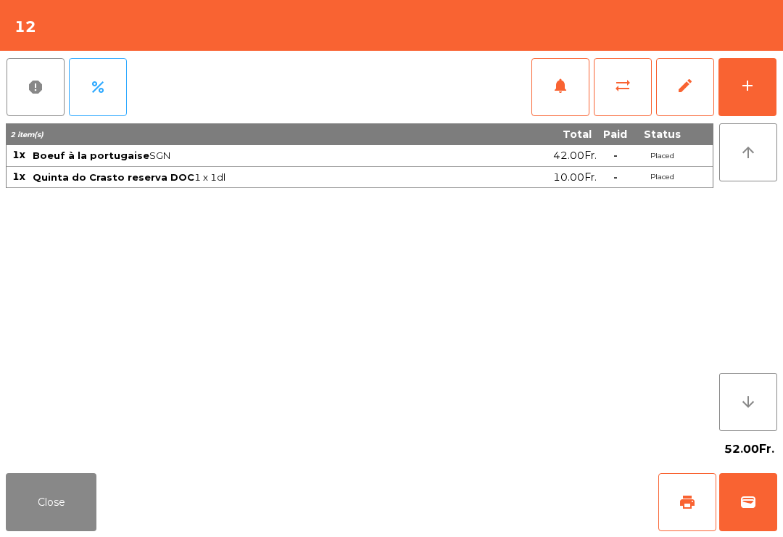
click at [740, 91] on div "add" at bounding box center [747, 85] width 17 height 17
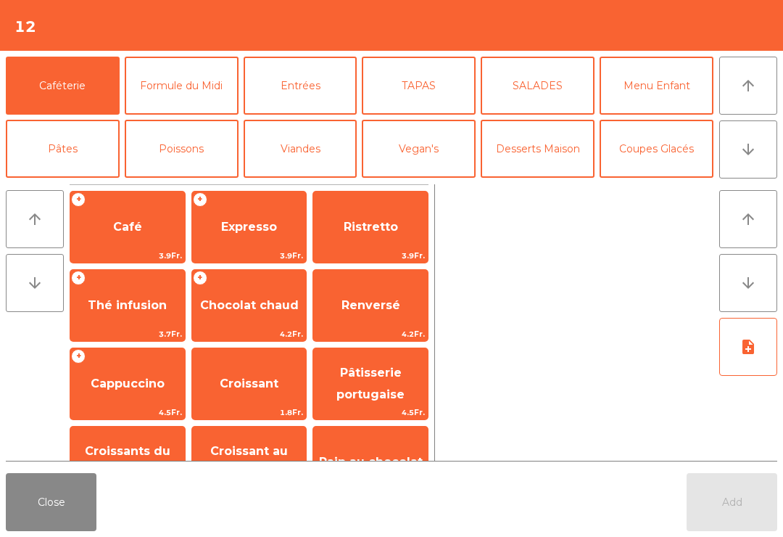
click at [255, 224] on span "Expresso" at bounding box center [249, 227] width 56 height 14
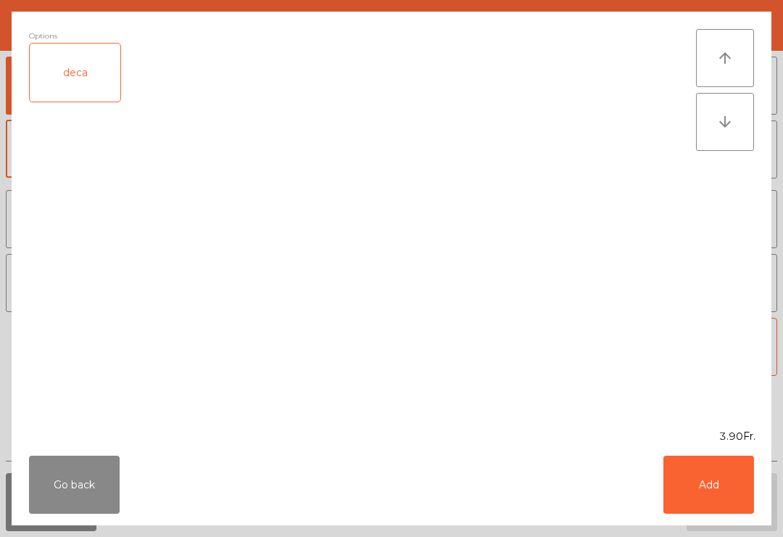
click at [708, 479] on button "Add" at bounding box center [709, 484] width 91 height 58
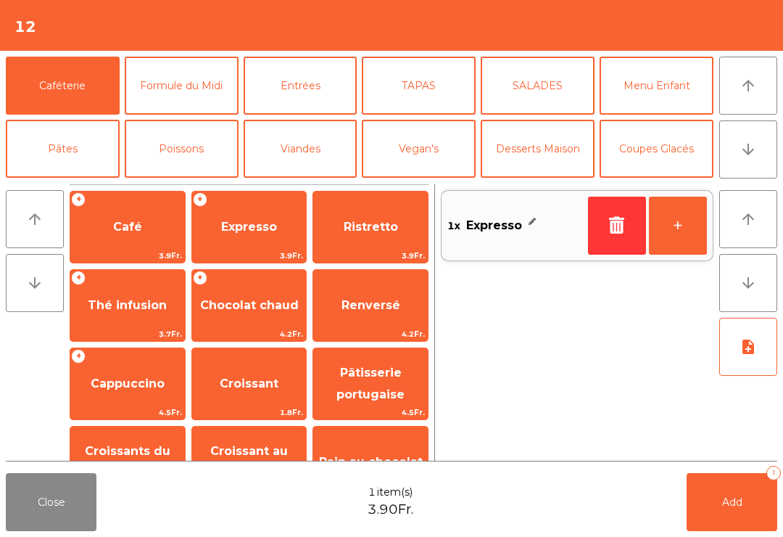
click at [712, 497] on button "Add 1" at bounding box center [732, 502] width 91 height 58
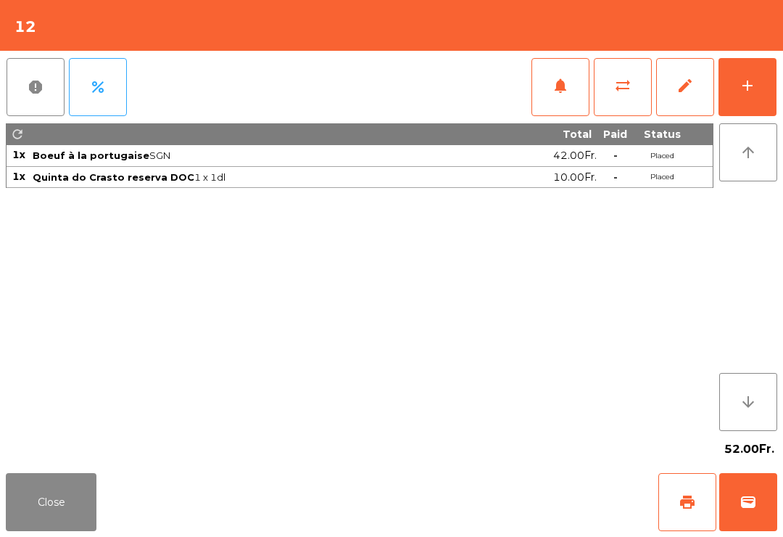
click at [63, 489] on button "Close" at bounding box center [51, 502] width 91 height 58
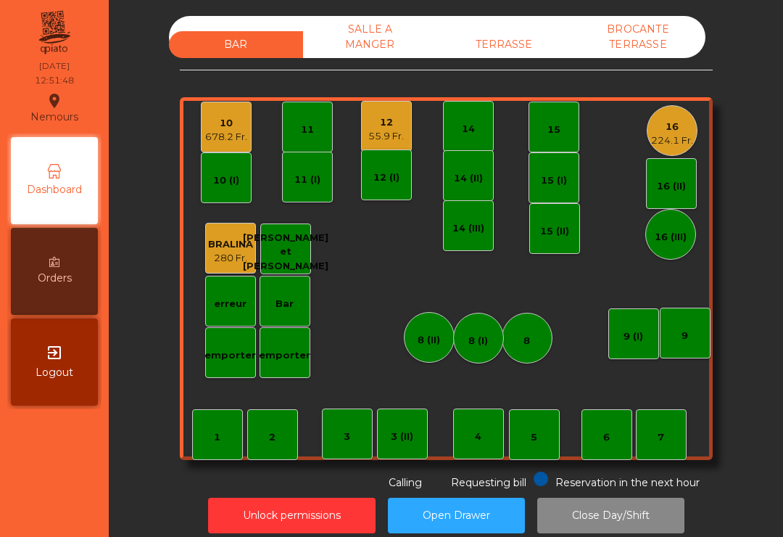
click at [507, 38] on div "TERRASSE" at bounding box center [504, 44] width 134 height 27
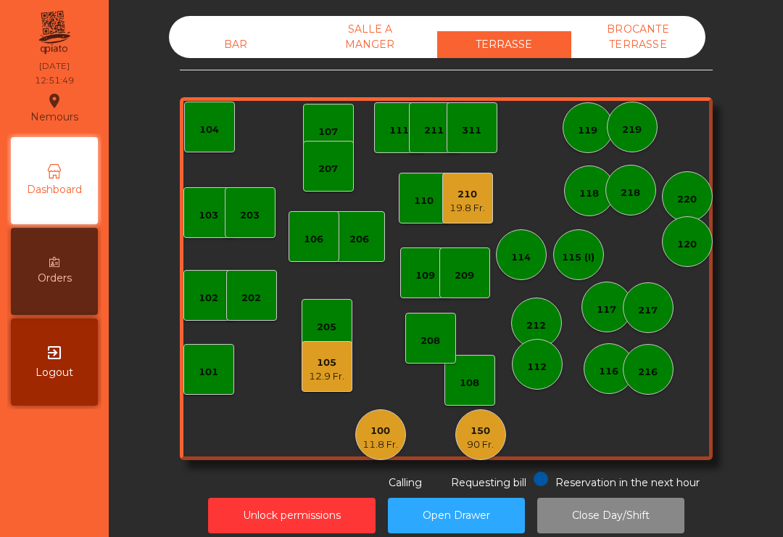
click at [227, 38] on div "BAR" at bounding box center [236, 44] width 134 height 27
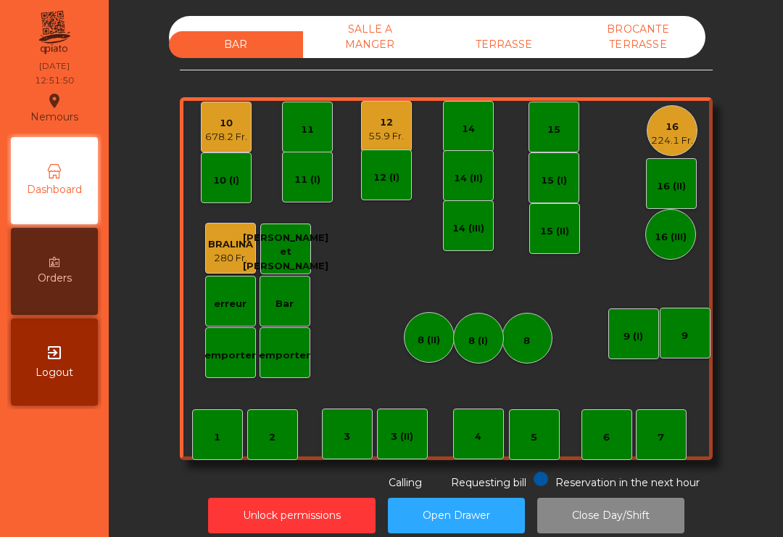
click at [381, 125] on div "12" at bounding box center [386, 122] width 36 height 15
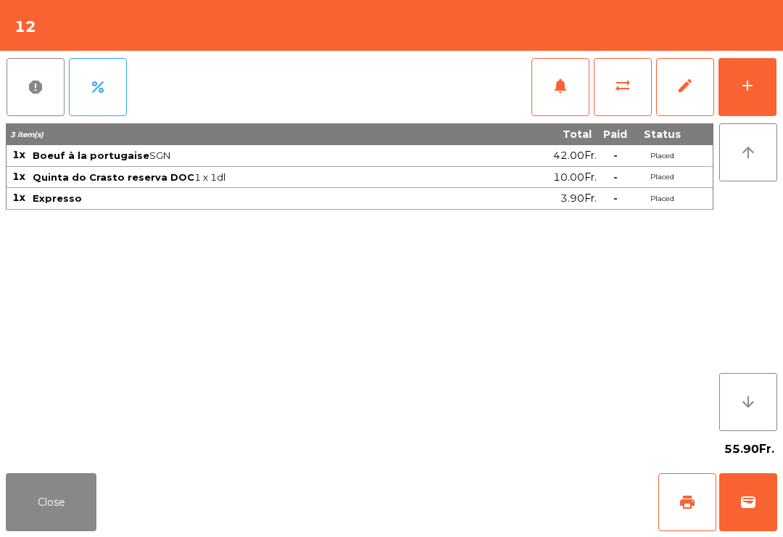
click at [749, 92] on div "add" at bounding box center [747, 85] width 17 height 17
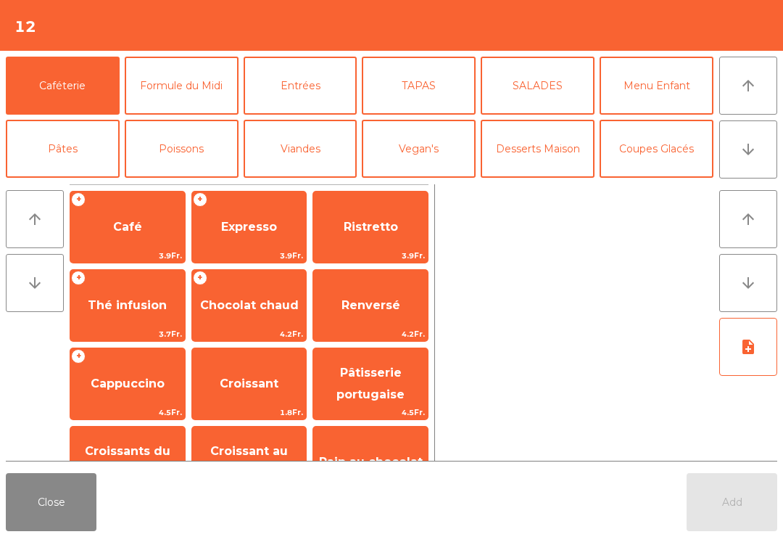
click at [558, 148] on button "Desserts Maison" at bounding box center [538, 149] width 114 height 58
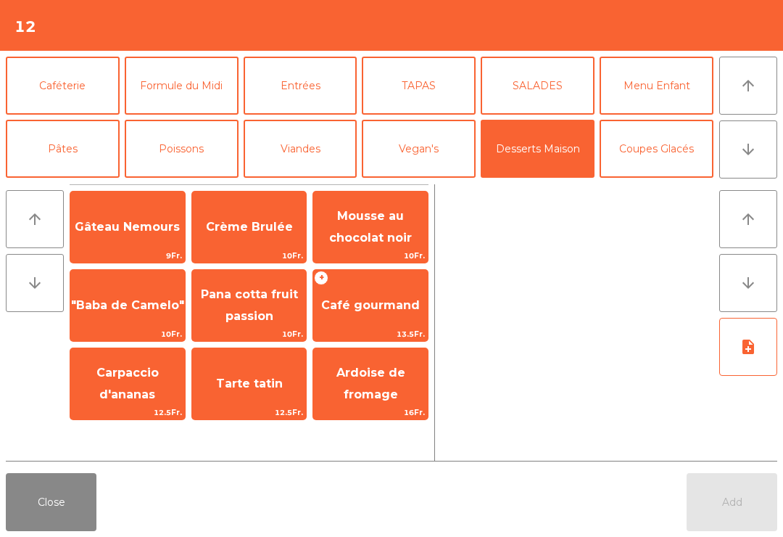
click at [272, 384] on span "Tarte tatin" at bounding box center [249, 383] width 67 height 14
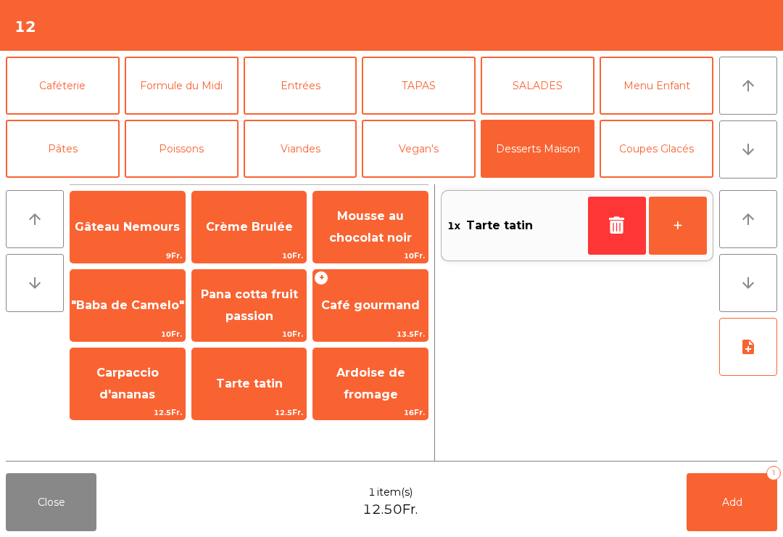
click at [711, 498] on button "Add 1" at bounding box center [732, 502] width 91 height 58
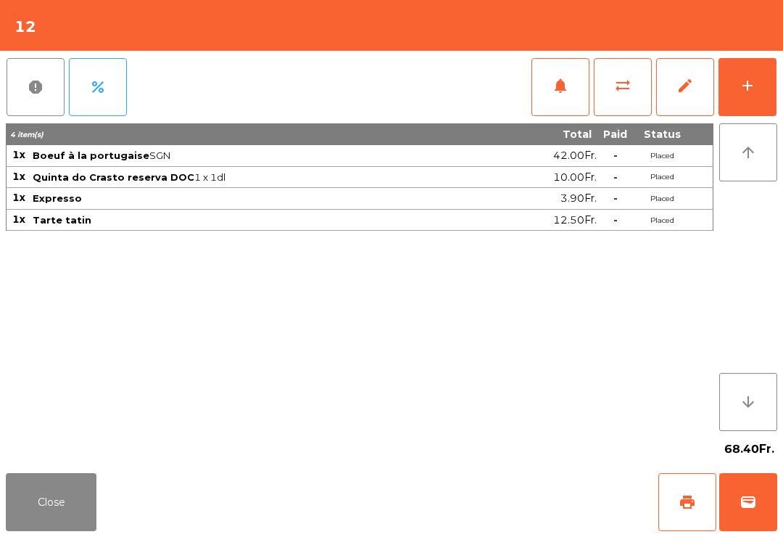
click at [62, 499] on button "Close" at bounding box center [51, 502] width 91 height 58
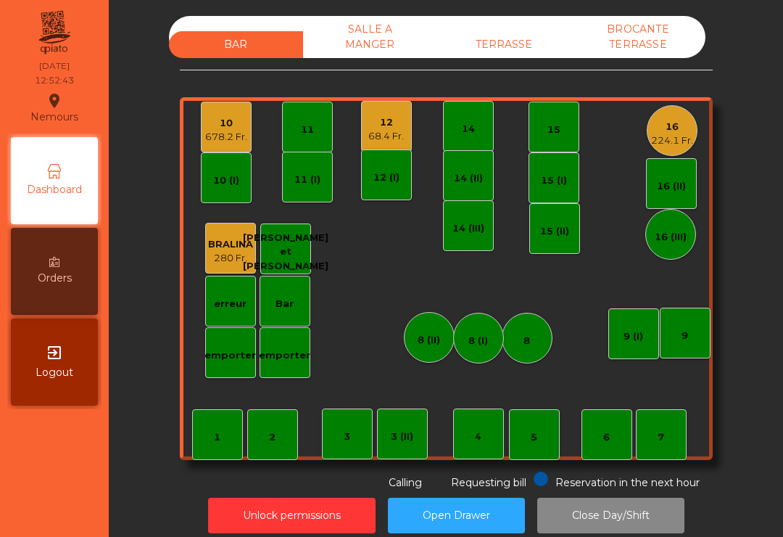
click at [517, 38] on div "TERRASSE" at bounding box center [504, 44] width 134 height 27
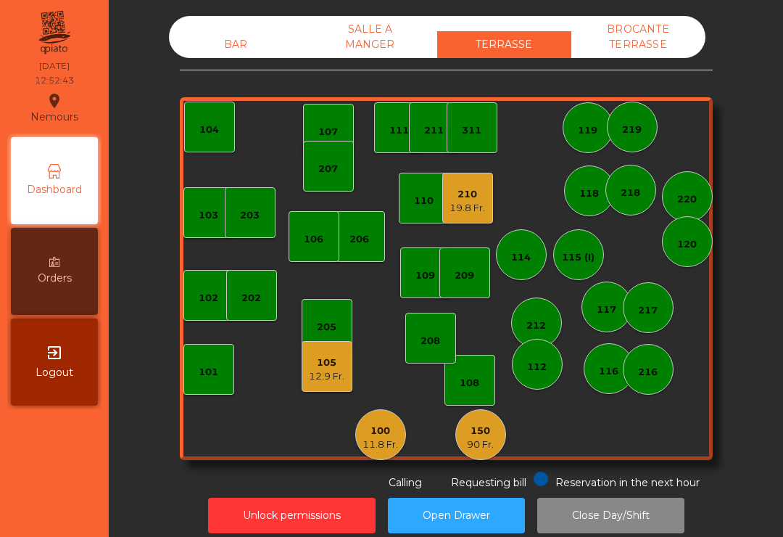
click at [389, 450] on div "11.8 Fr." at bounding box center [381, 444] width 36 height 15
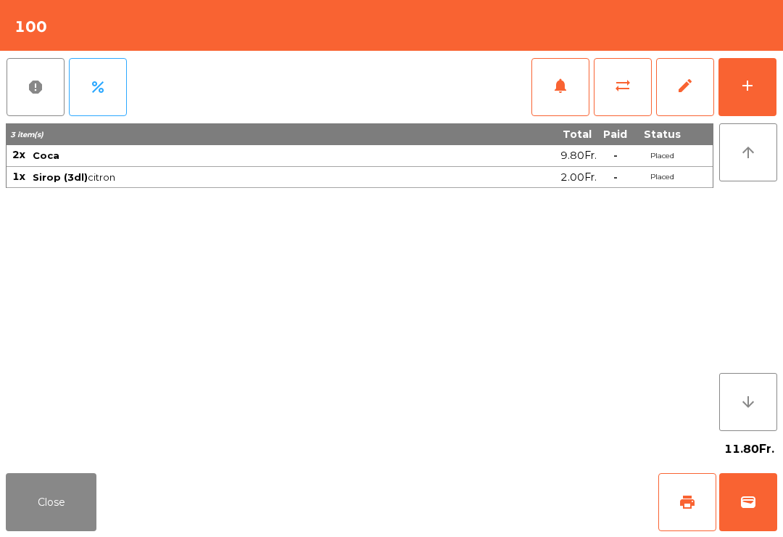
click at [749, 88] on div "add" at bounding box center [747, 85] width 17 height 17
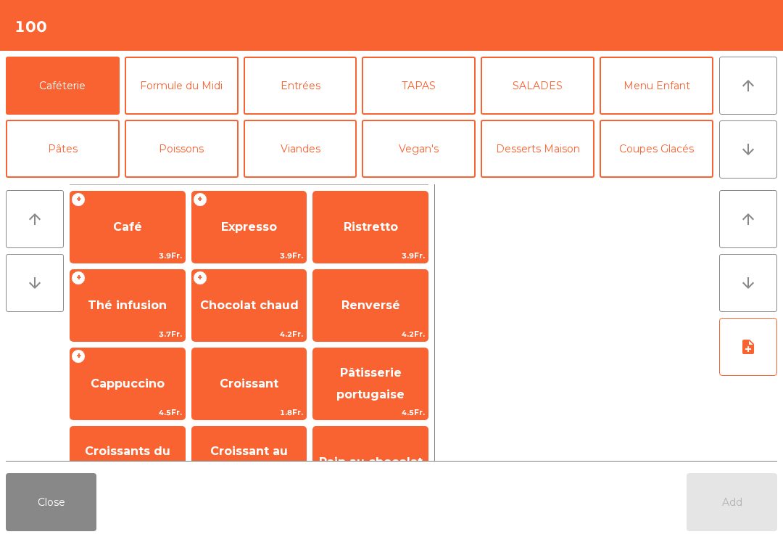
click at [661, 90] on button "Menu Enfant" at bounding box center [657, 86] width 114 height 58
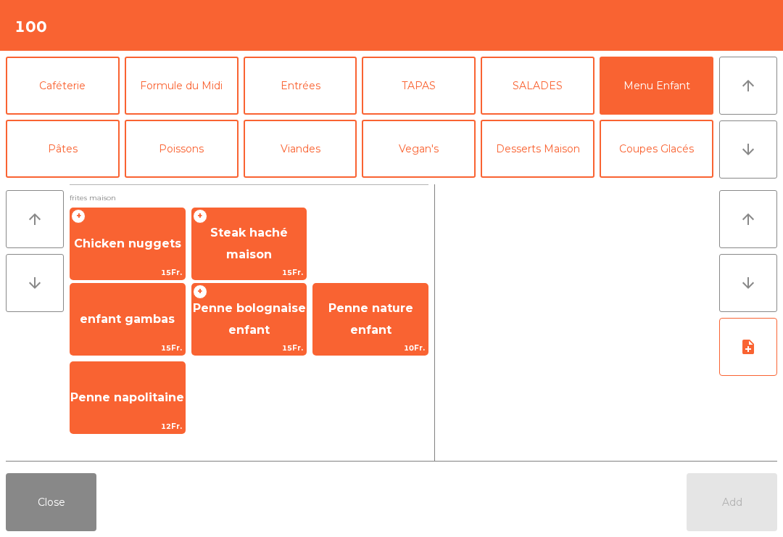
click at [268, 260] on span "Steak haché maison" at bounding box center [249, 244] width 78 height 36
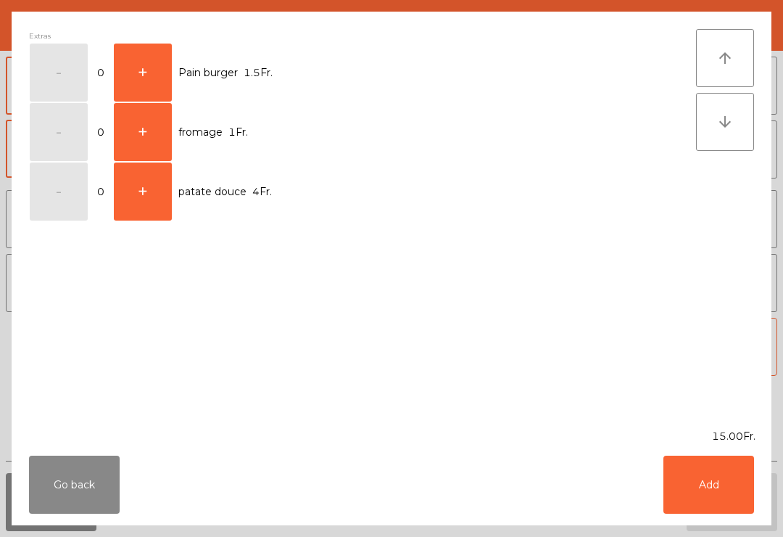
click at [716, 490] on button "Add" at bounding box center [709, 484] width 91 height 58
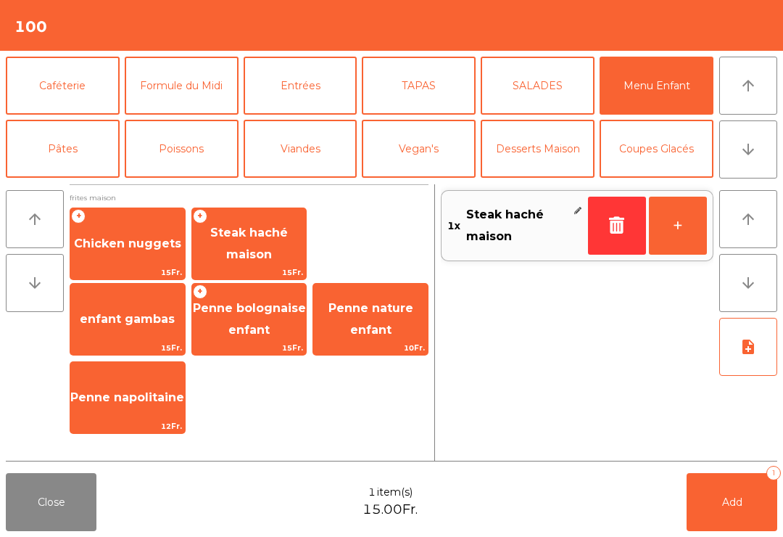
click at [306, 168] on button "Viandes" at bounding box center [301, 149] width 114 height 58
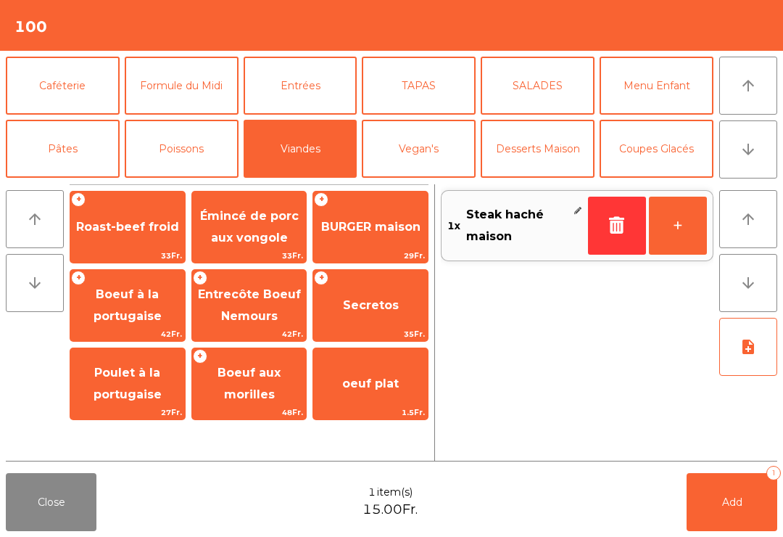
click at [144, 434] on div "+ Roast-beef froid 33Fr. Émincé de porc aux vongole 33Fr. + BURGER maison 29Fr.…" at bounding box center [249, 322] width 359 height 276
click at [148, 394] on span "Poulet à la portugaise" at bounding box center [128, 383] width 68 height 36
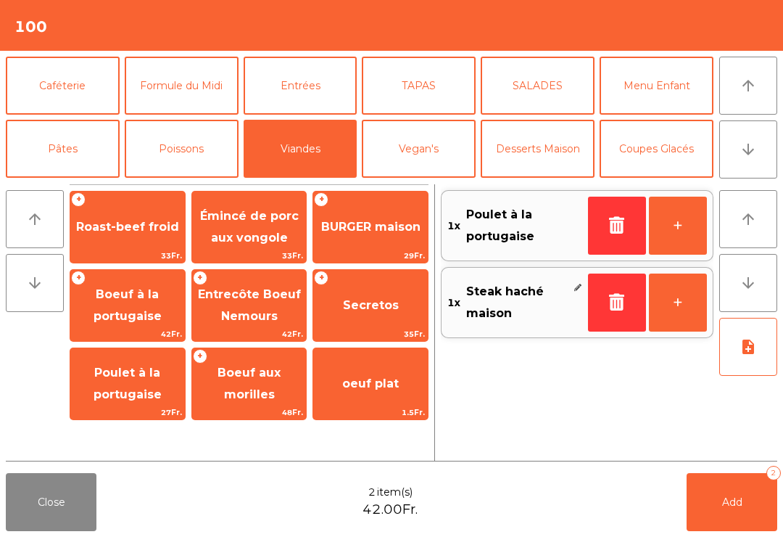
click at [676, 234] on button "+" at bounding box center [678, 226] width 58 height 58
click at [748, 366] on button "note_add" at bounding box center [748, 347] width 58 height 58
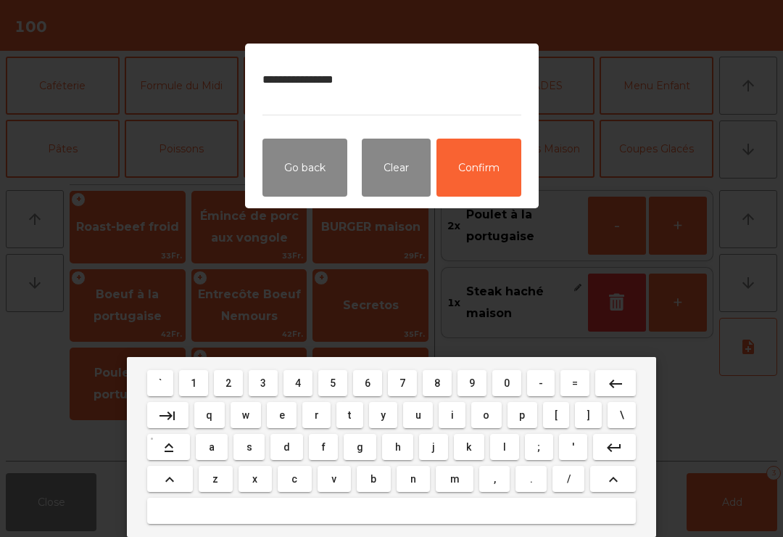
click at [299, 82] on textarea "**********" at bounding box center [392, 88] width 259 height 54
type textarea "**********"
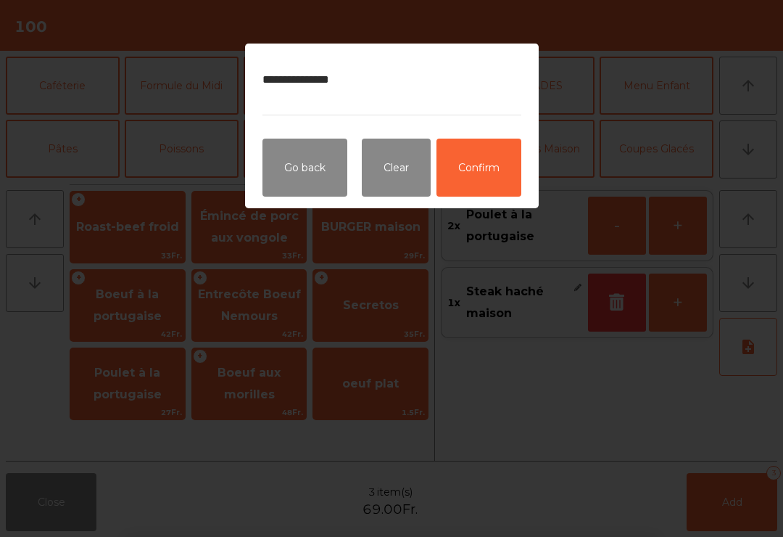
click at [490, 175] on button "Confirm" at bounding box center [479, 168] width 85 height 58
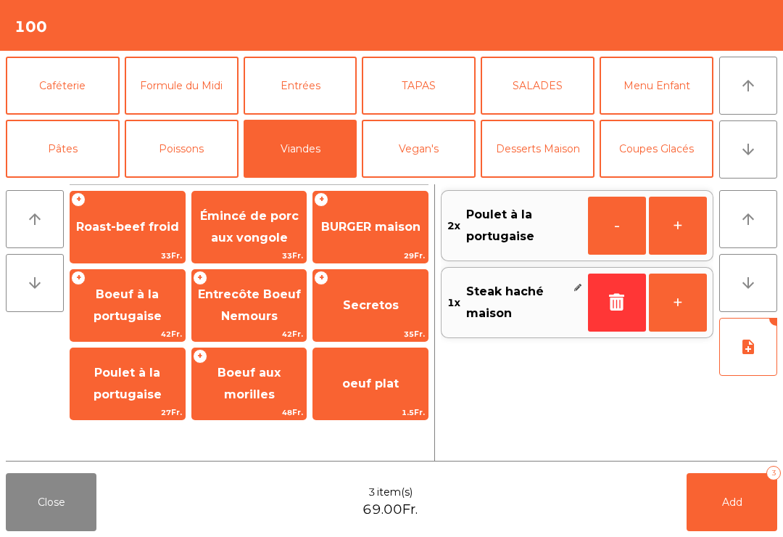
click at [740, 510] on button "Add 3" at bounding box center [732, 502] width 91 height 58
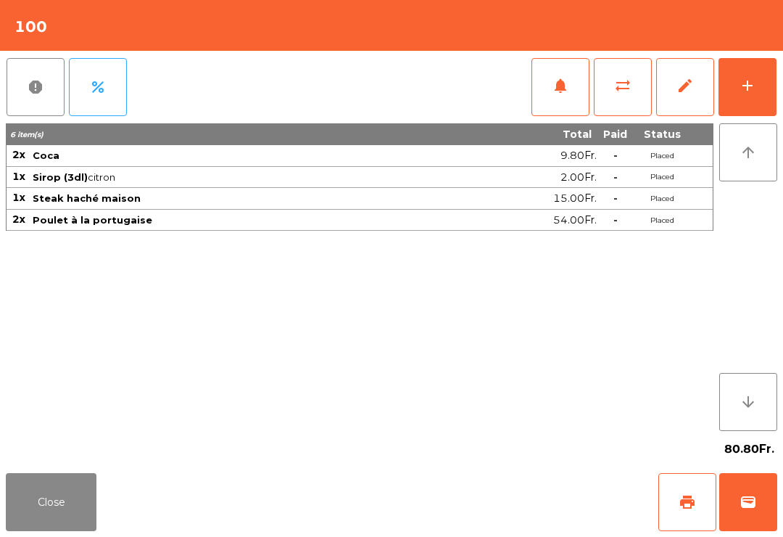
click at [41, 527] on button "Close" at bounding box center [51, 502] width 91 height 58
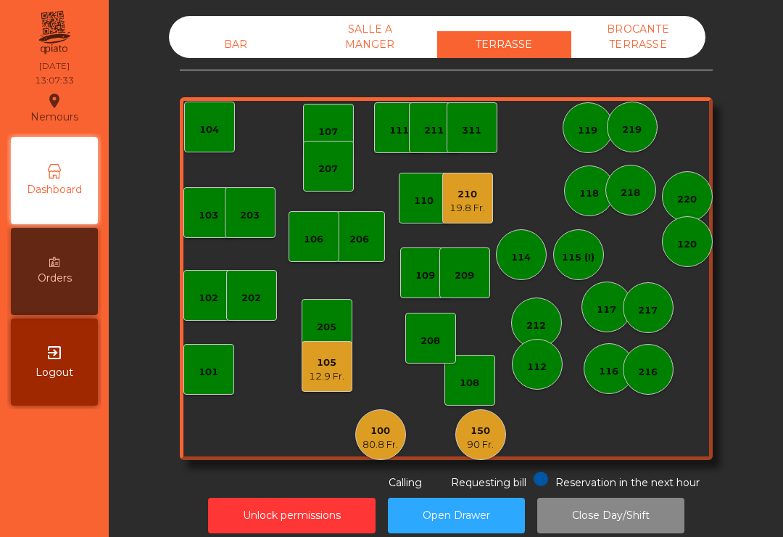
click at [470, 183] on div "210 19.8 Fr." at bounding box center [468, 198] width 36 height 34
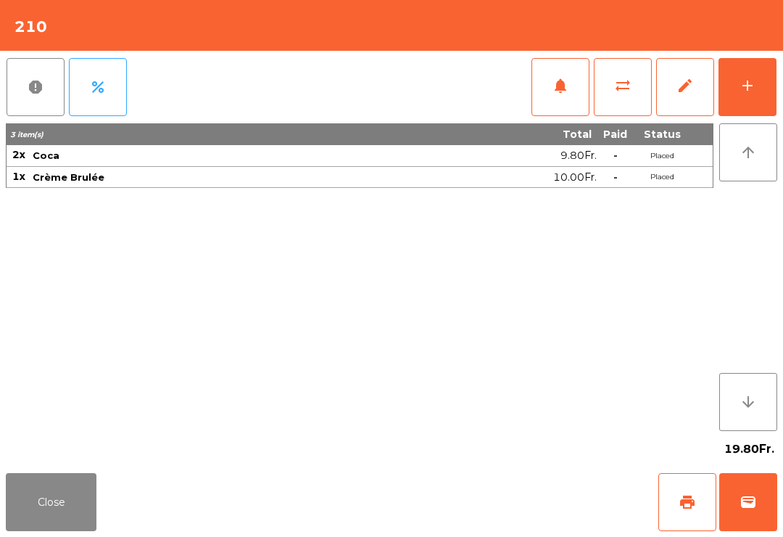
click at [767, 515] on button "wallet" at bounding box center [748, 502] width 58 height 58
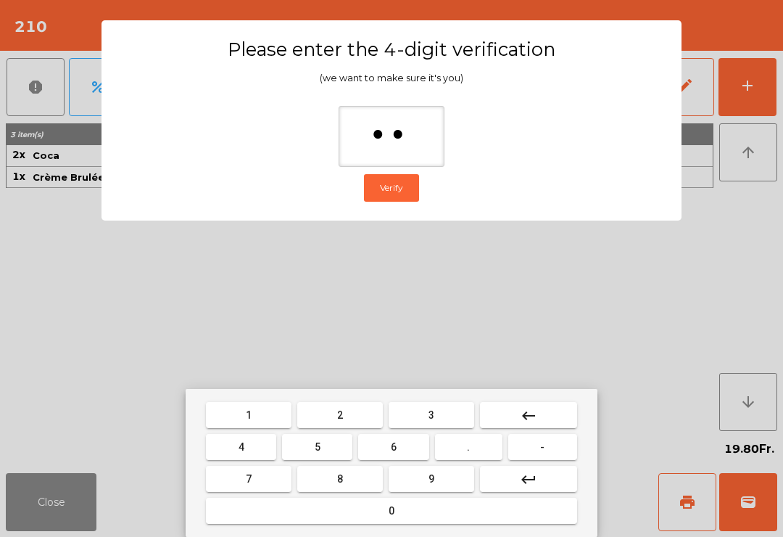
type input "***"
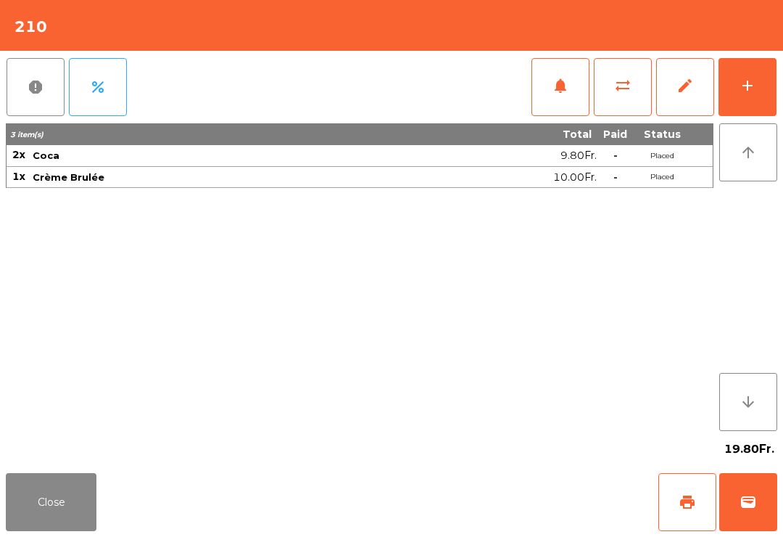
click at [505, 496] on div "Close print wallet" at bounding box center [391, 502] width 783 height 70
click at [503, 497] on div "Close print wallet" at bounding box center [391, 502] width 783 height 70
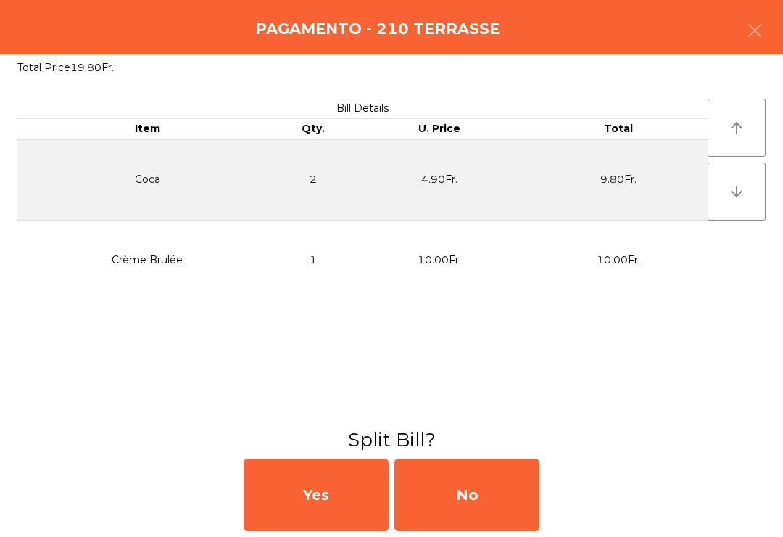
click at [508, 492] on div "No" at bounding box center [466, 494] width 145 height 73
click at [497, 499] on div "No" at bounding box center [466, 494] width 145 height 73
click at [521, 511] on div "No" at bounding box center [466, 494] width 145 height 73
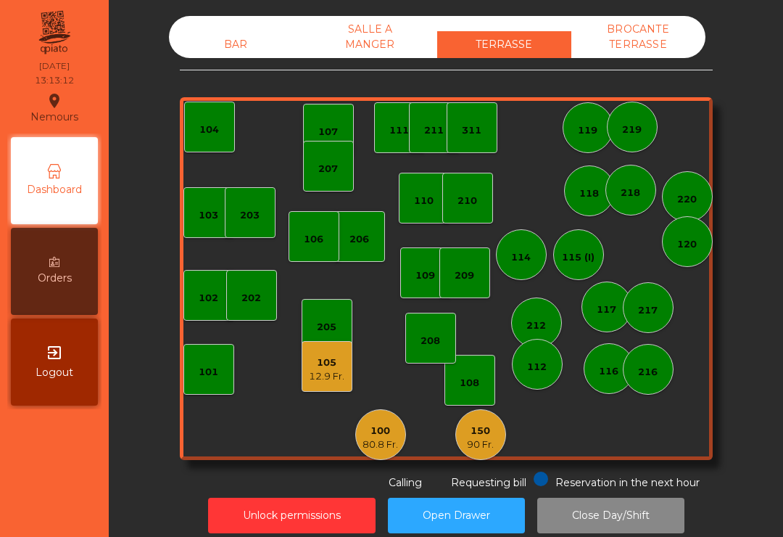
click at [201, 47] on div "BAR" at bounding box center [236, 44] width 134 height 27
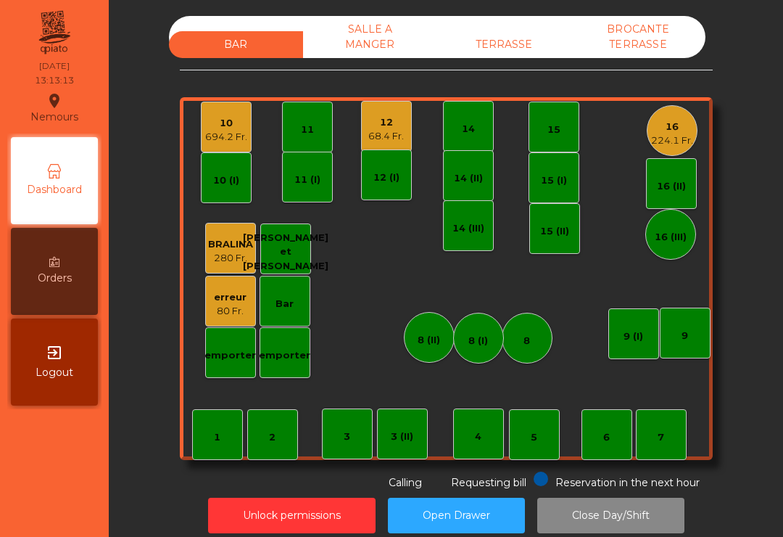
click at [670, 338] on div "9" at bounding box center [685, 332] width 51 height 51
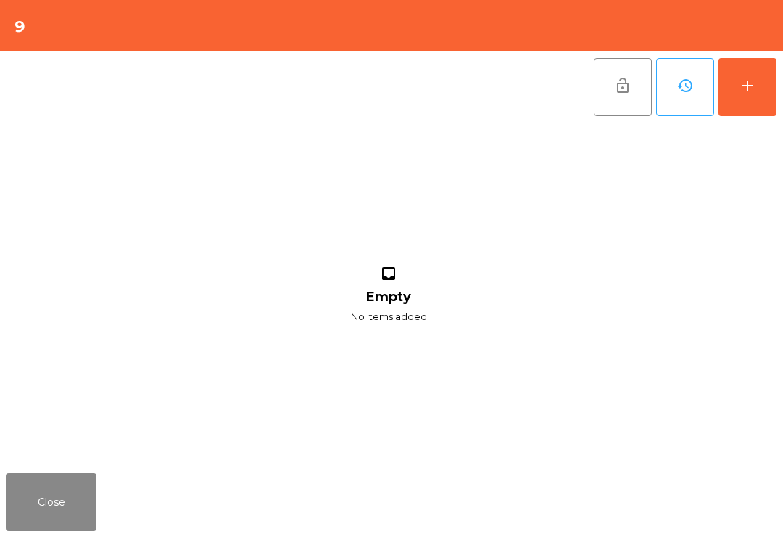
click at [745, 96] on button "add" at bounding box center [748, 87] width 58 height 58
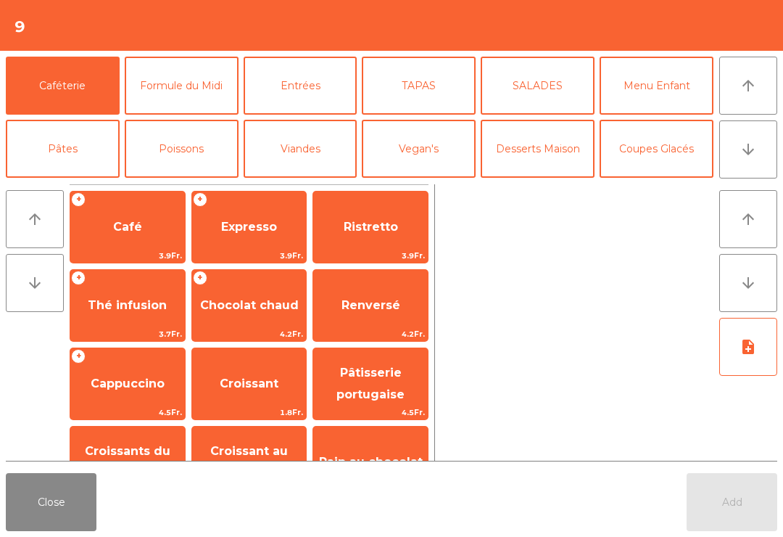
click at [754, 155] on icon "arrow_downward" at bounding box center [748, 149] width 17 height 17
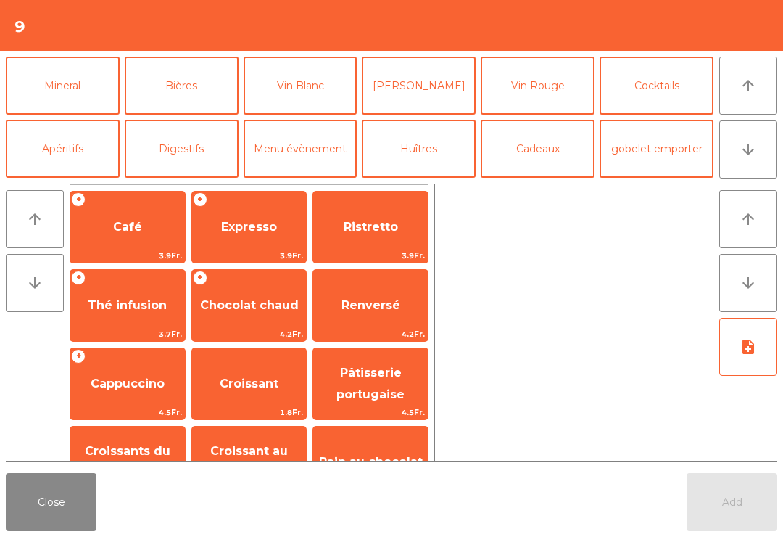
click at [273, 88] on button "Vin Blanc" at bounding box center [301, 86] width 114 height 58
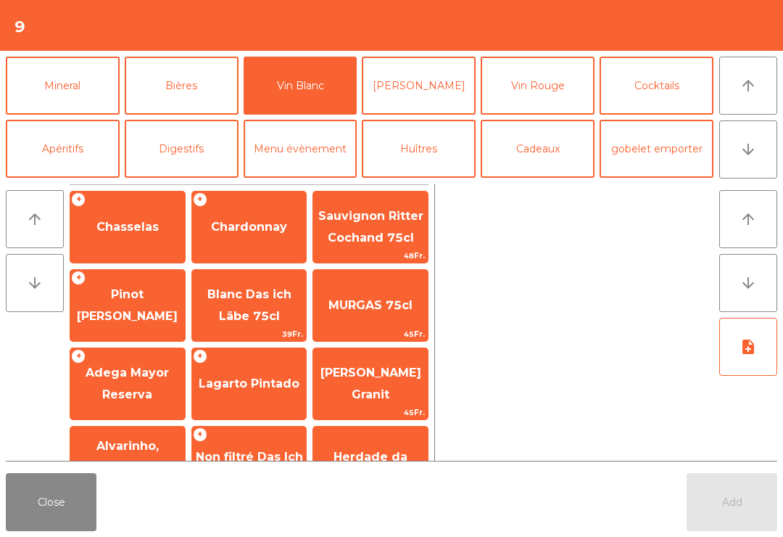
click at [104, 309] on span "Pinot [PERSON_NAME]" at bounding box center [127, 305] width 101 height 36
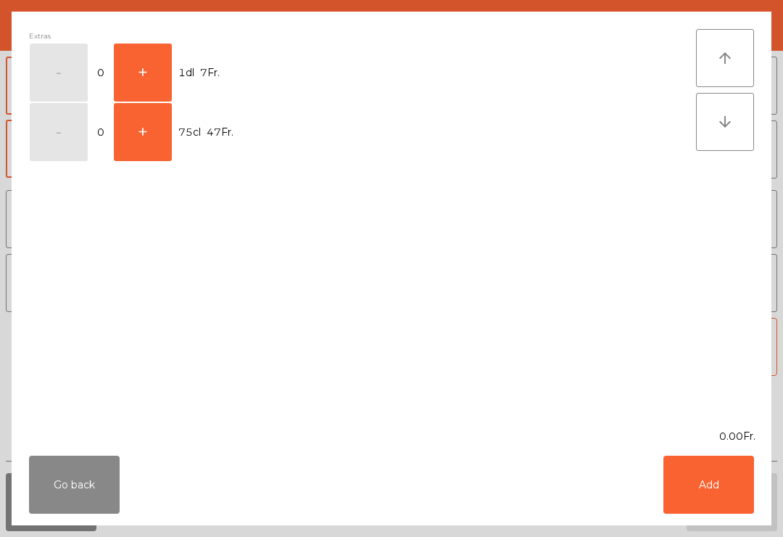
click at [133, 76] on button "+" at bounding box center [143, 73] width 58 height 58
click at [702, 485] on button "Add" at bounding box center [709, 484] width 91 height 58
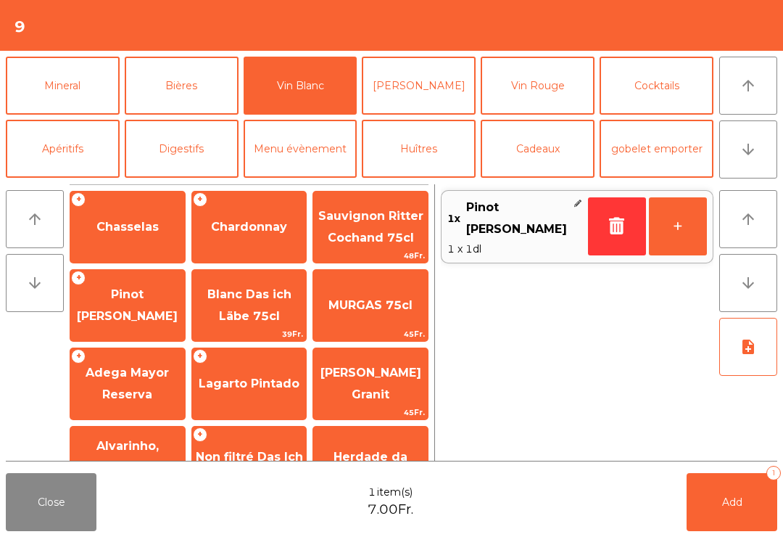
click at [44, 103] on button "Mineral" at bounding box center [63, 86] width 114 height 58
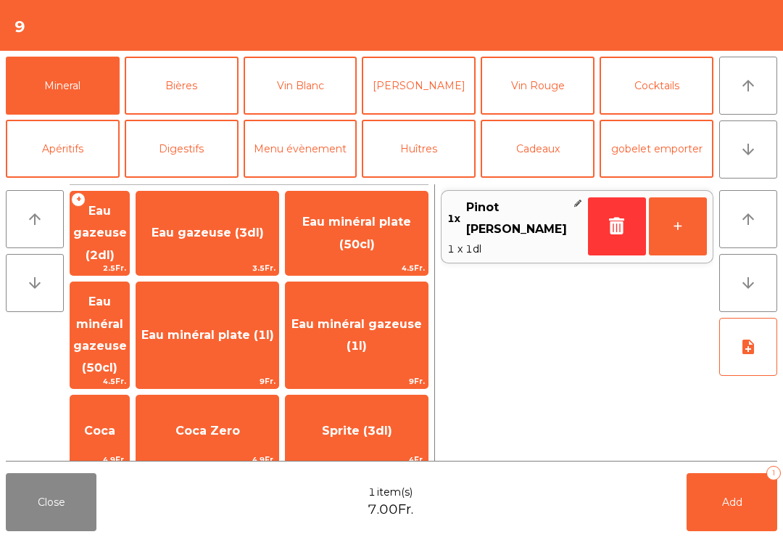
scroll to position [352, 0]
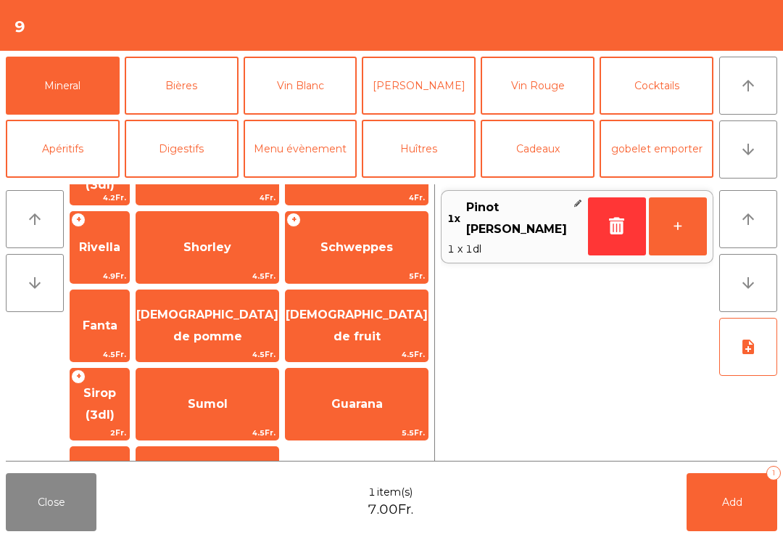
click at [372, 307] on span "[DEMOGRAPHIC_DATA] de fruit" at bounding box center [357, 325] width 142 height 36
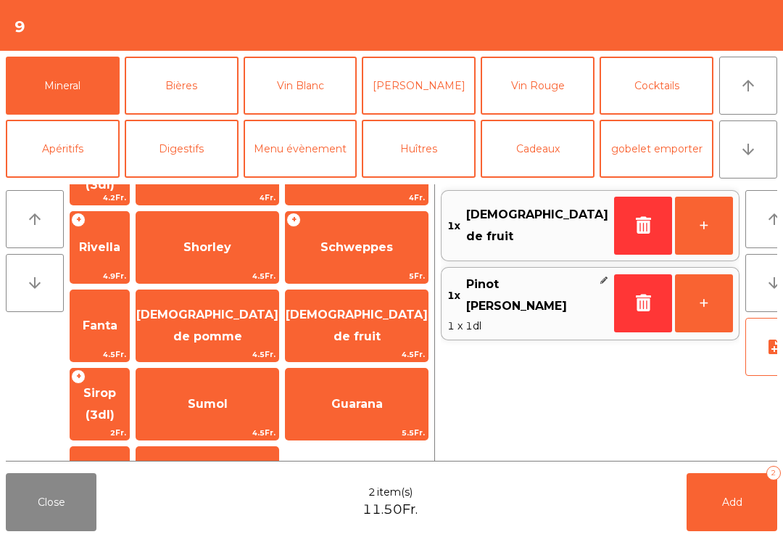
click at [732, 503] on span "Add" at bounding box center [732, 501] width 20 height 13
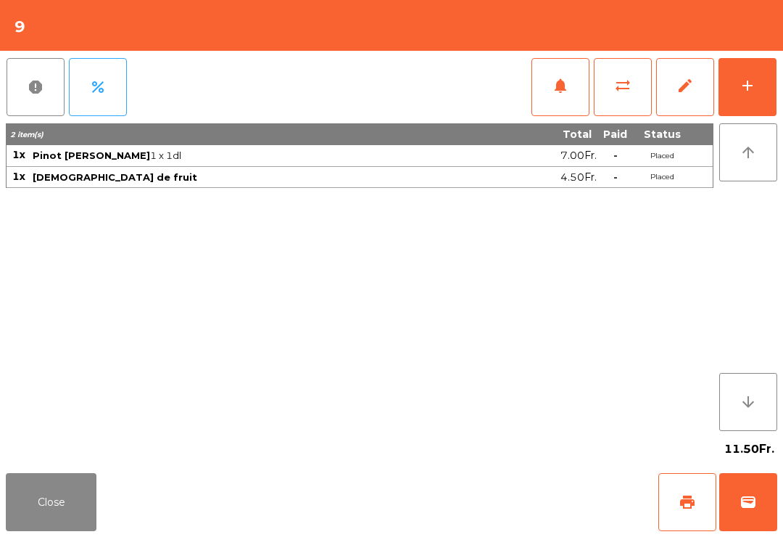
click at [744, 84] on div "add" at bounding box center [747, 85] width 17 height 17
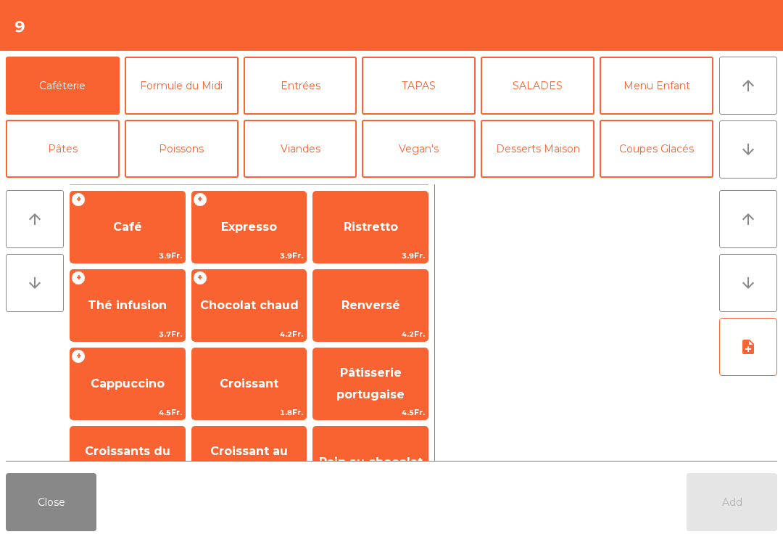
click at [752, 146] on icon "arrow_downward" at bounding box center [748, 149] width 17 height 17
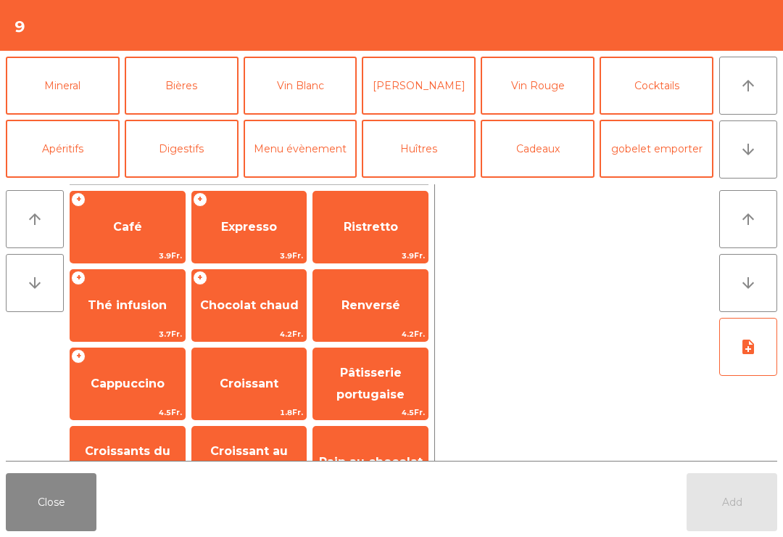
click at [748, 88] on icon "arrow_upward" at bounding box center [748, 85] width 17 height 17
click at [321, 51] on button "Viandes" at bounding box center [301, 22] width 114 height 58
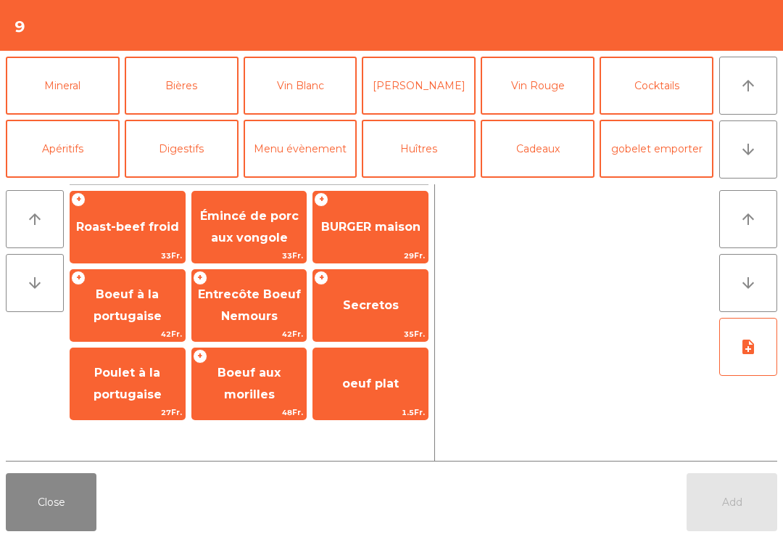
scroll to position [0, 0]
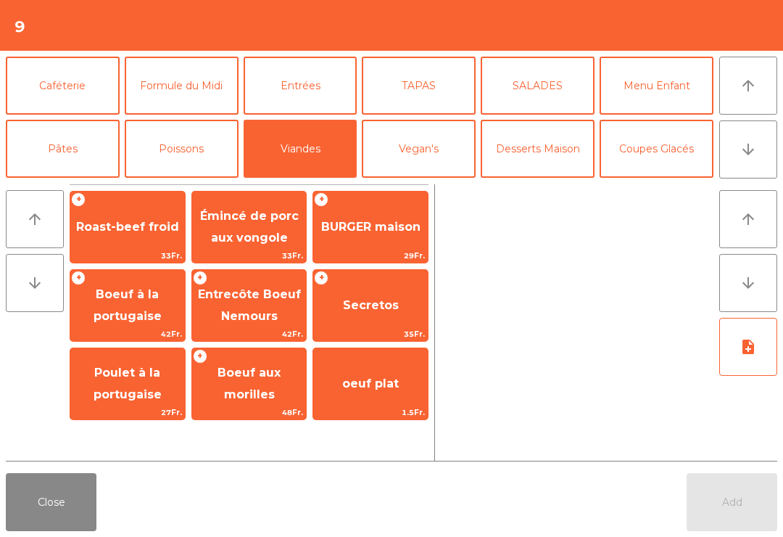
click at [140, 329] on span "42Fr." at bounding box center [127, 334] width 115 height 14
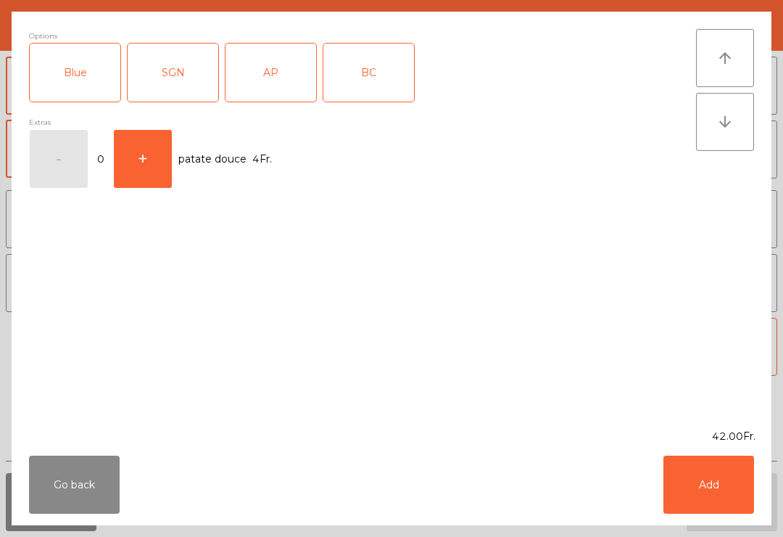
click at [173, 80] on div "SGN" at bounding box center [173, 73] width 91 height 58
click at [709, 484] on button "Add" at bounding box center [709, 484] width 91 height 58
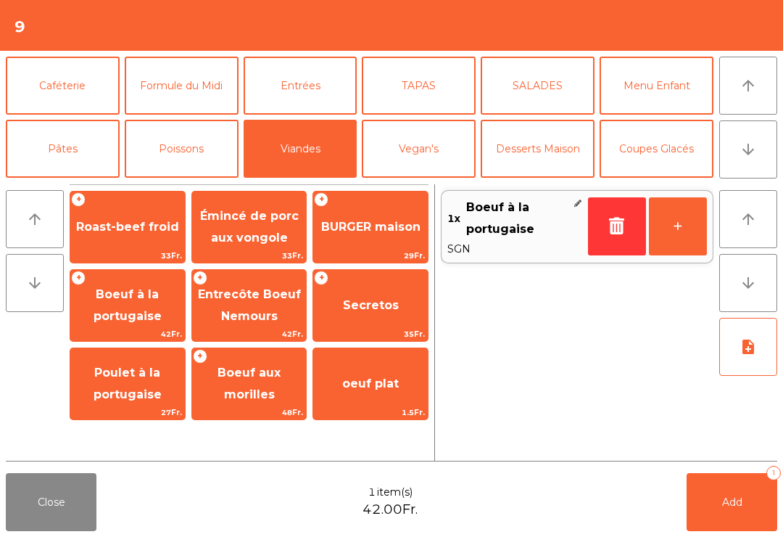
click at [260, 311] on span "Entrecôte Boeuf Nemours" at bounding box center [249, 305] width 103 height 36
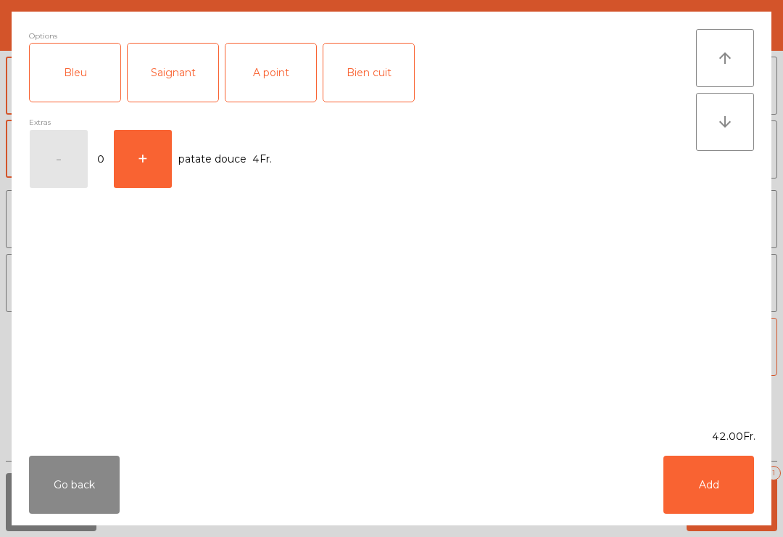
click at [164, 83] on div "Saignant" at bounding box center [173, 73] width 91 height 58
click at [708, 479] on button "Add" at bounding box center [709, 484] width 91 height 58
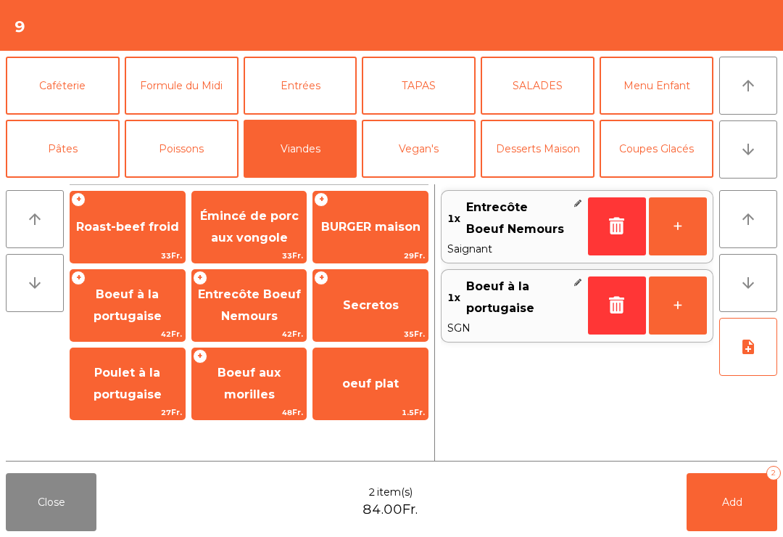
click at [752, 358] on button "note_add" at bounding box center [748, 347] width 58 height 58
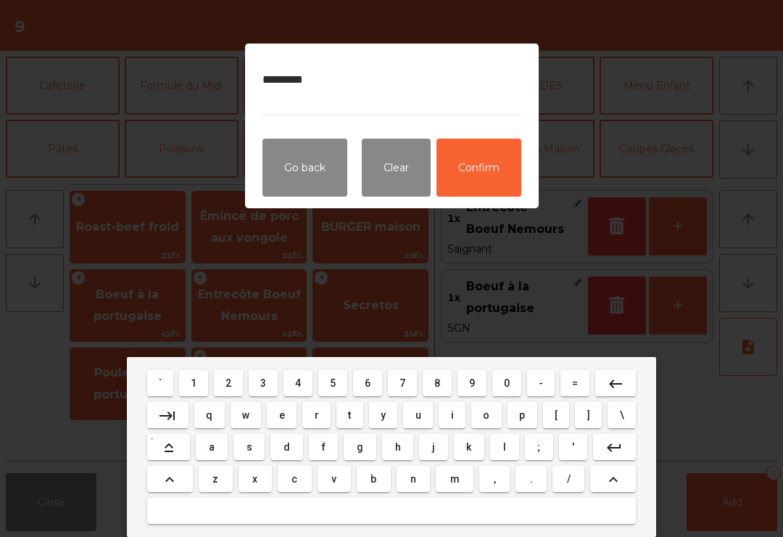
type textarea "**********"
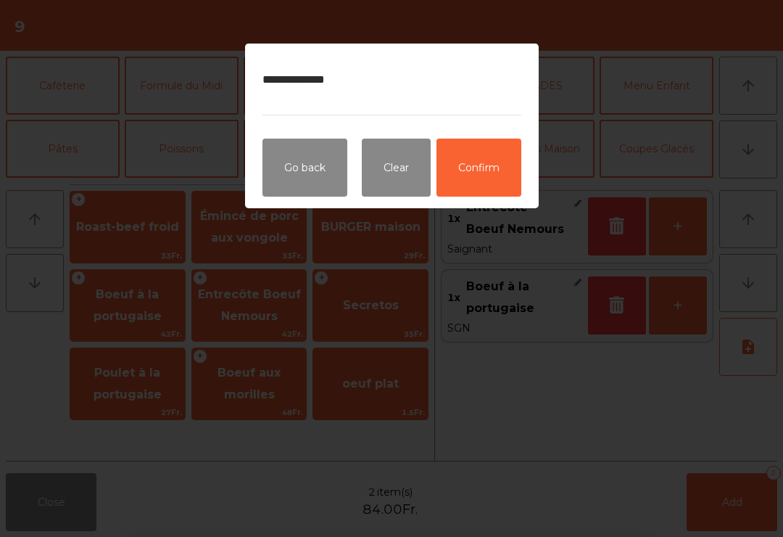
click at [492, 177] on button "Confirm" at bounding box center [479, 168] width 85 height 58
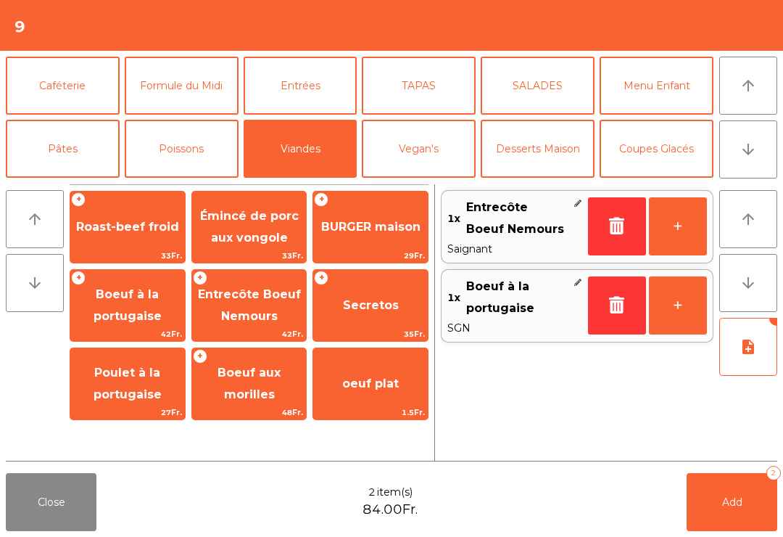
click at [725, 508] on button "Add 2" at bounding box center [732, 502] width 91 height 58
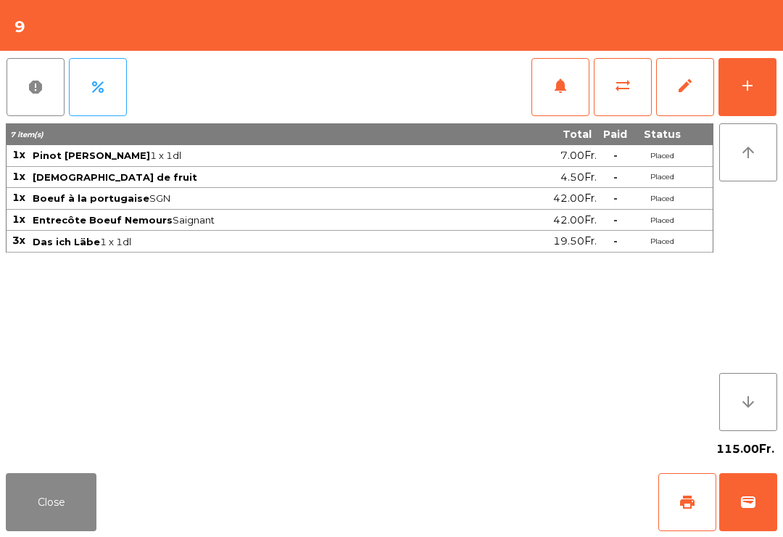
click at [44, 429] on div "7 item(s) Total Paid Status 1x Pinot Gris Angelrath 1 x 1dl 7.00Fr. - Placed 1x…" at bounding box center [360, 276] width 708 height 307
click at [64, 486] on button "Close" at bounding box center [51, 502] width 91 height 58
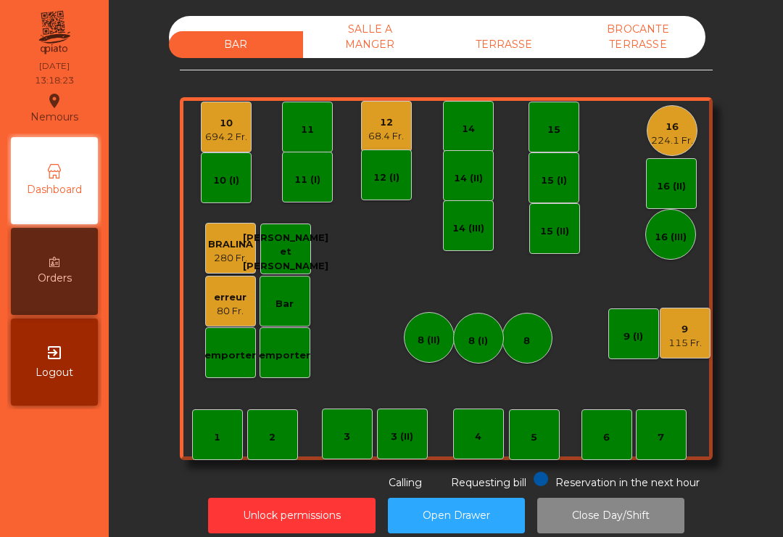
click at [538, 12] on div "BAR SALLE A MANGER TERRASSE BROCANTE TERRASSE 1 2 3 4 5 6 7 8 9 115 Fr. 10 694.…" at bounding box center [445, 275] width 657 height 532
click at [496, 33] on div "TERRASSE" at bounding box center [504, 44] width 134 height 27
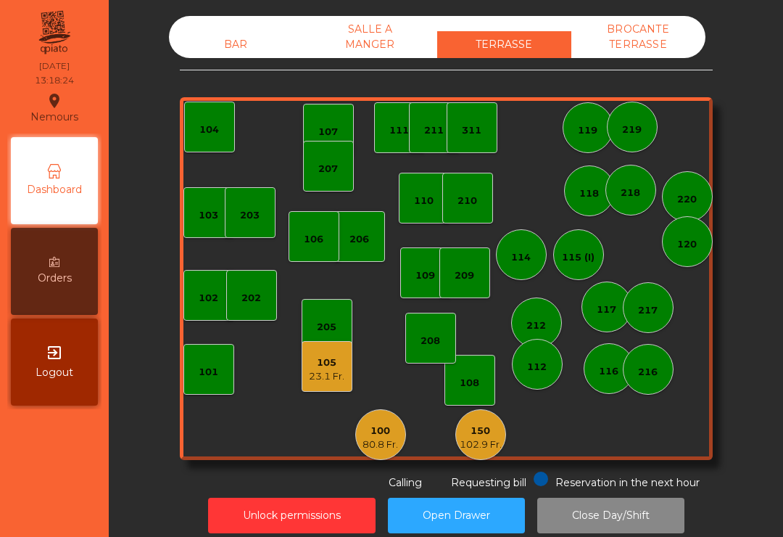
click at [325, 157] on div "207" at bounding box center [328, 166] width 20 height 20
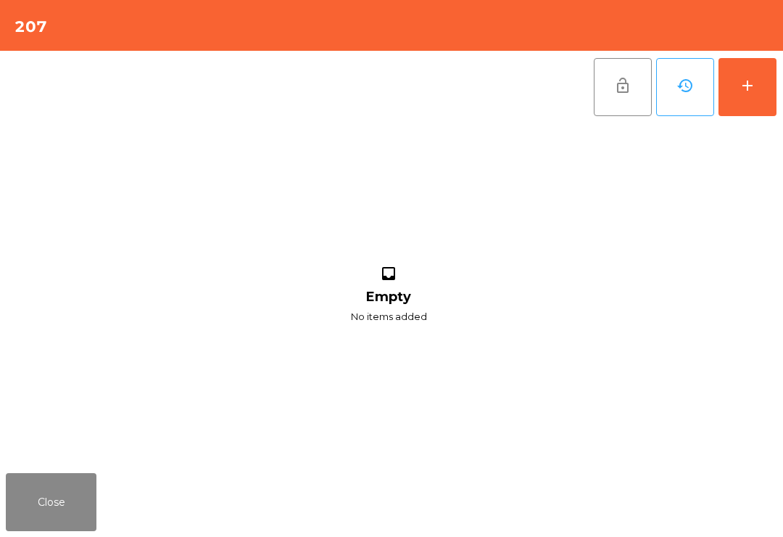
click at [722, 105] on button "add" at bounding box center [748, 87] width 58 height 58
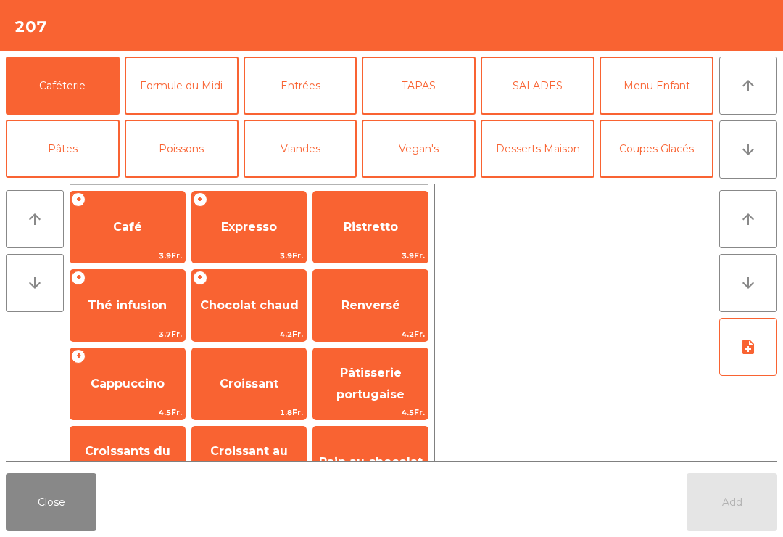
click at [657, 152] on button "Coupes Glacés" at bounding box center [657, 149] width 114 height 58
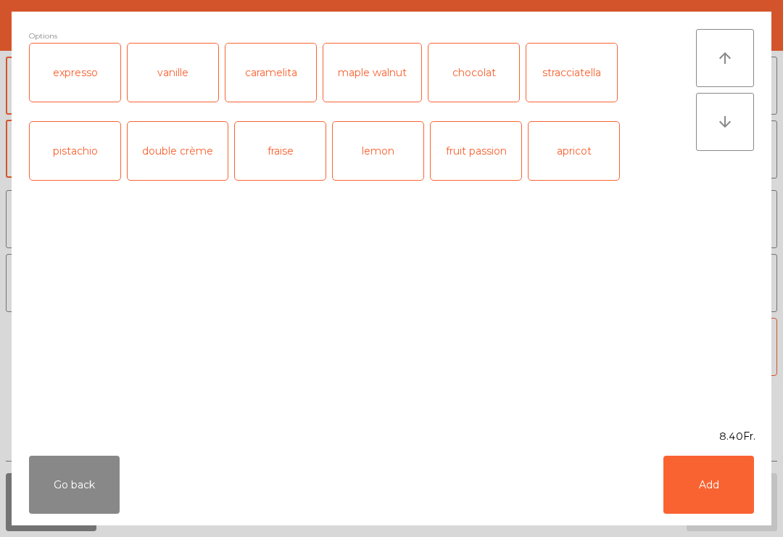
scroll to position [278, 0]
click at [103, 71] on div "expresso" at bounding box center [75, 73] width 91 height 58
click at [736, 504] on button "Add" at bounding box center [709, 484] width 91 height 58
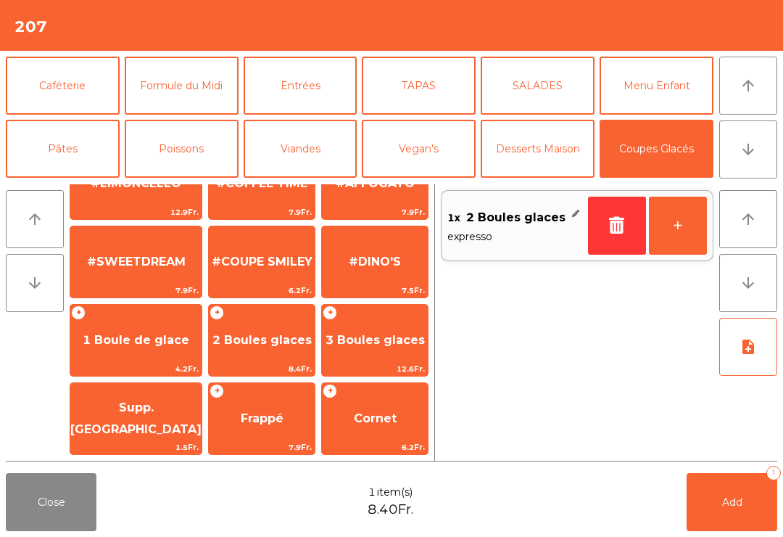
click at [68, 104] on button "Caféterie" at bounding box center [63, 86] width 114 height 58
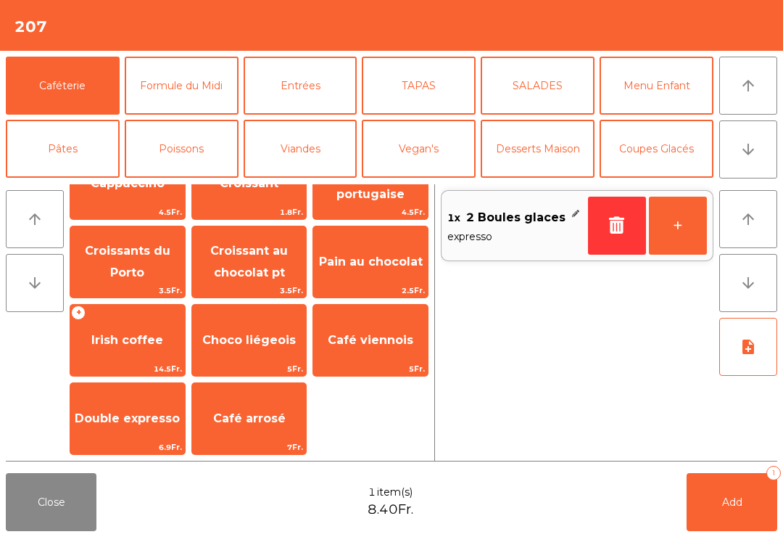
scroll to position [0, 0]
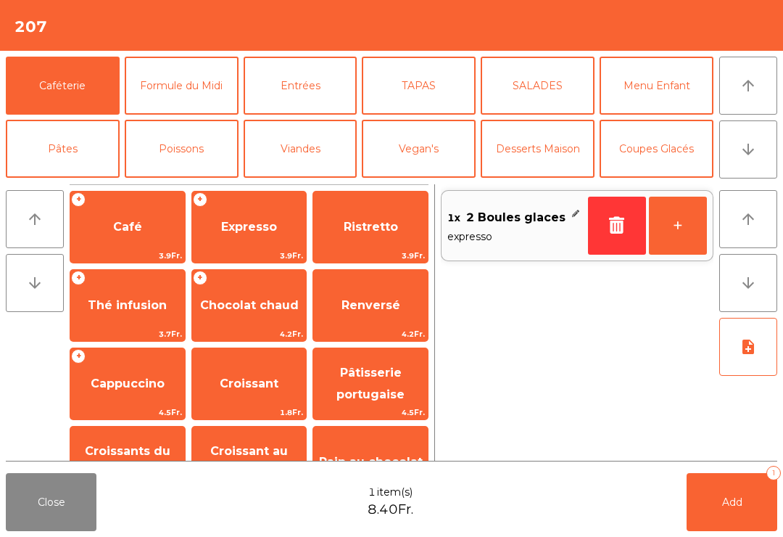
click at [139, 406] on span "4.5Fr." at bounding box center [127, 412] width 115 height 14
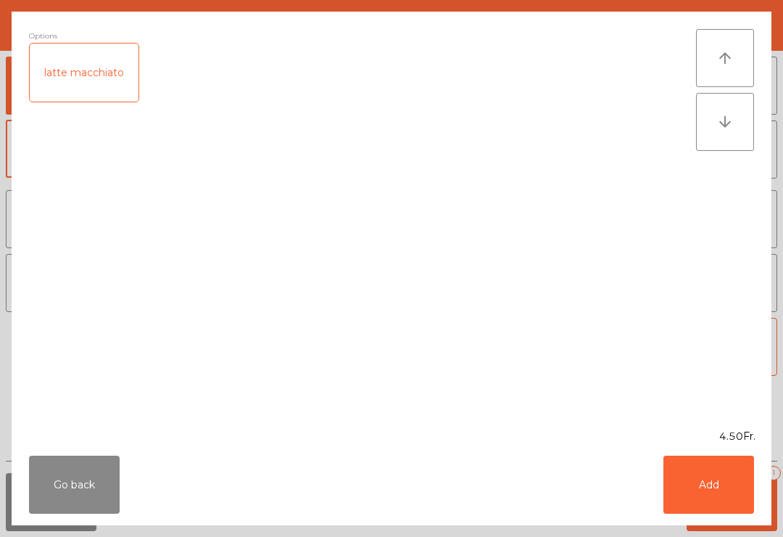
click at [719, 522] on div "Go back Add" at bounding box center [392, 484] width 760 height 81
click at [708, 500] on button "Add" at bounding box center [709, 484] width 91 height 58
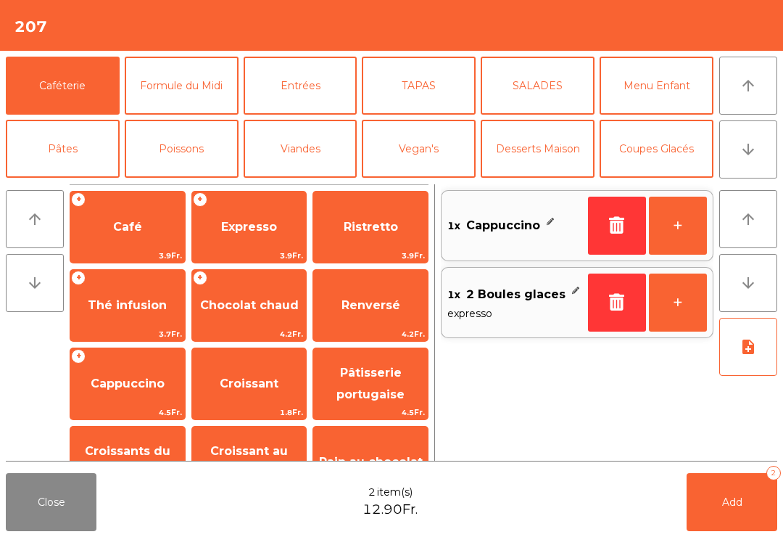
click at [740, 521] on button "Add 2" at bounding box center [732, 502] width 91 height 58
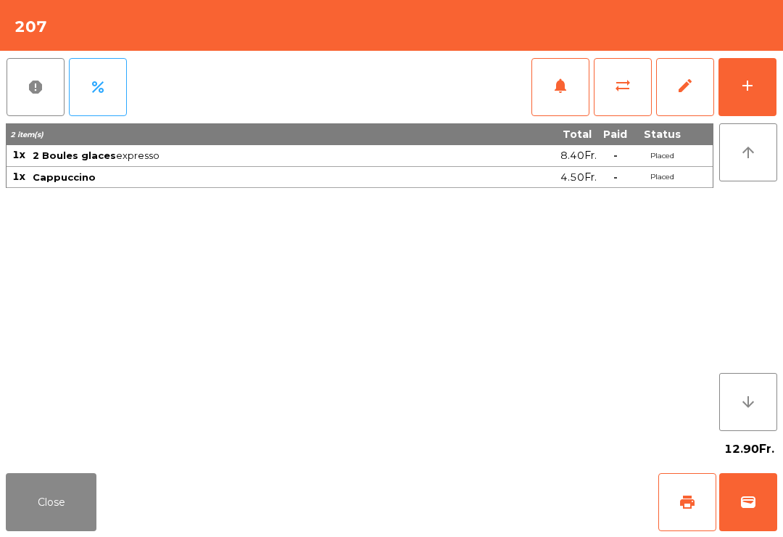
click at [69, 521] on button "Close" at bounding box center [51, 502] width 91 height 58
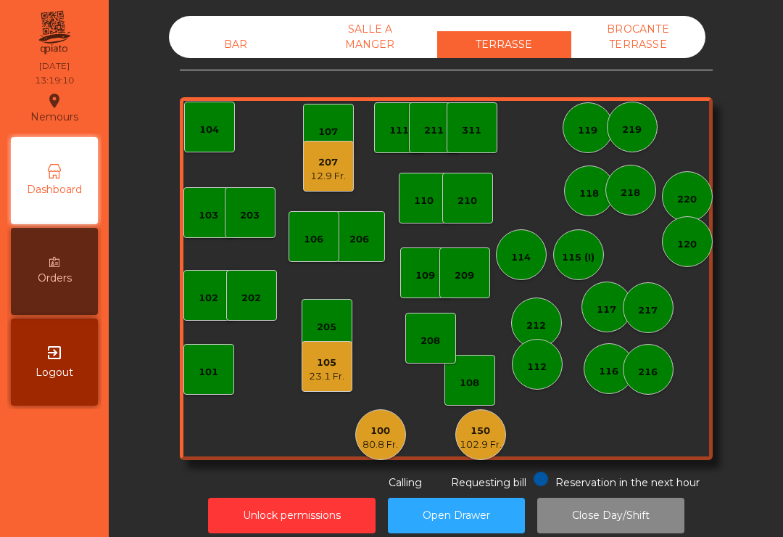
click at [237, 54] on div "BAR" at bounding box center [236, 44] width 134 height 27
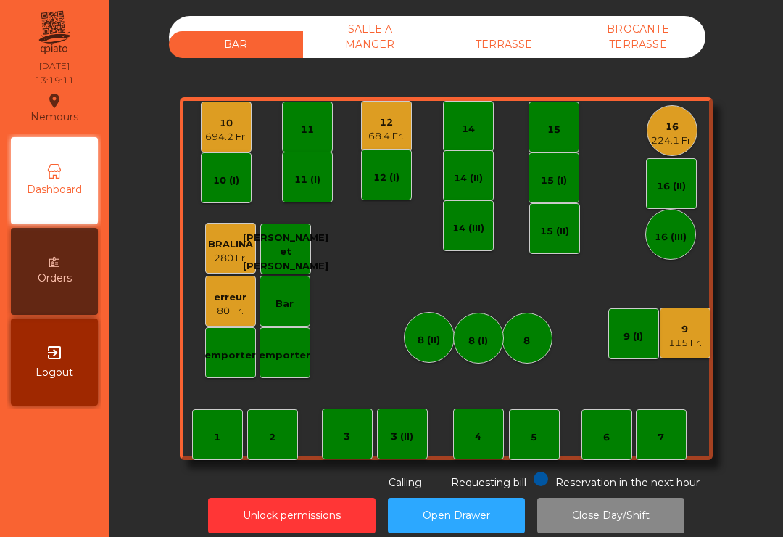
click at [674, 139] on div "224.1 Fr." at bounding box center [672, 140] width 42 height 15
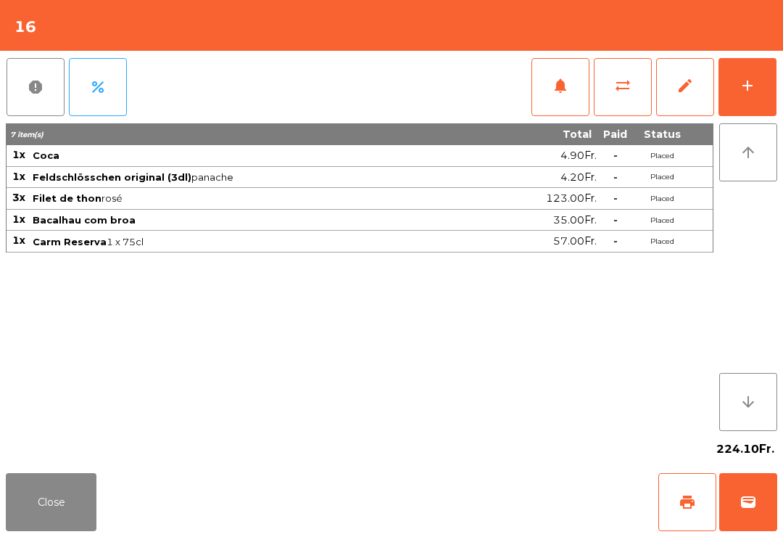
click at [753, 99] on button "add" at bounding box center [748, 87] width 58 height 58
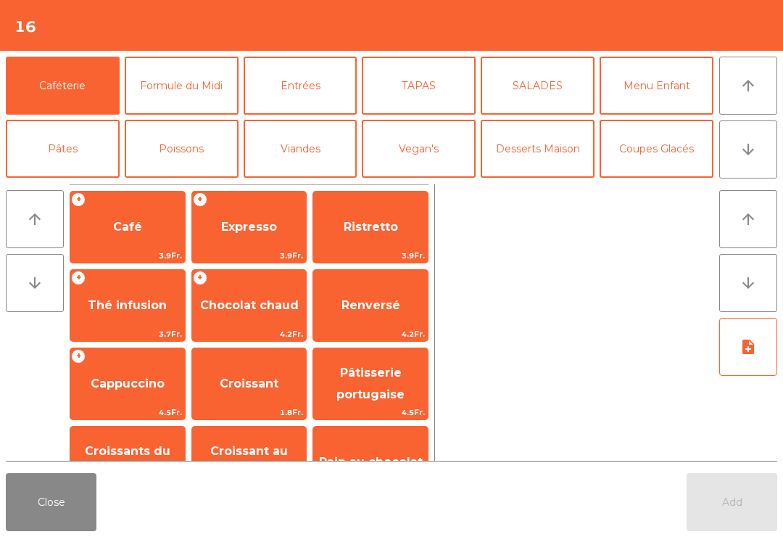
click at [139, 236] on span "Café" at bounding box center [127, 226] width 115 height 39
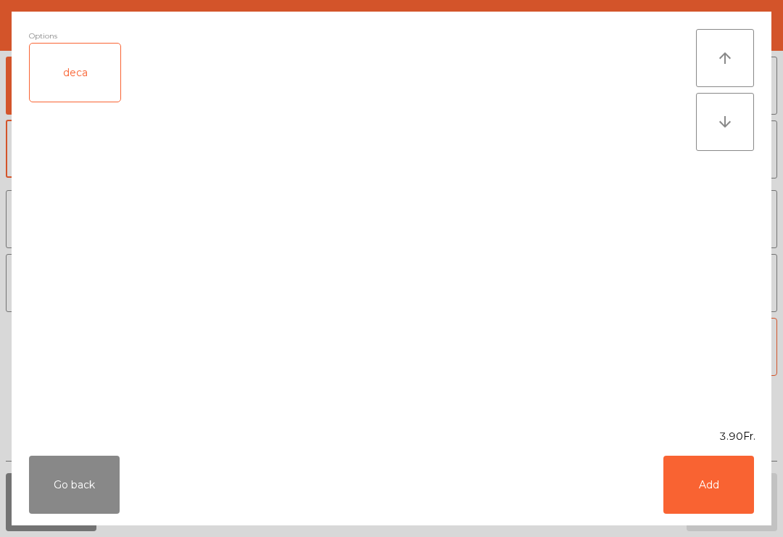
click at [722, 487] on button "Add" at bounding box center [709, 484] width 91 height 58
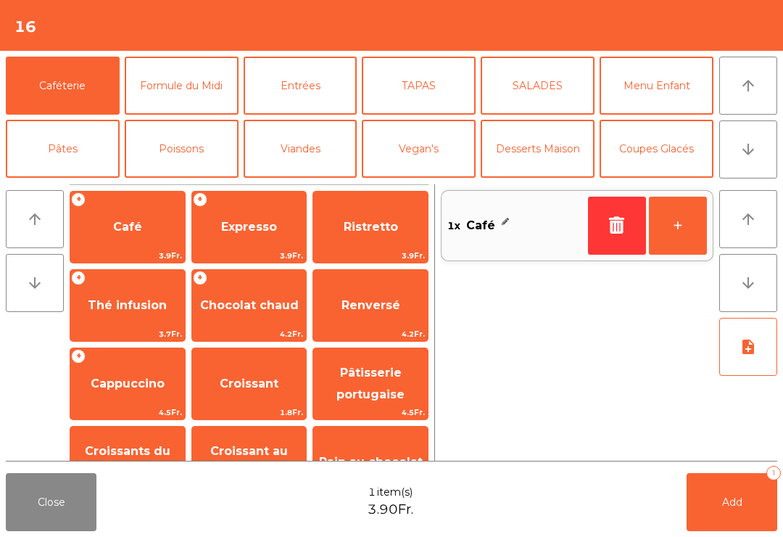
click at [666, 234] on button "+" at bounding box center [678, 226] width 58 height 58
click at [666, 235] on button "+" at bounding box center [678, 226] width 58 height 58
click at [239, 239] on span "Expresso" at bounding box center [249, 226] width 115 height 39
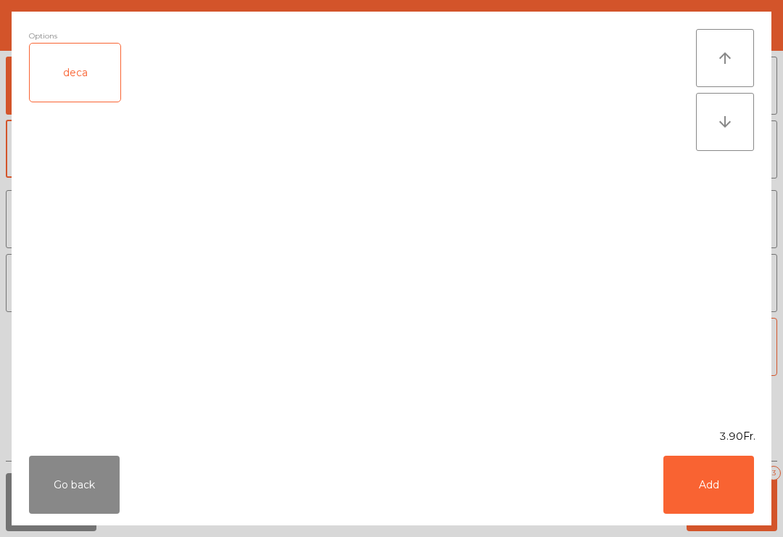
click at [711, 491] on button "Add" at bounding box center [709, 484] width 91 height 58
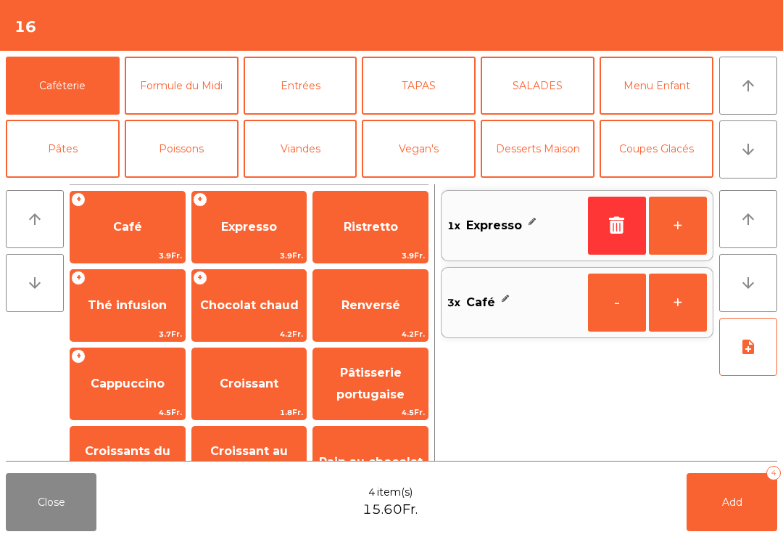
click at [748, 356] on button "note_add" at bounding box center [748, 347] width 58 height 58
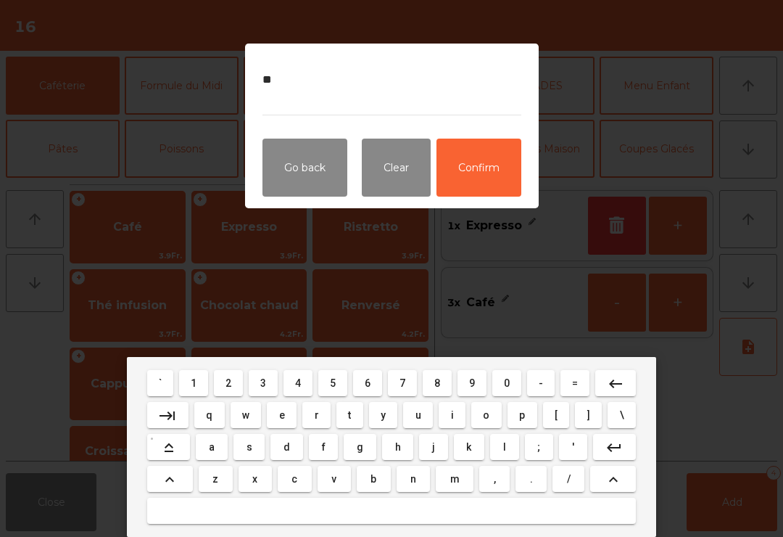
type textarea "***"
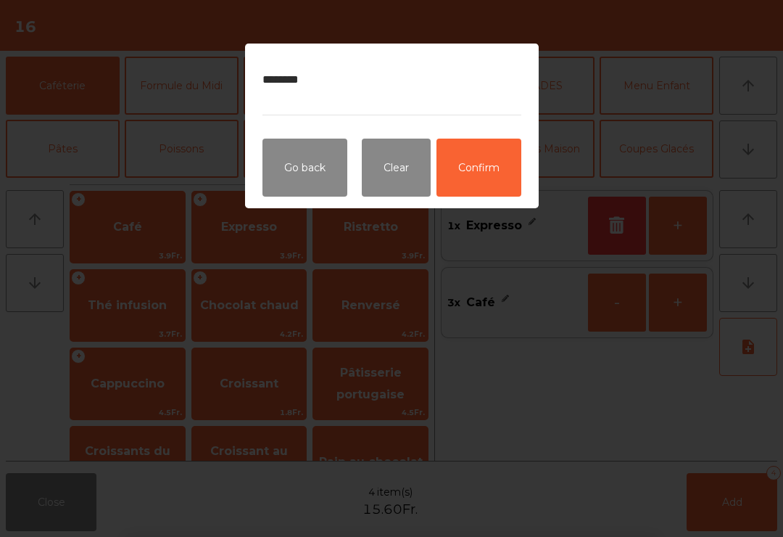
click at [474, 176] on button "Confirm" at bounding box center [479, 168] width 85 height 58
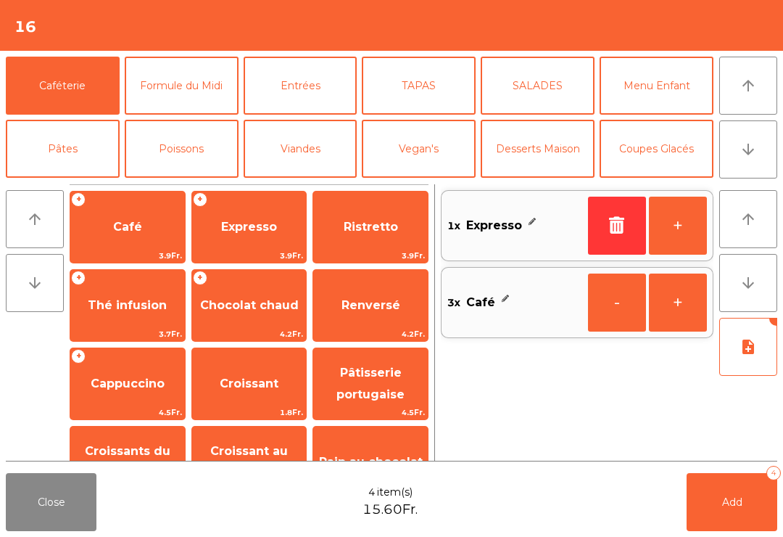
click at [543, 174] on button "Desserts Maison" at bounding box center [538, 149] width 114 height 58
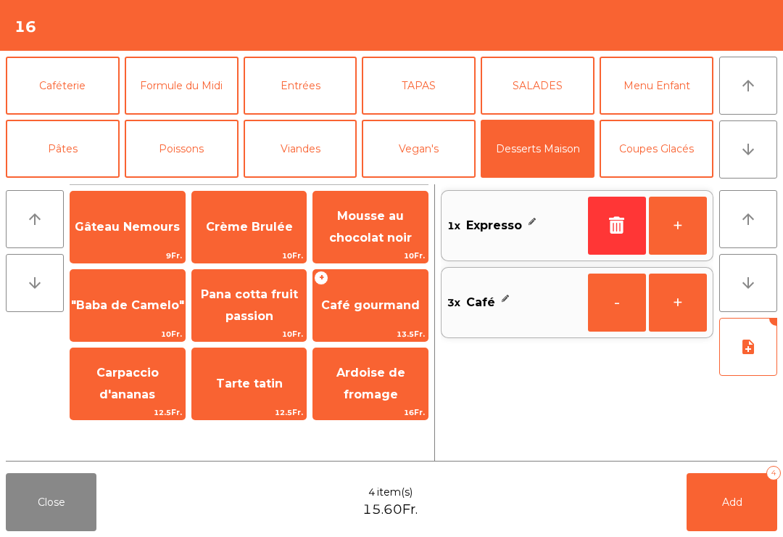
click at [394, 234] on span "Mousse au chocolat noir" at bounding box center [370, 227] width 83 height 36
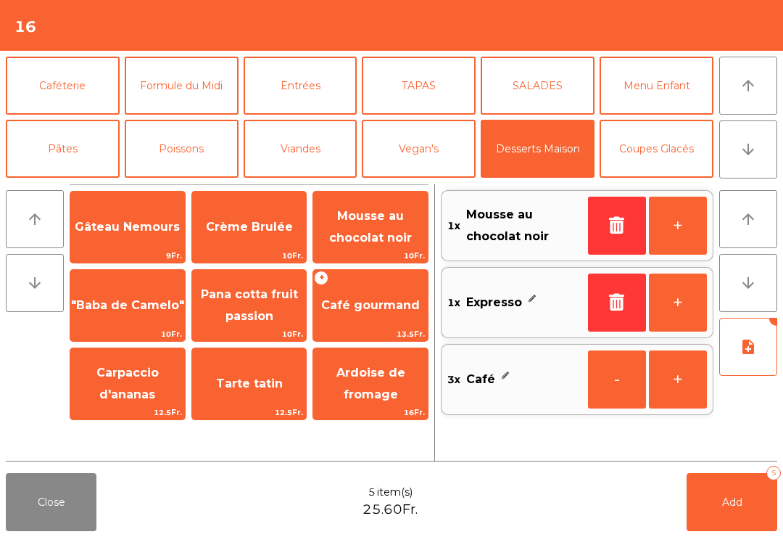
click at [151, 393] on span "Carpaccio d'ananas" at bounding box center [127, 383] width 62 height 36
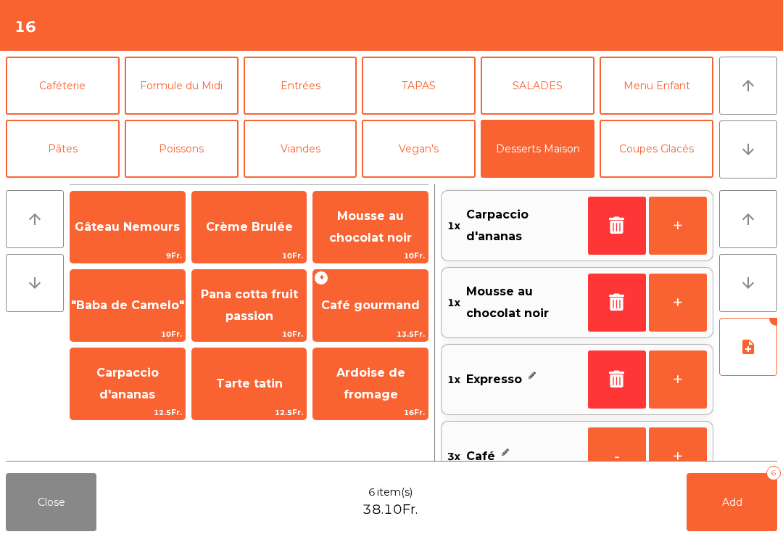
click at [251, 396] on span "Tarte tatin" at bounding box center [249, 383] width 115 height 39
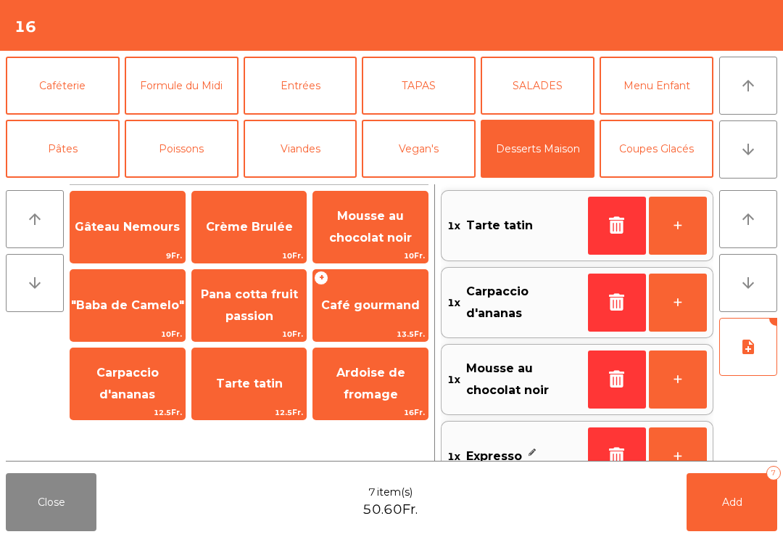
click at [682, 230] on button "+" at bounding box center [678, 226] width 58 height 58
click at [750, 510] on button "Add 8" at bounding box center [732, 502] width 91 height 58
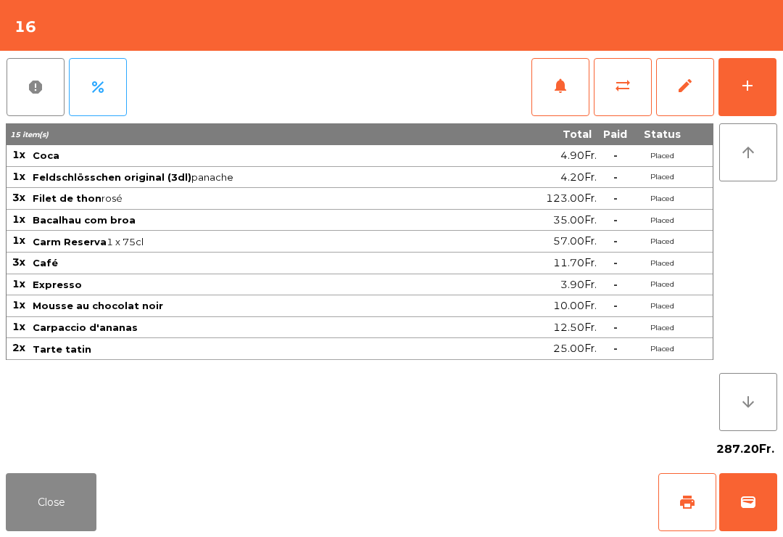
click at [48, 513] on button "Close" at bounding box center [51, 502] width 91 height 58
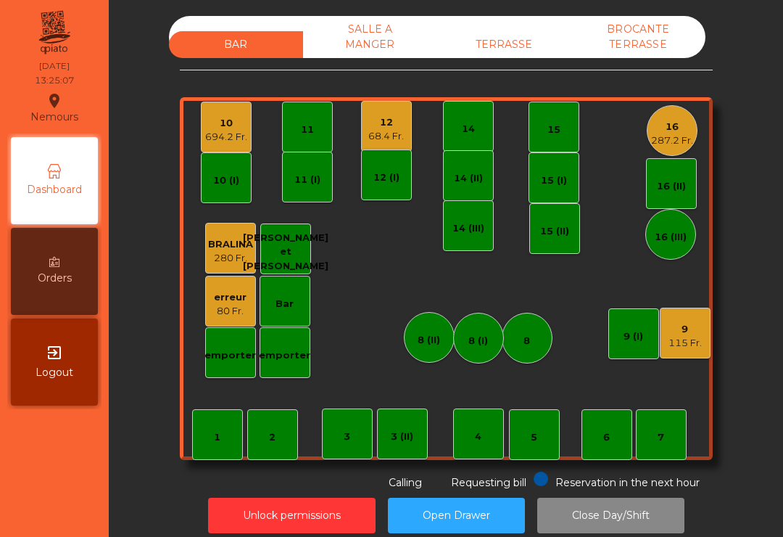
click at [400, 133] on div "68.4 Fr." at bounding box center [386, 136] width 36 height 15
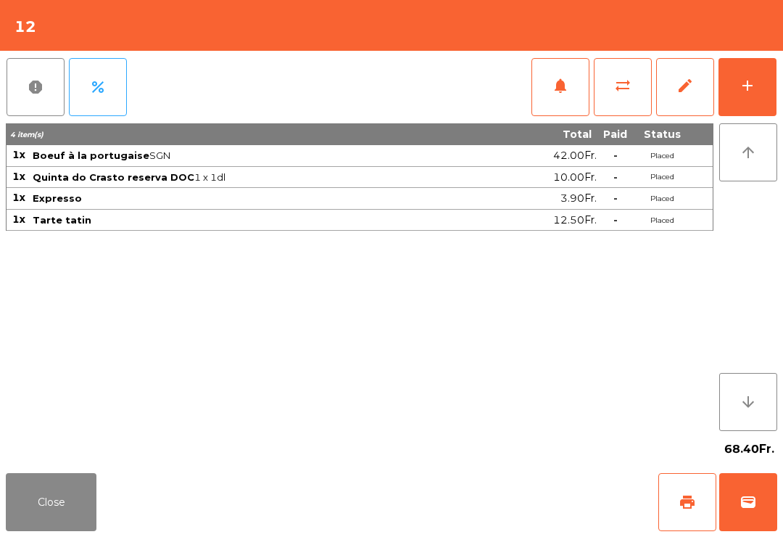
click at [57, 504] on button "Close" at bounding box center [51, 502] width 91 height 58
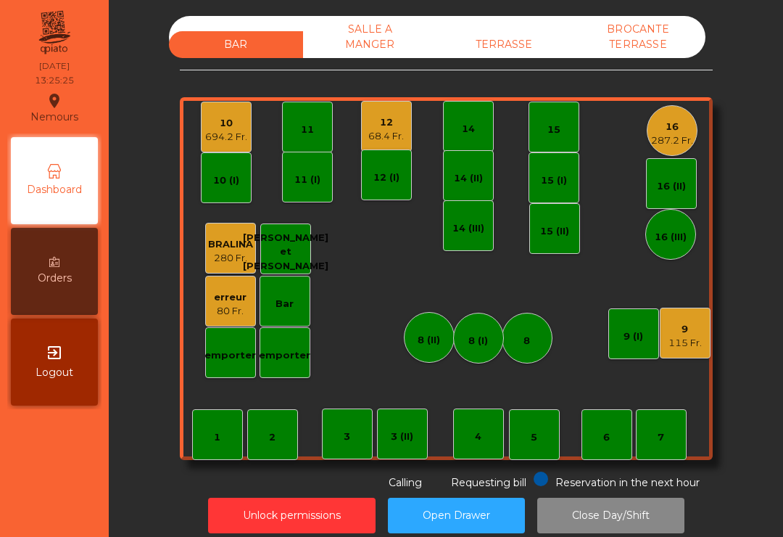
click at [390, 142] on div "68.4 Fr." at bounding box center [386, 136] width 36 height 15
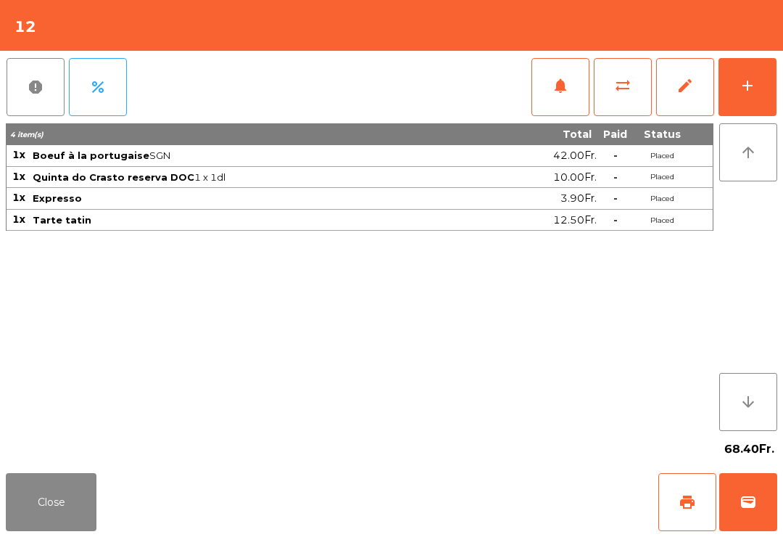
click at [687, 505] on span "print" at bounding box center [687, 501] width 17 height 17
click at [693, 511] on button "print" at bounding box center [687, 502] width 58 height 58
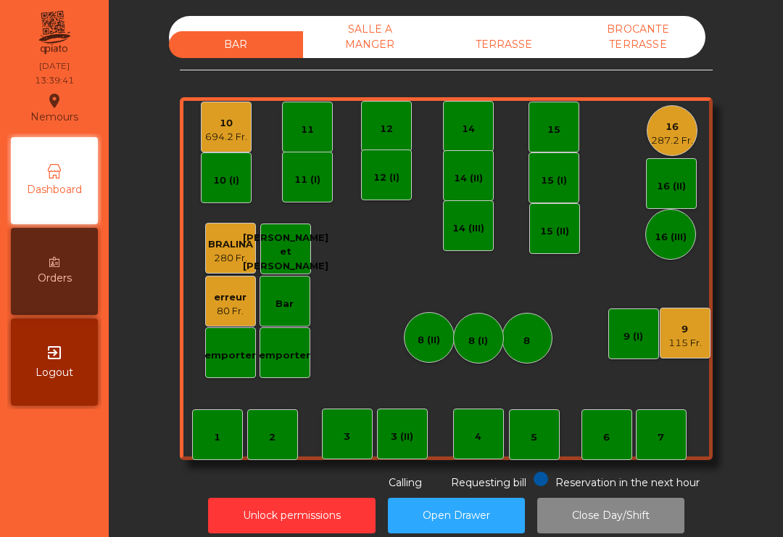
click at [529, 41] on div "TERRASSE" at bounding box center [504, 44] width 134 height 27
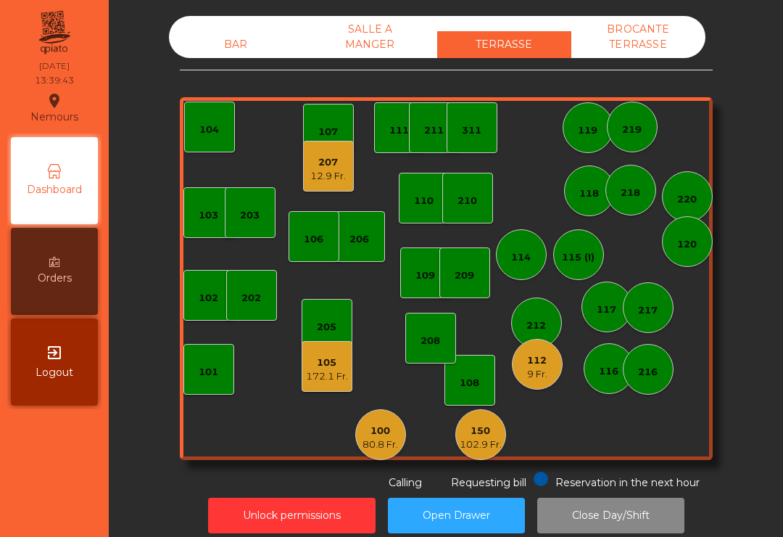
click at [542, 344] on div "112 9 Fr." at bounding box center [537, 364] width 51 height 51
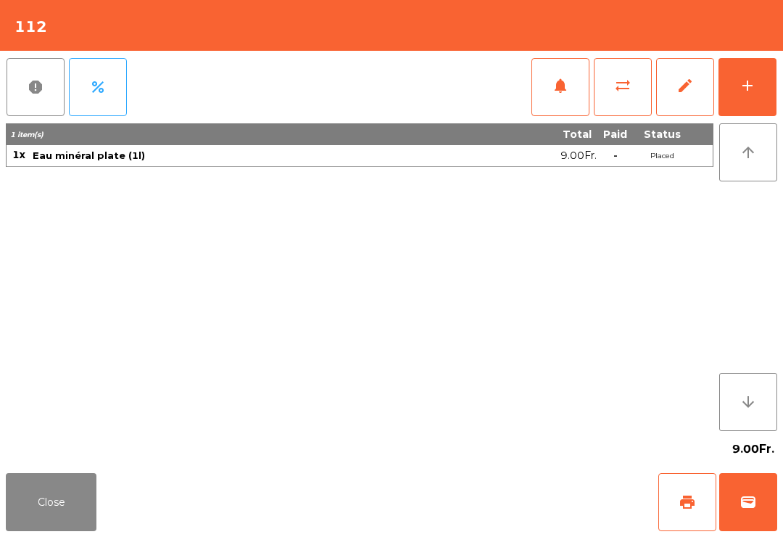
click at [746, 85] on div "add" at bounding box center [747, 85] width 17 height 17
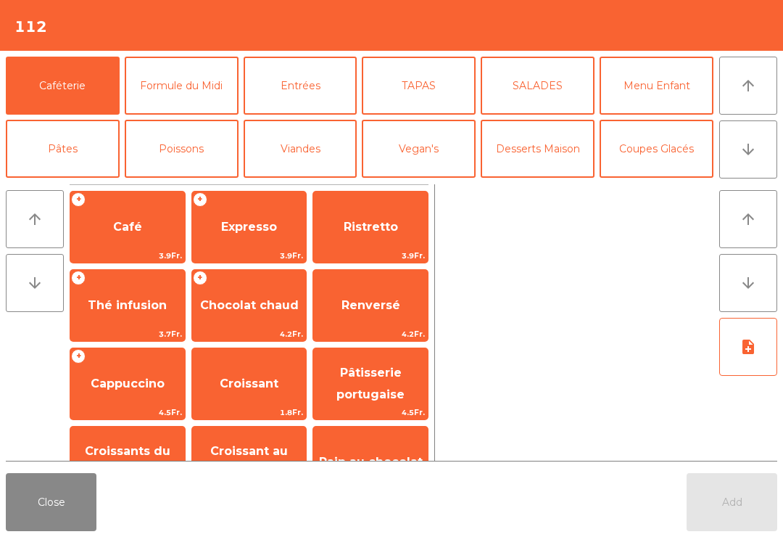
click at [301, 123] on button "Viandes" at bounding box center [301, 149] width 114 height 58
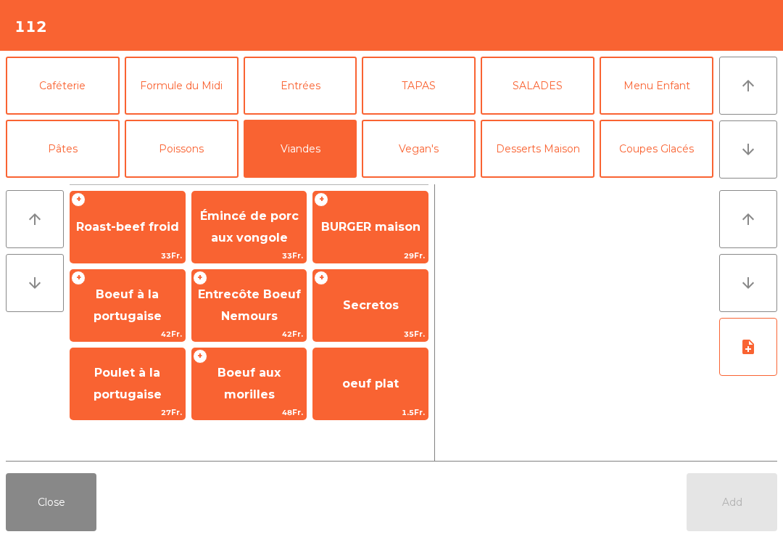
click at [393, 226] on span "BURGER maison" at bounding box center [370, 227] width 99 height 14
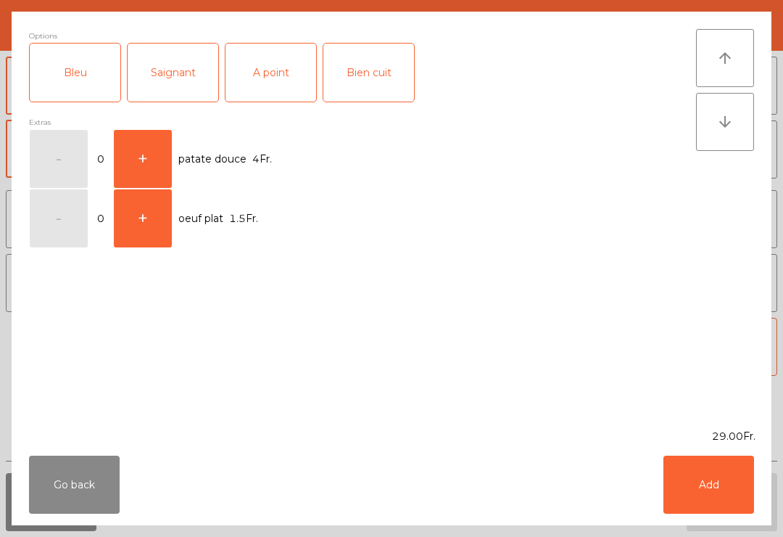
click at [272, 79] on div "A point" at bounding box center [271, 73] width 91 height 58
click at [696, 486] on button "Add" at bounding box center [709, 484] width 91 height 58
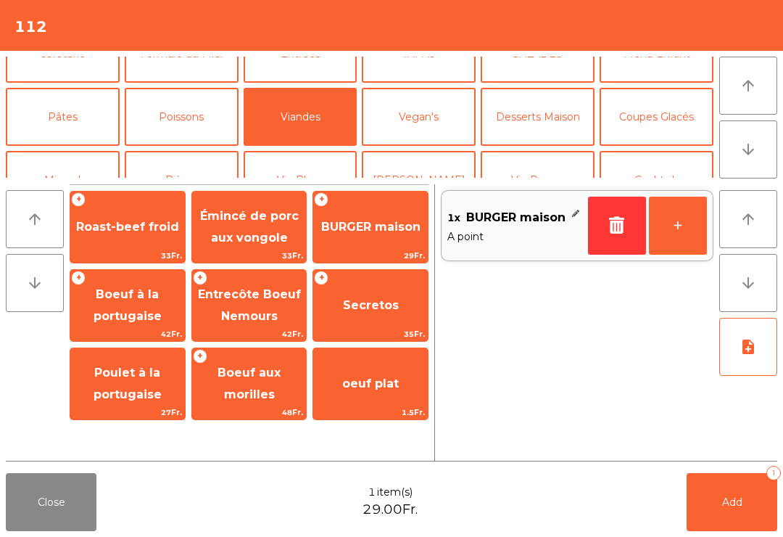
click at [685, 221] on button "+" at bounding box center [678, 226] width 58 height 58
click at [738, 523] on button "Add 2" at bounding box center [732, 502] width 91 height 58
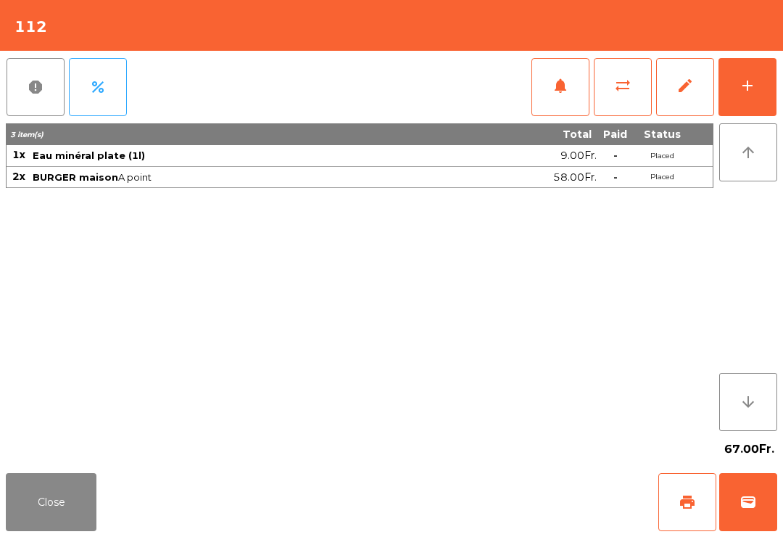
click at [65, 510] on button "Close" at bounding box center [51, 502] width 91 height 58
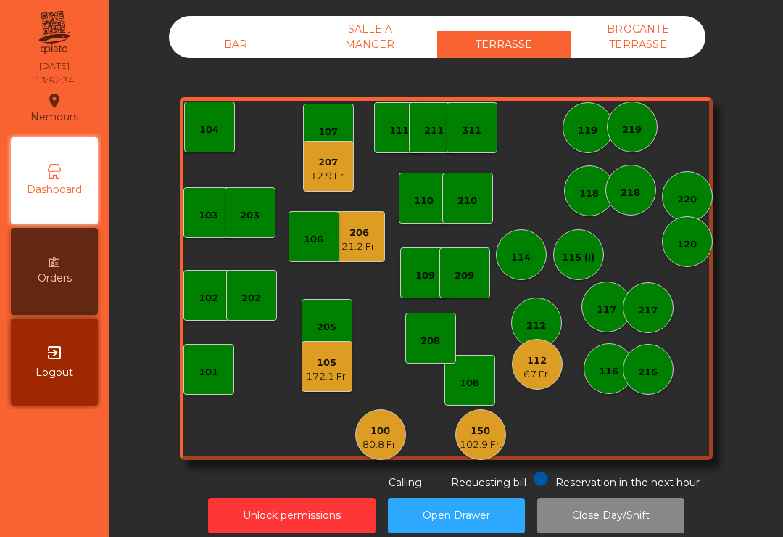
click at [67, 495] on nav "Nemours location_on [DATE] 13:52:34 Dashboard Orders exit_to_app Logout" at bounding box center [54, 268] width 109 height 537
click at [315, 165] on div "207" at bounding box center [328, 162] width 36 height 15
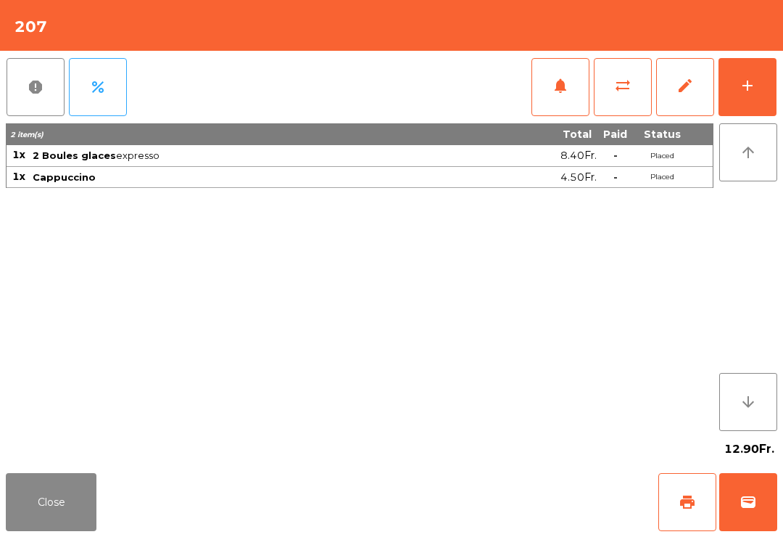
click at [694, 489] on button "print" at bounding box center [687, 502] width 58 height 58
click at [57, 503] on button "Close" at bounding box center [51, 502] width 91 height 58
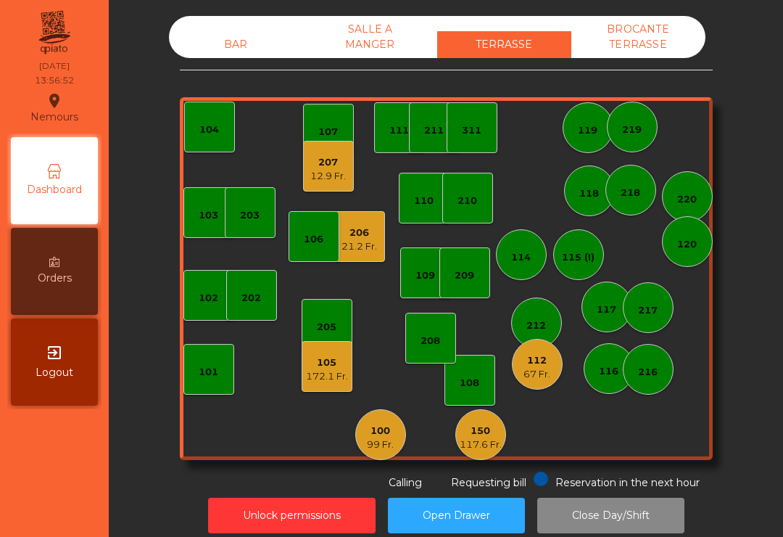
click at [353, 240] on div "21.2 Fr." at bounding box center [360, 246] width 36 height 15
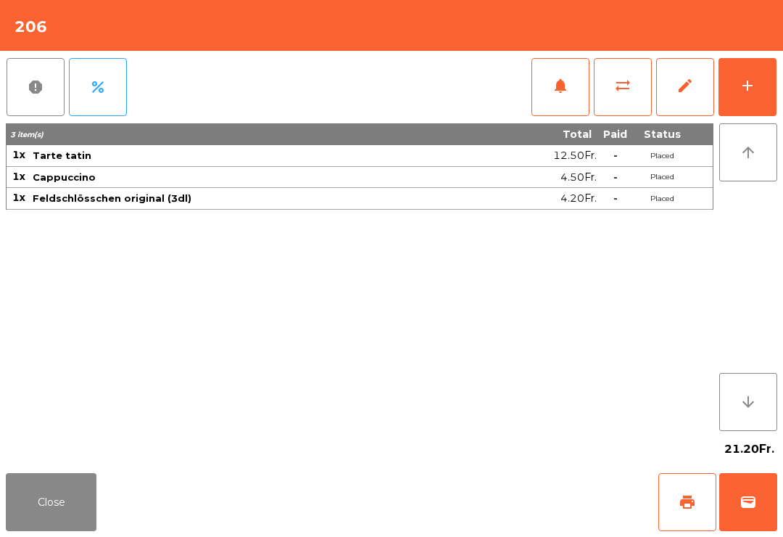
click at [682, 507] on span "print" at bounding box center [687, 501] width 17 height 17
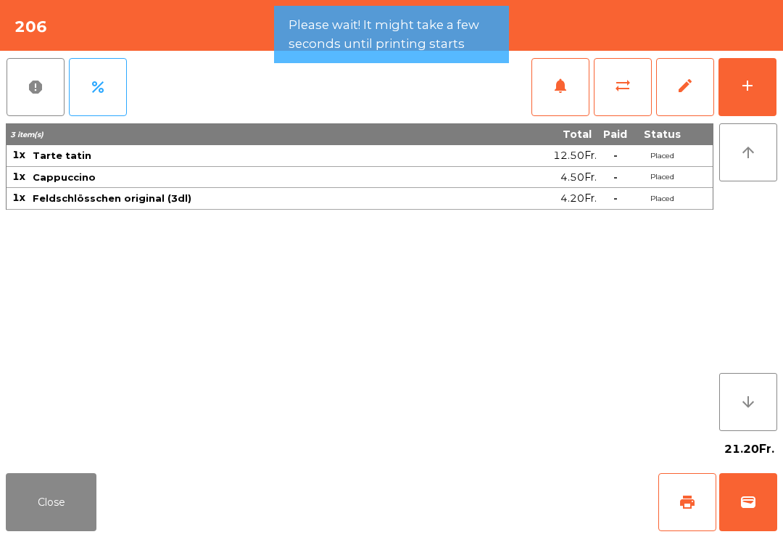
click at [58, 509] on button "Close" at bounding box center [51, 502] width 91 height 58
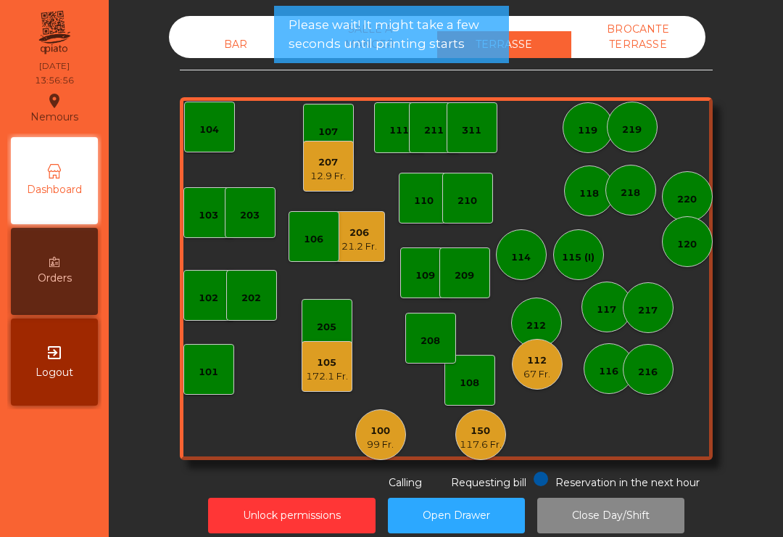
click at [343, 177] on div "12.9 Fr." at bounding box center [328, 176] width 36 height 15
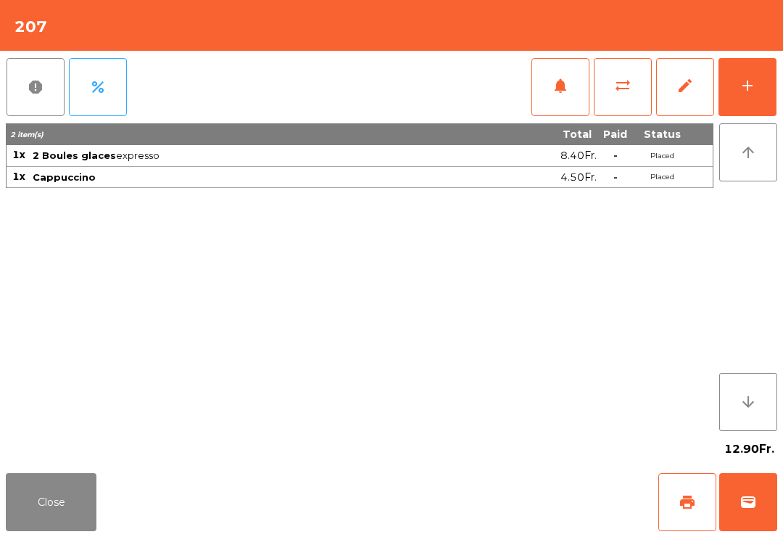
click at [743, 523] on button "wallet" at bounding box center [748, 502] width 58 height 58
click at [487, 505] on div "Close print wallet" at bounding box center [391, 502] width 783 height 70
click at [487, 504] on div "Close print wallet" at bounding box center [391, 502] width 783 height 70
click at [470, 521] on div "Close print wallet" at bounding box center [391, 502] width 783 height 70
click at [469, 521] on div "Close print wallet" at bounding box center [391, 502] width 783 height 70
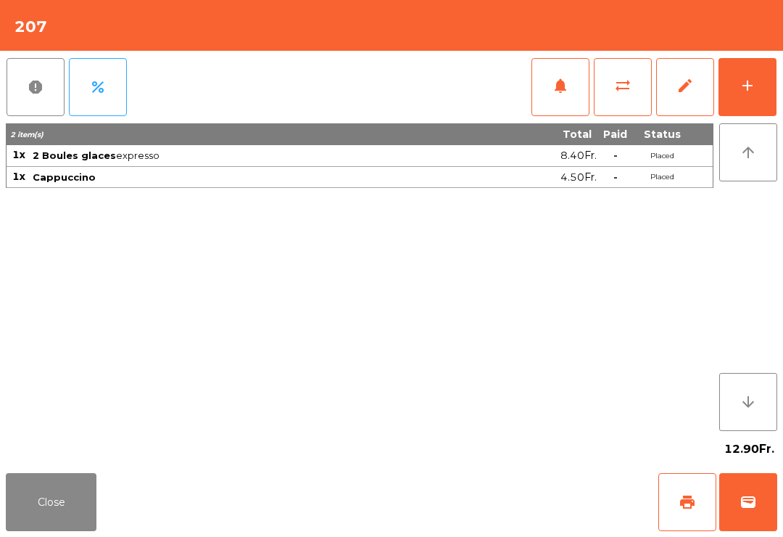
click at [478, 528] on div "Close print wallet" at bounding box center [391, 502] width 783 height 70
click at [478, 527] on div "Close print wallet" at bounding box center [391, 502] width 783 height 70
click at [485, 521] on div "Close print wallet" at bounding box center [391, 502] width 783 height 70
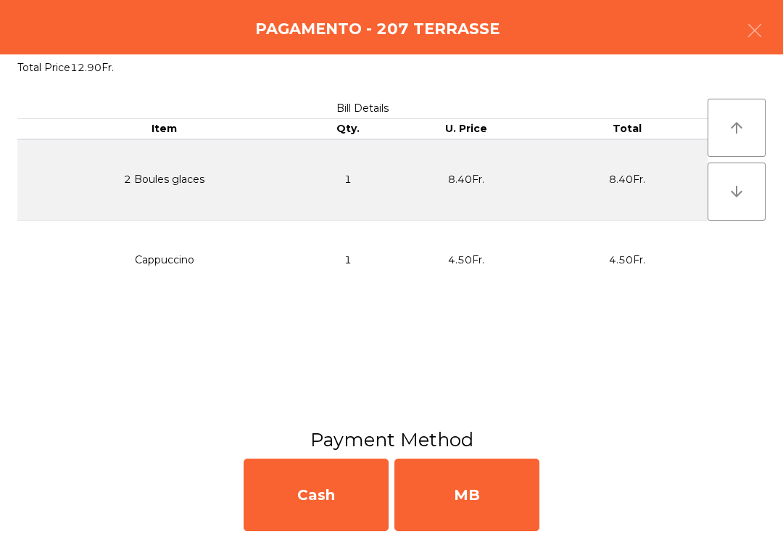
click at [489, 503] on div "MB" at bounding box center [466, 494] width 145 height 73
click at [504, 500] on div "No" at bounding box center [466, 494] width 145 height 73
click at [503, 524] on div "No" at bounding box center [466, 494] width 145 height 73
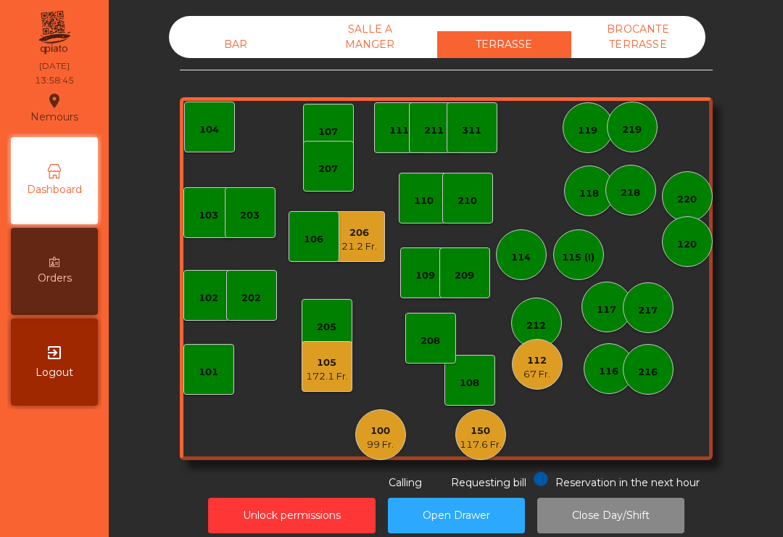
click at [368, 241] on div "21.2 Fr." at bounding box center [360, 246] width 36 height 15
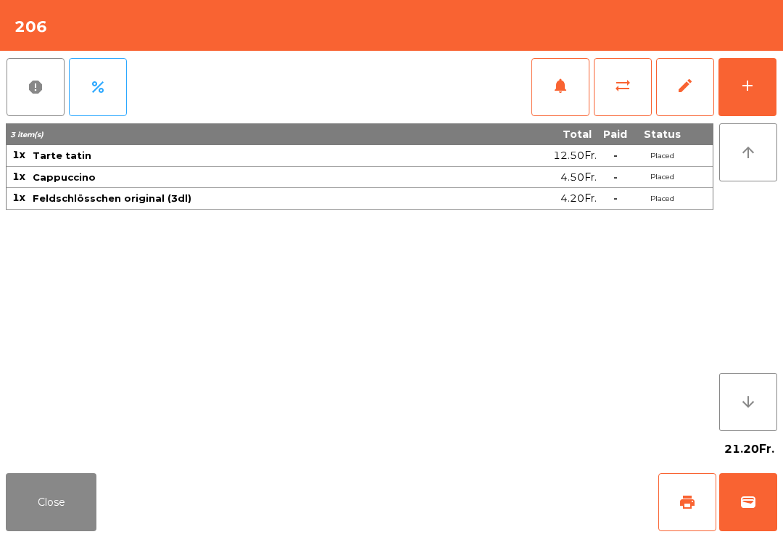
click at [748, 506] on span "wallet" at bounding box center [748, 501] width 17 height 17
click at [543, 529] on div "Close print wallet" at bounding box center [391, 502] width 783 height 70
click at [529, 503] on div "Close print wallet" at bounding box center [391, 502] width 783 height 70
click at [499, 524] on div "Close print wallet" at bounding box center [391, 502] width 783 height 70
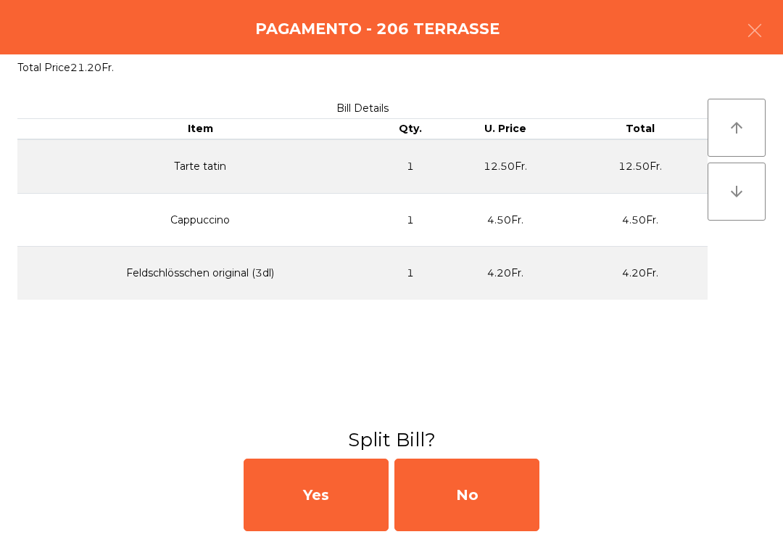
click at [510, 523] on div "No" at bounding box center [466, 494] width 145 height 73
click at [510, 522] on div "MB" at bounding box center [466, 494] width 145 height 73
click at [487, 521] on div "No" at bounding box center [466, 494] width 145 height 73
click at [494, 499] on div "No" at bounding box center [466, 494] width 145 height 73
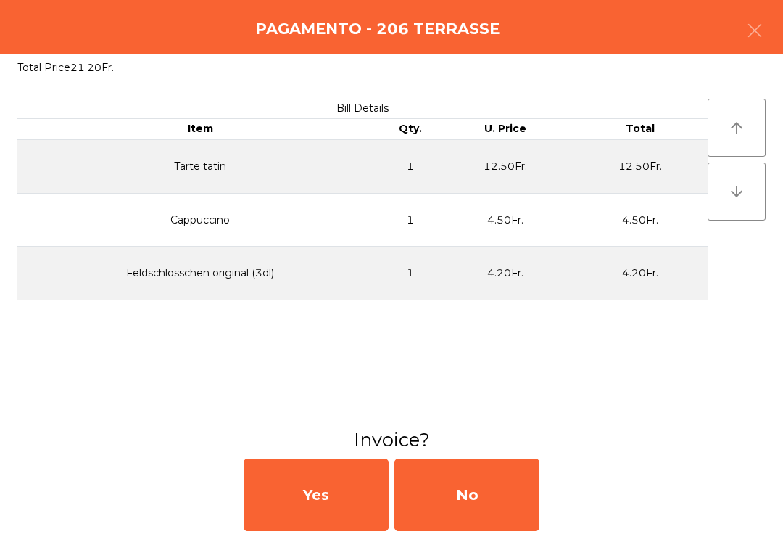
click at [493, 499] on div "No" at bounding box center [466, 494] width 145 height 73
click at [496, 498] on div "No" at bounding box center [466, 494] width 145 height 73
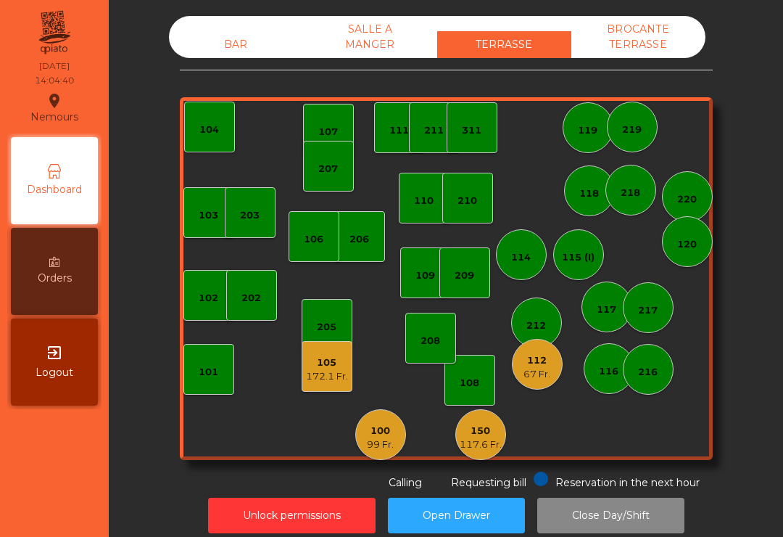
click at [231, 40] on div "BAR" at bounding box center [236, 44] width 134 height 27
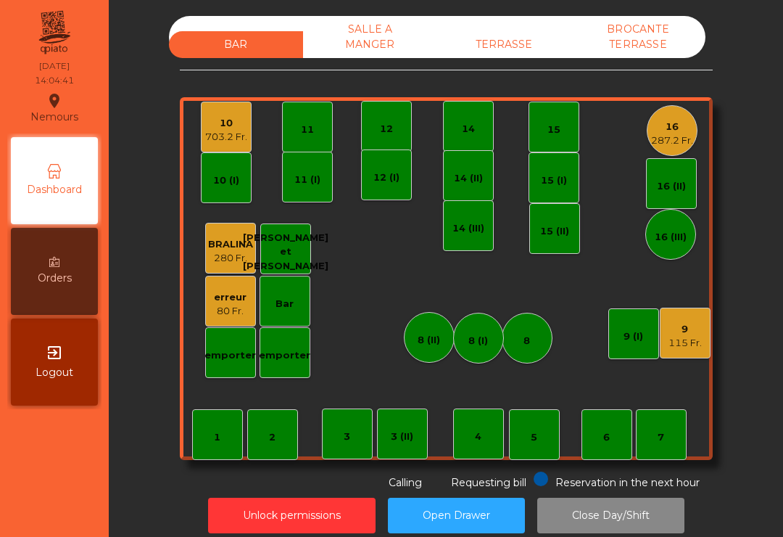
click at [228, 120] on div "10" at bounding box center [226, 123] width 42 height 15
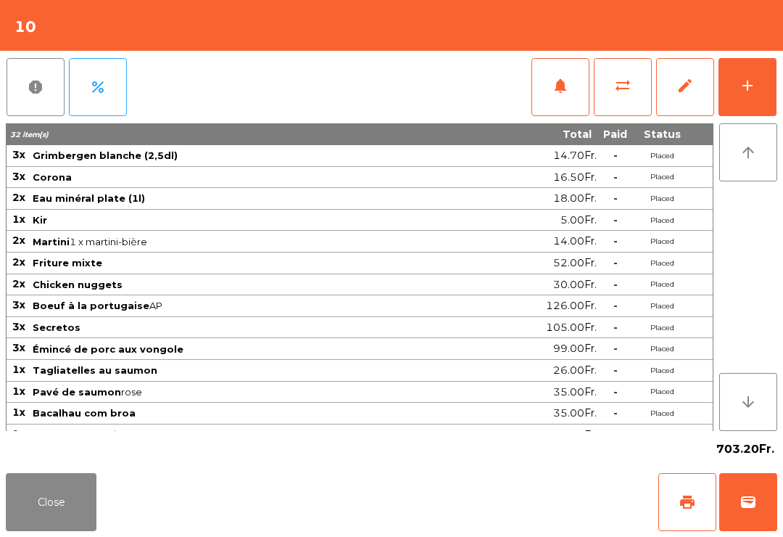
click at [750, 95] on button "add" at bounding box center [748, 87] width 58 height 58
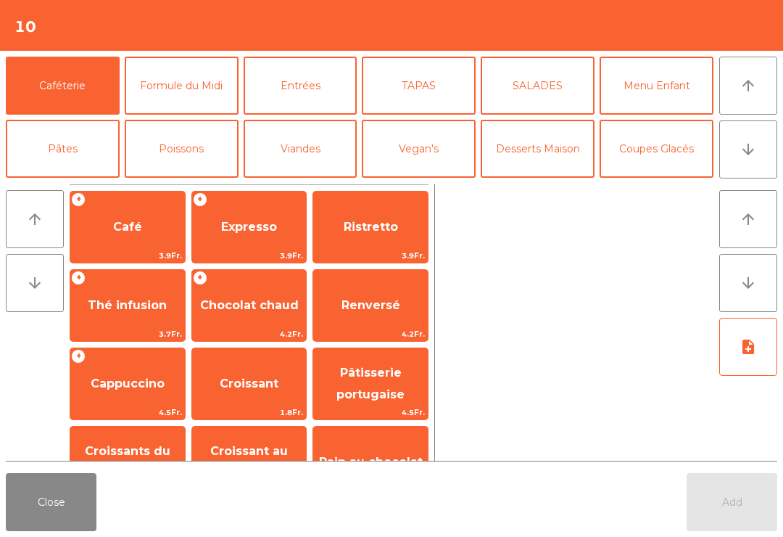
click at [745, 83] on icon "arrow_upward" at bounding box center [748, 85] width 17 height 17
click at [666, 161] on button "Coupes Glacés" at bounding box center [657, 149] width 114 height 58
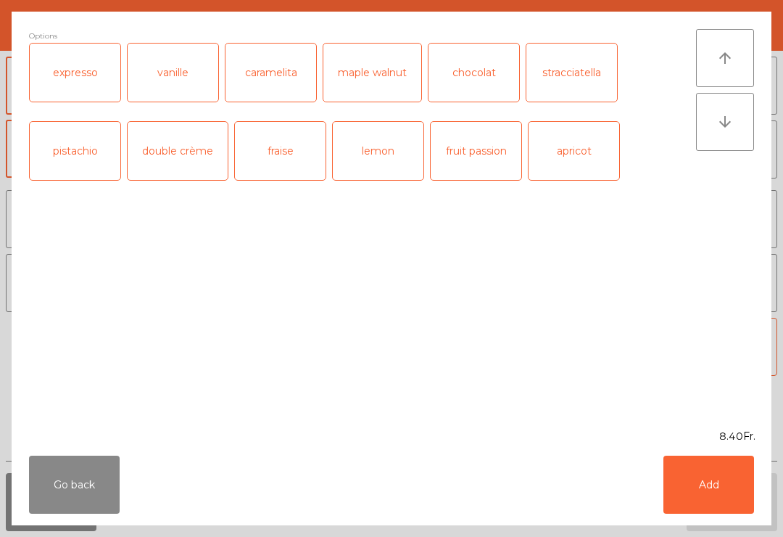
scroll to position [278, 0]
click at [284, 67] on div "caramelita" at bounding box center [271, 73] width 91 height 58
click at [195, 81] on div "vanille" at bounding box center [173, 73] width 91 height 58
click at [707, 487] on button "Add" at bounding box center [709, 484] width 91 height 58
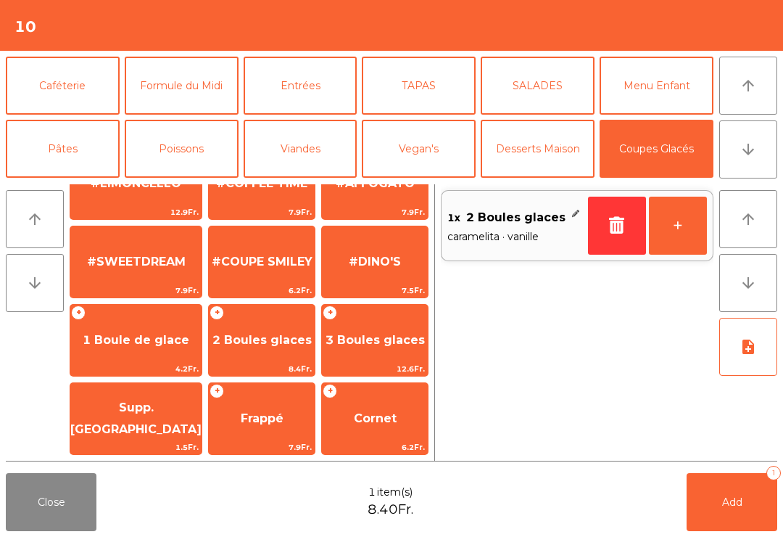
click at [543, 154] on button "Desserts Maison" at bounding box center [538, 149] width 114 height 58
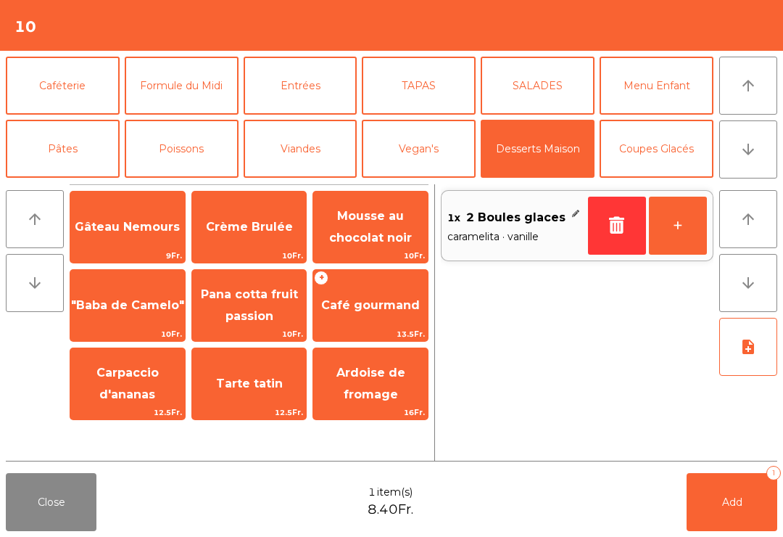
scroll to position [0, 0]
click at [379, 295] on span "Café gourmand" at bounding box center [370, 305] width 115 height 39
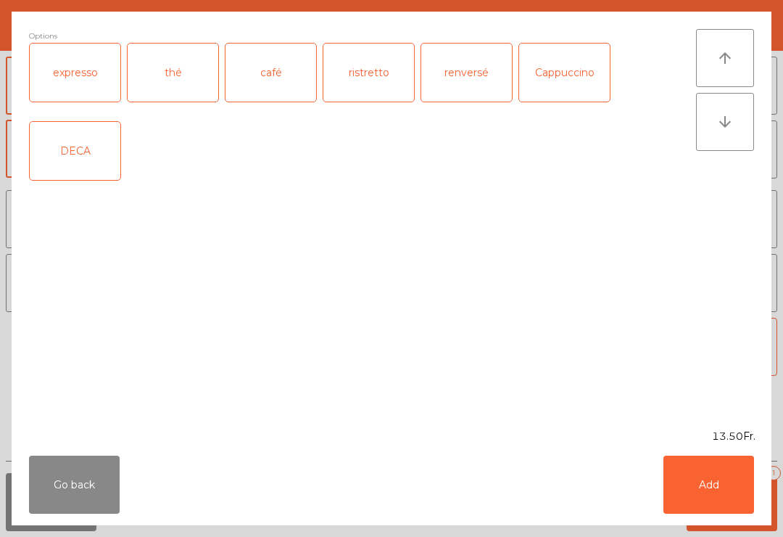
click at [276, 82] on div "café" at bounding box center [271, 73] width 91 height 58
click at [703, 490] on button "Add" at bounding box center [709, 484] width 91 height 58
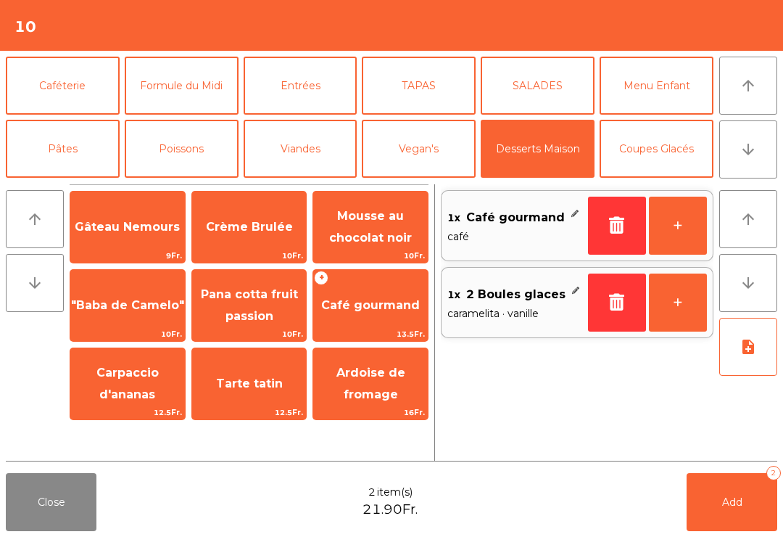
click at [375, 299] on span "Café gourmand" at bounding box center [370, 305] width 99 height 14
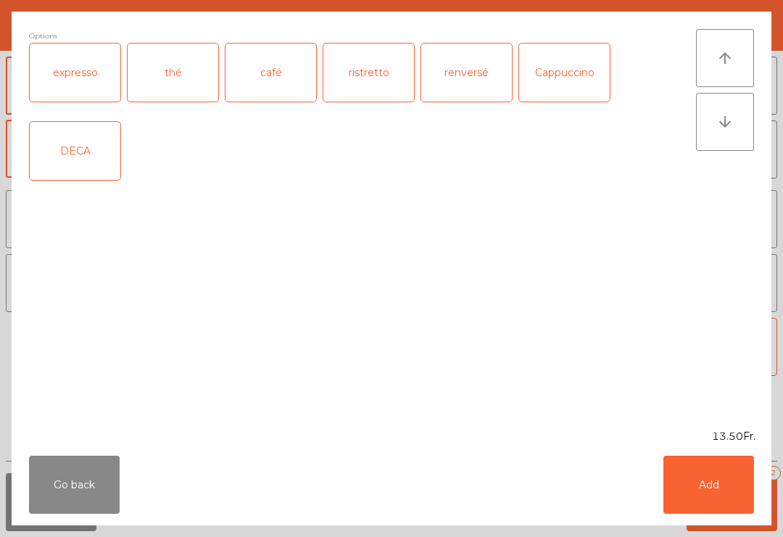
click at [274, 65] on div "café" at bounding box center [271, 73] width 91 height 58
click at [706, 464] on button "Add" at bounding box center [709, 484] width 91 height 58
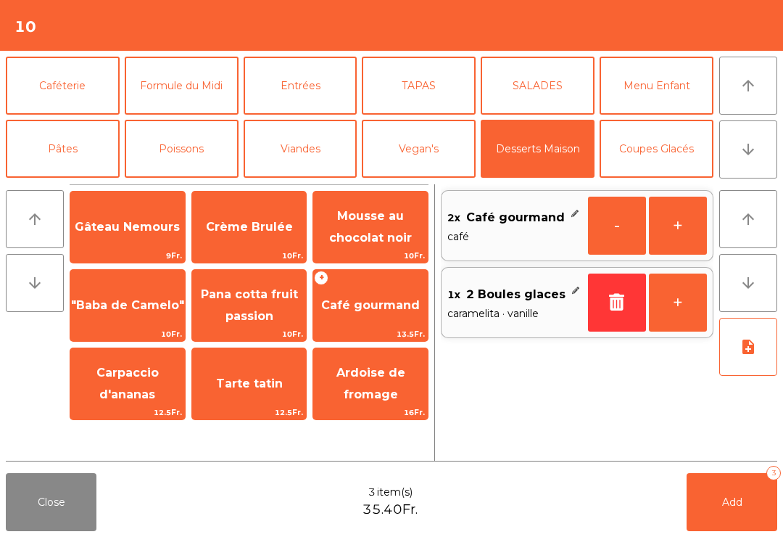
click at [271, 305] on span "Pana cotta fruit passion" at bounding box center [249, 306] width 115 height 62
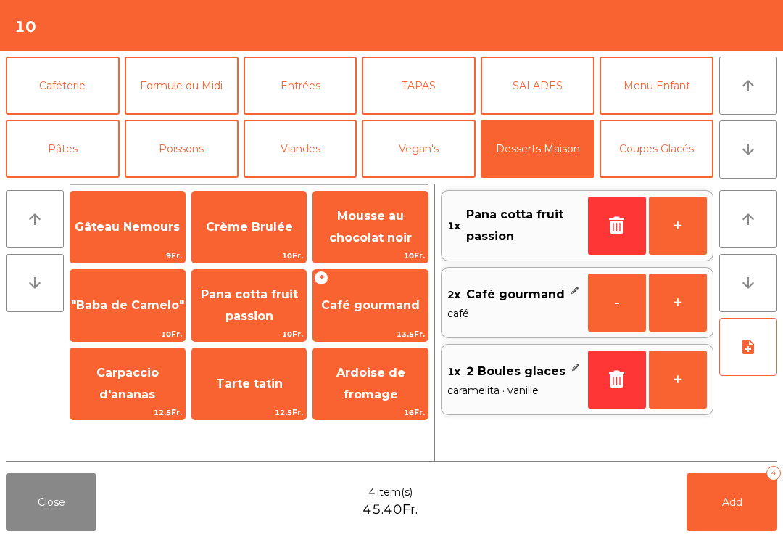
click at [268, 309] on span "Pana cotta fruit passion" at bounding box center [249, 305] width 97 height 36
click at [271, 313] on span "Pana cotta fruit passion" at bounding box center [249, 305] width 97 height 36
click at [613, 210] on button "-" at bounding box center [617, 226] width 58 height 58
click at [125, 223] on span "Gâteau Nemours" at bounding box center [127, 227] width 105 height 14
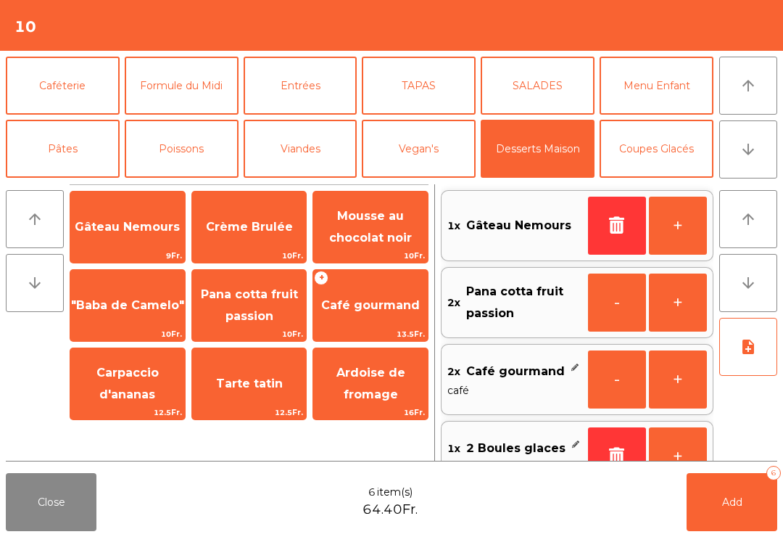
click at [259, 234] on span "Crème Brulée" at bounding box center [249, 226] width 115 height 39
click at [258, 234] on span "Crème Brulée" at bounding box center [249, 226] width 115 height 39
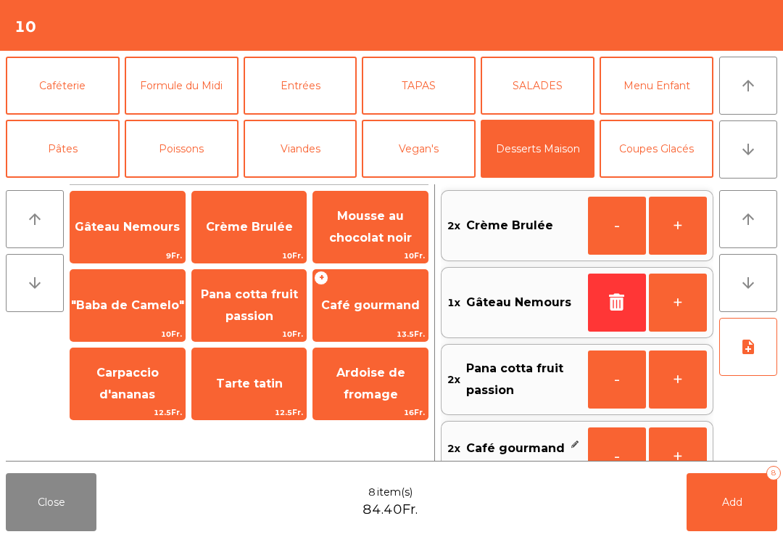
click at [259, 231] on span "Crème Brulée" at bounding box center [249, 227] width 87 height 14
click at [267, 220] on span "Crème Brulée" at bounding box center [249, 227] width 87 height 14
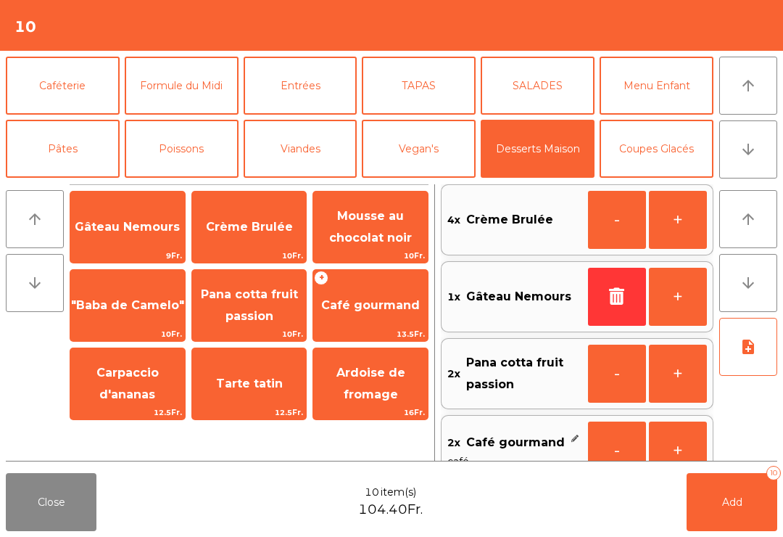
click at [646, 147] on button "Coupes Glacés" at bounding box center [657, 149] width 114 height 58
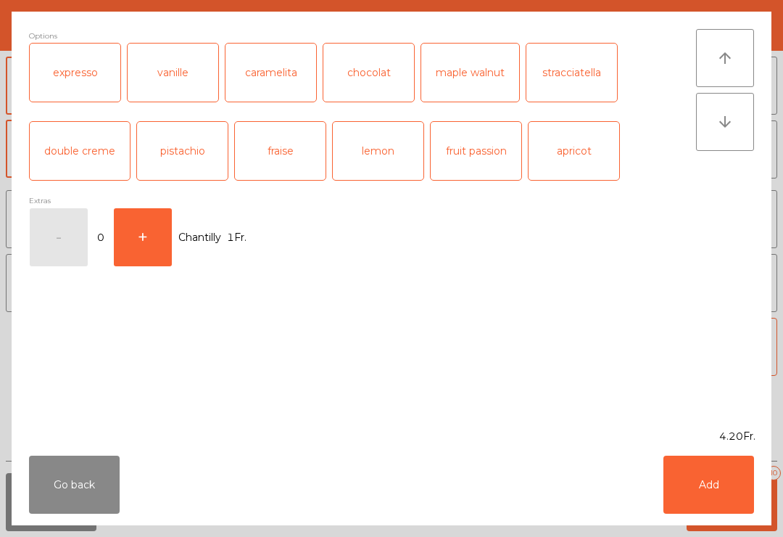
scroll to position [278, 0]
click at [289, 165] on div "fraise" at bounding box center [280, 151] width 91 height 58
click at [701, 475] on button "Add" at bounding box center [709, 484] width 91 height 58
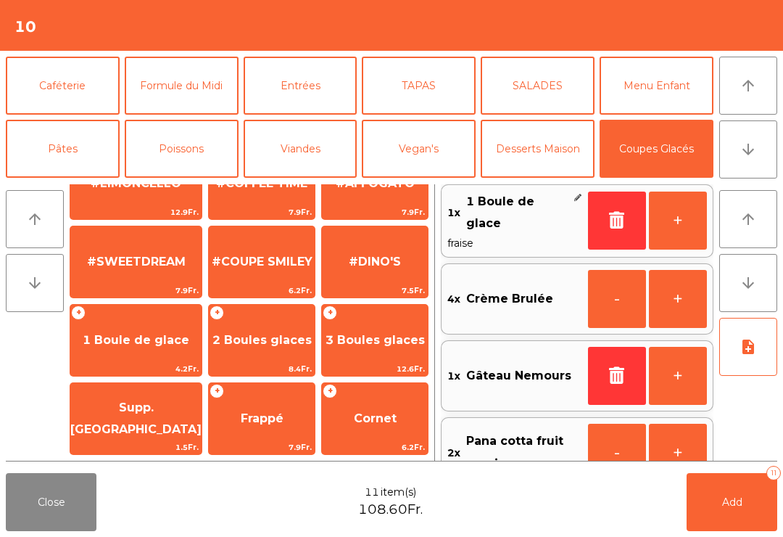
click at [384, 259] on span "#DINO'S" at bounding box center [375, 262] width 52 height 14
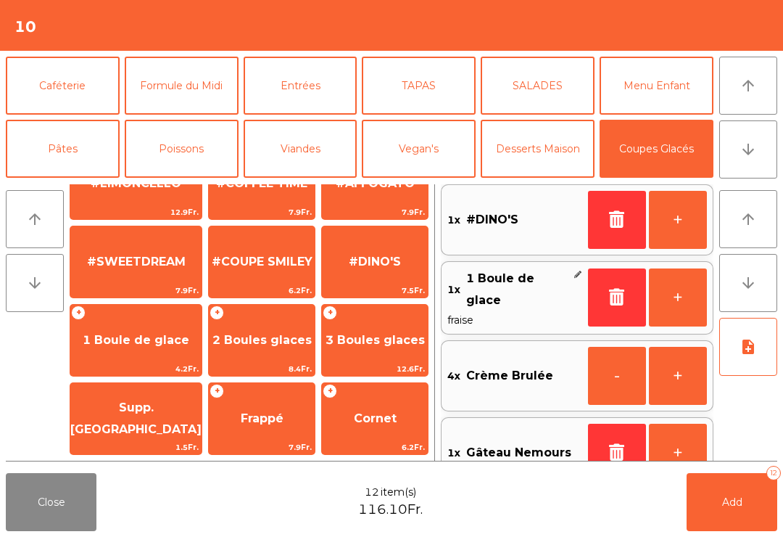
click at [88, 87] on button "Caféterie" at bounding box center [63, 86] width 114 height 58
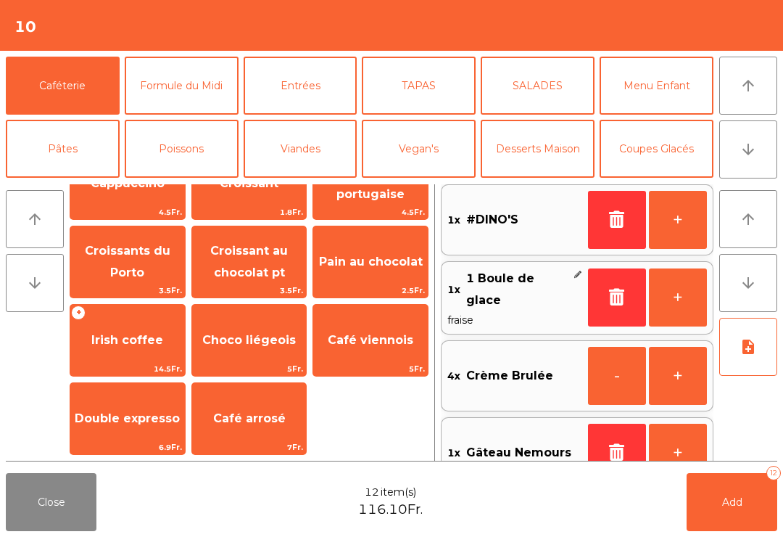
scroll to position [200, 0]
click at [257, 46] on span "Expresso" at bounding box center [249, 26] width 115 height 39
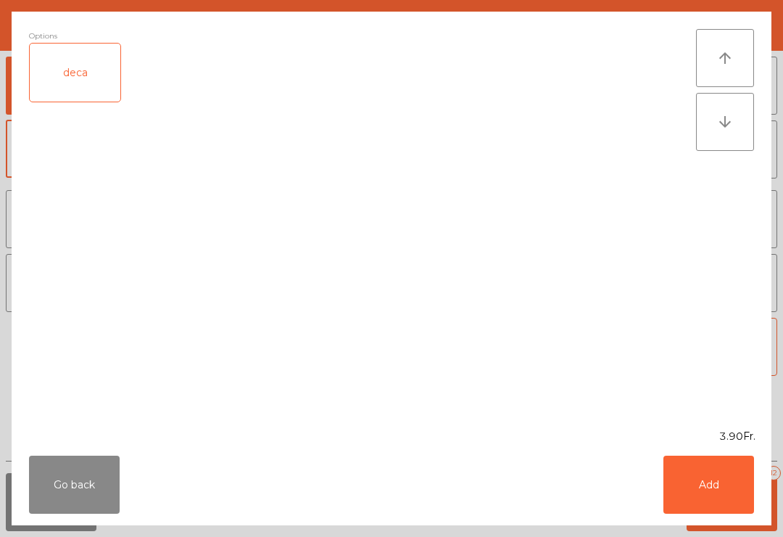
click at [710, 456] on button "Add" at bounding box center [709, 484] width 91 height 58
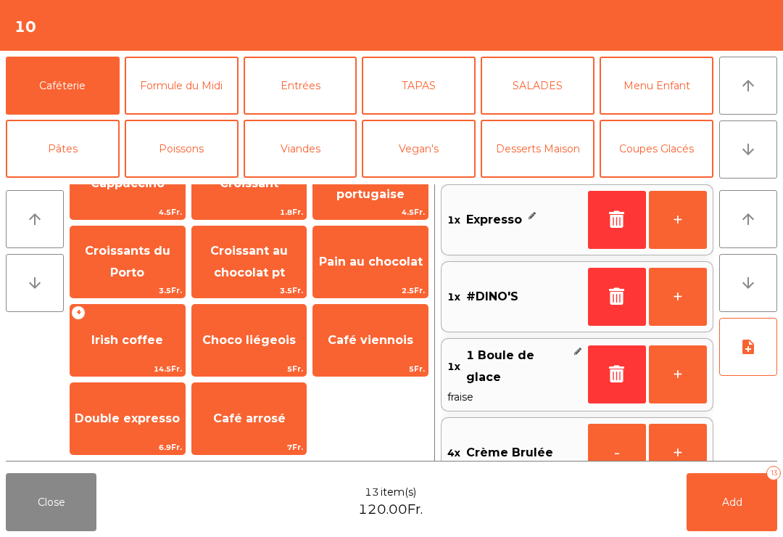
click at [668, 228] on button "+" at bounding box center [678, 220] width 58 height 58
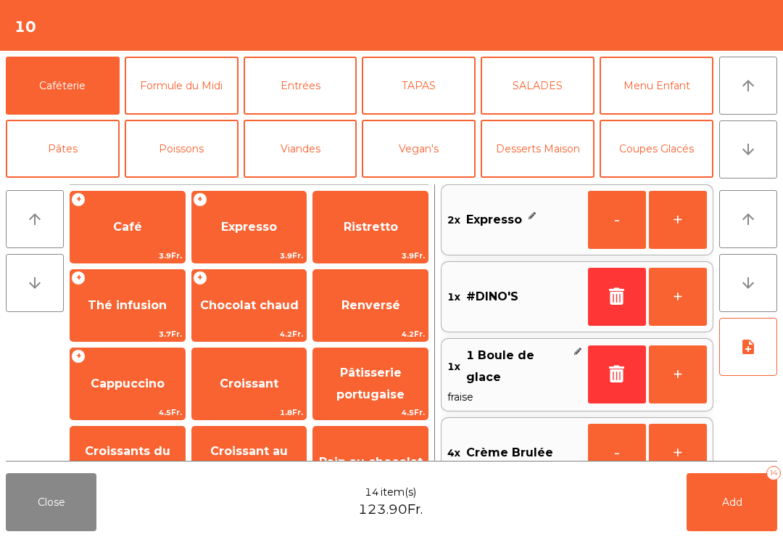
click at [141, 228] on span "Café" at bounding box center [127, 226] width 115 height 39
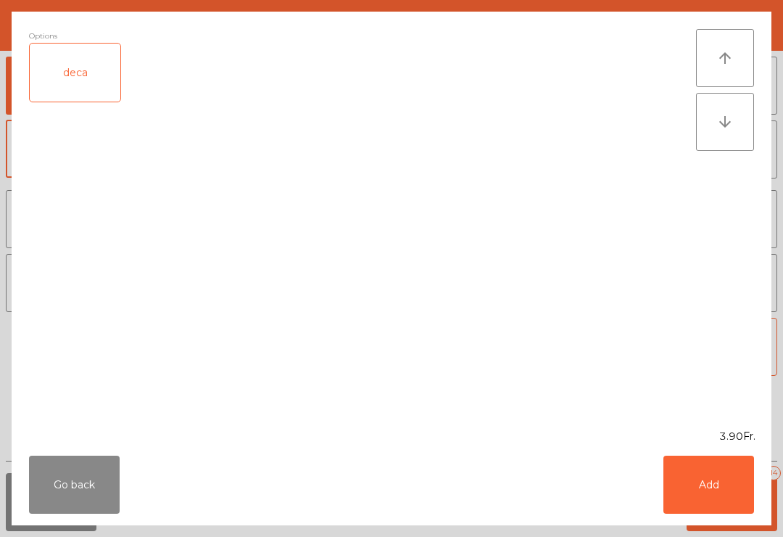
click at [722, 482] on button "Add" at bounding box center [709, 484] width 91 height 58
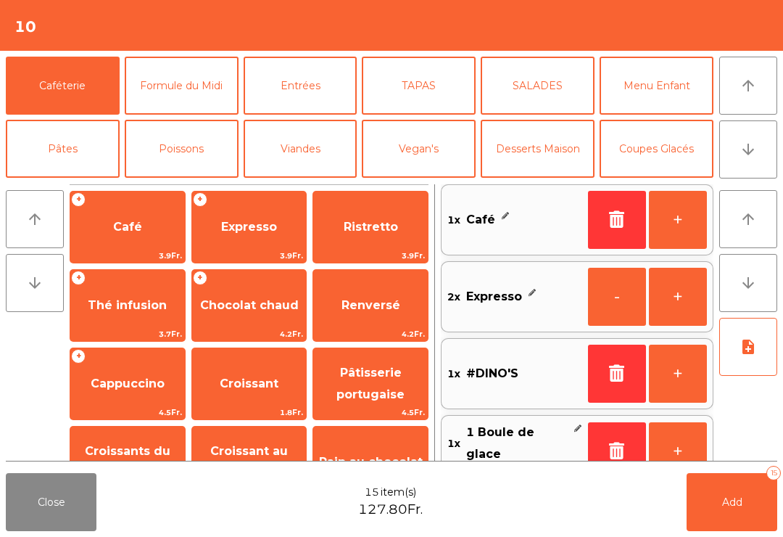
click at [738, 495] on button "Add 15" at bounding box center [732, 502] width 91 height 58
